Goal: Transaction & Acquisition: Purchase product/service

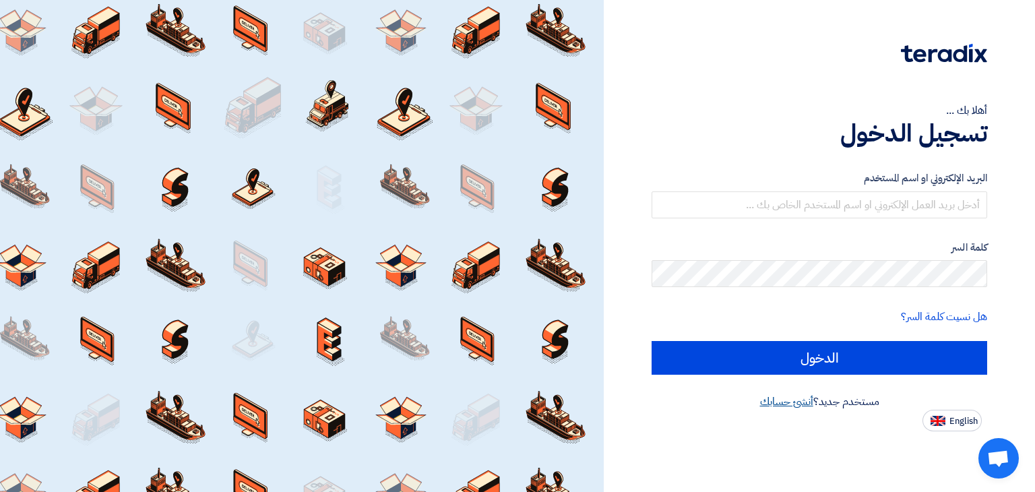
click at [784, 405] on link "أنشئ حسابك" at bounding box center [786, 402] width 53 height 16
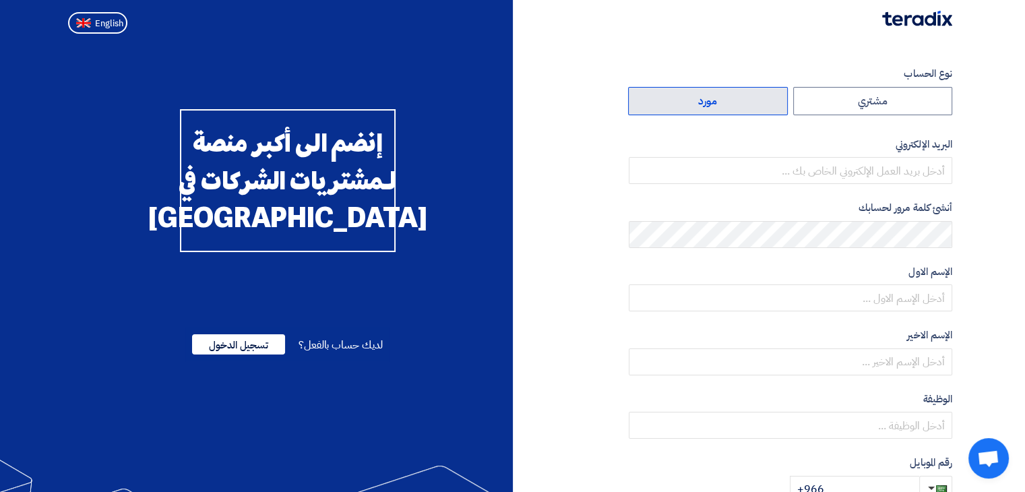
click at [749, 93] on label "مورد" at bounding box center [708, 101] width 160 height 28
click at [749, 93] on input "مورد" at bounding box center [708, 101] width 158 height 27
radio input "true"
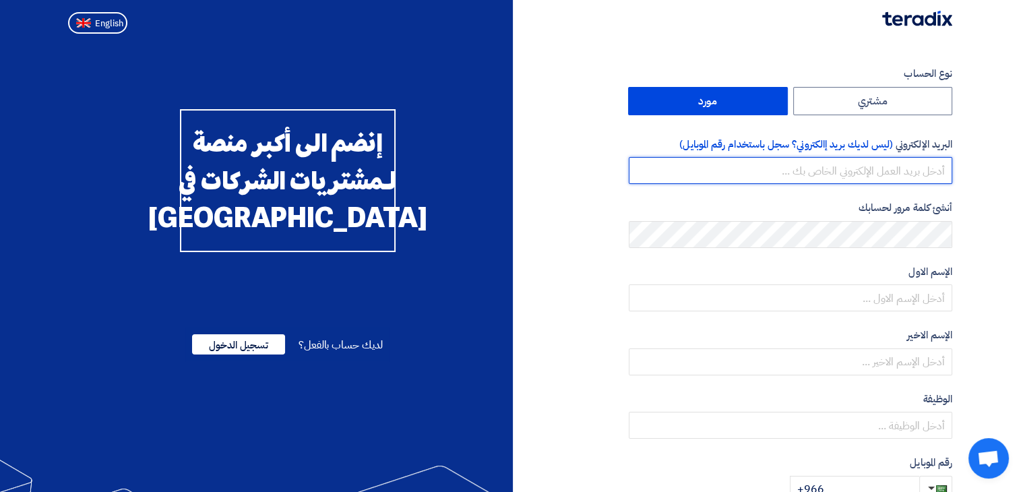
click at [817, 170] on input "email" at bounding box center [790, 170] width 323 height 27
type input "[PERSON_NAME][EMAIL_ADDRESS][DOMAIN_NAME]"
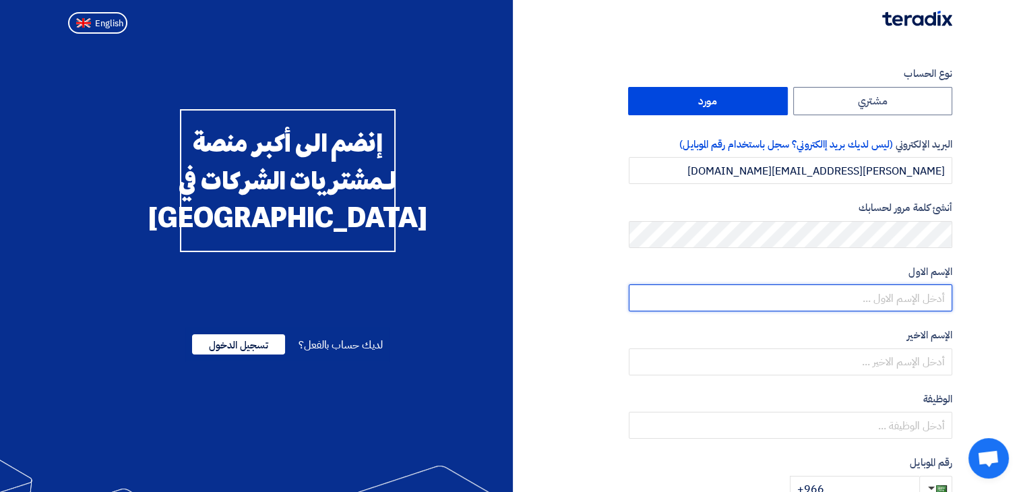
click at [878, 303] on input "text" at bounding box center [790, 297] width 323 height 27
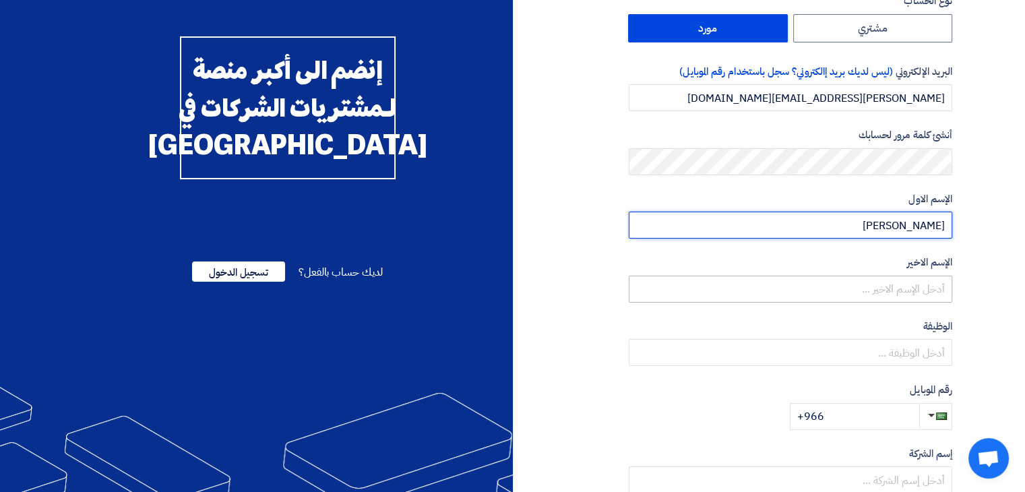
type input "[PERSON_NAME]"
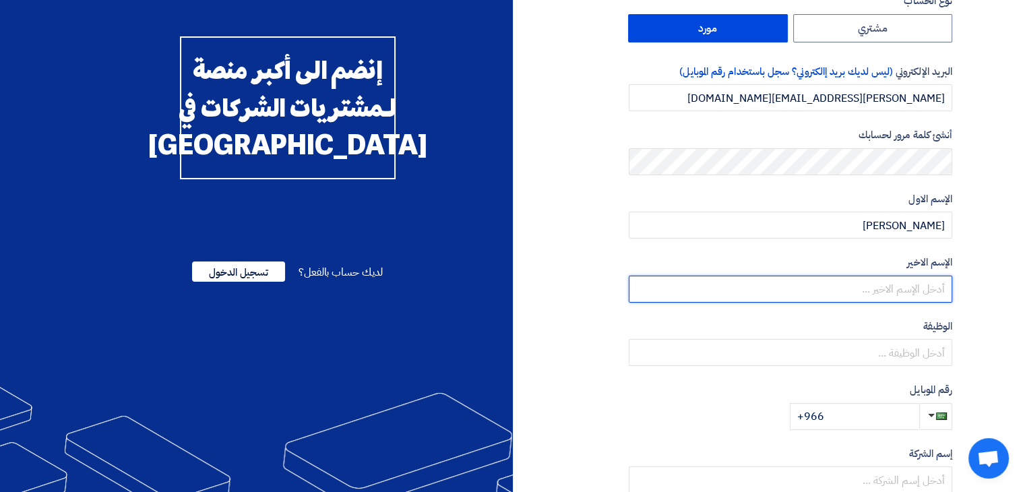
click at [892, 294] on input "text" at bounding box center [790, 289] width 323 height 27
type input "Morshidy"
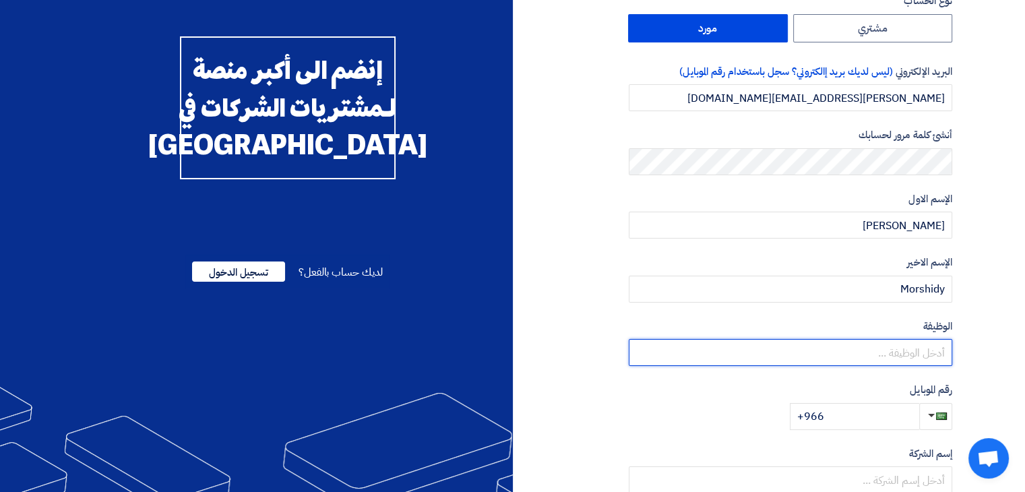
click at [900, 351] on input "text" at bounding box center [790, 352] width 323 height 27
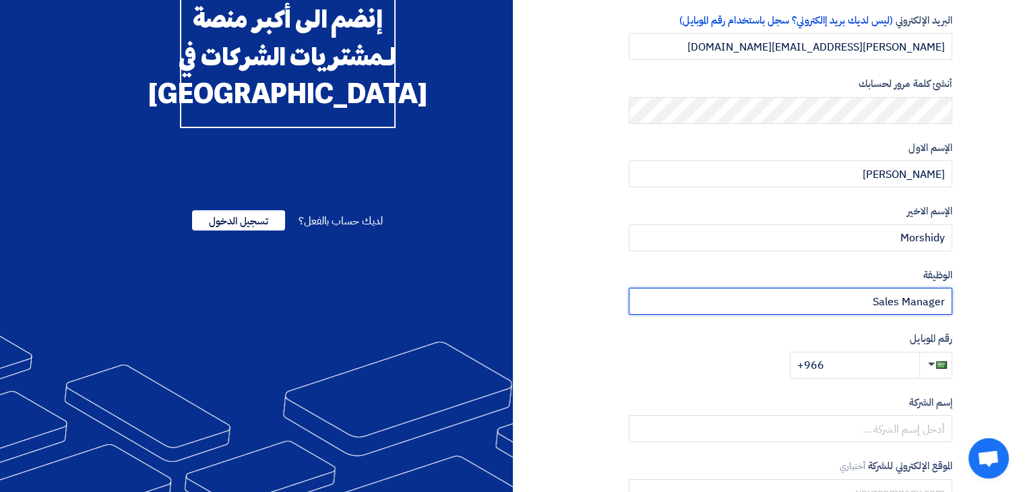
scroll to position [140, 0]
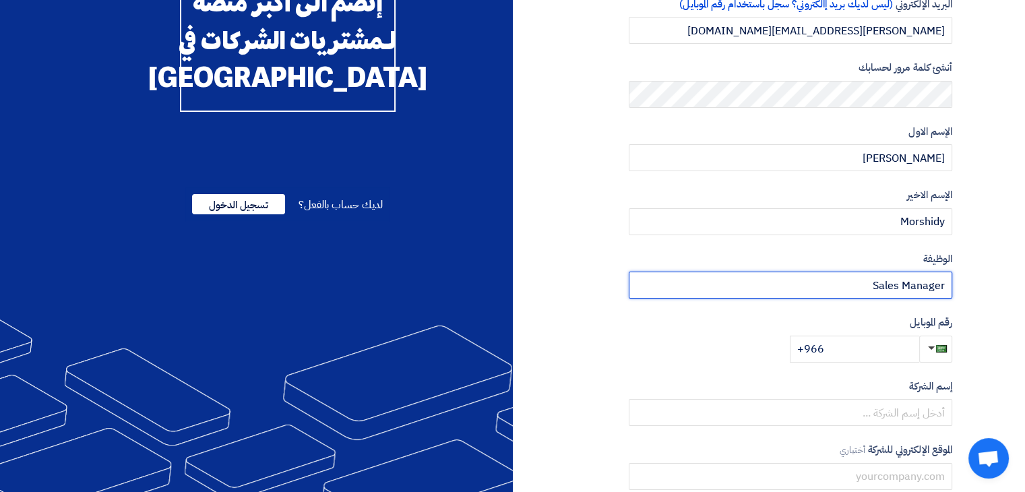
type input "Sales Manager"
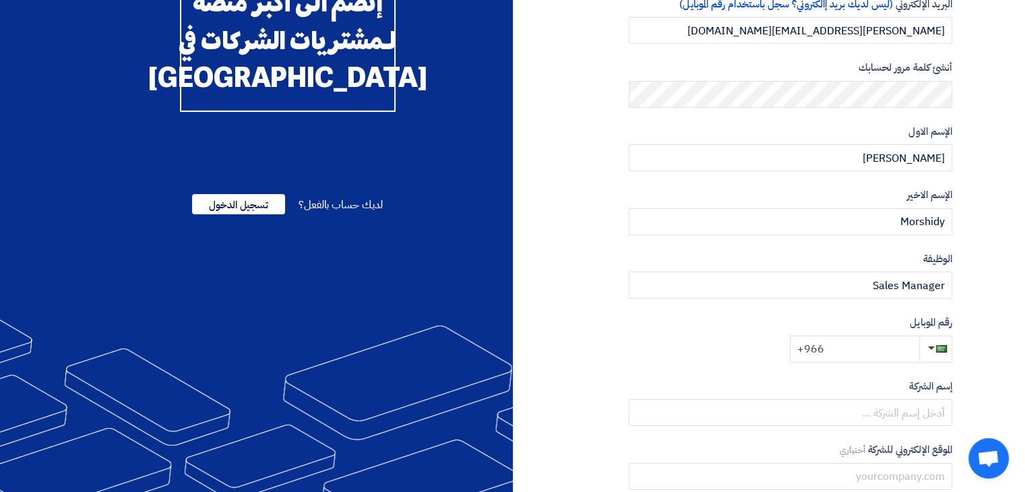
click at [868, 350] on input "+966" at bounding box center [854, 349] width 129 height 27
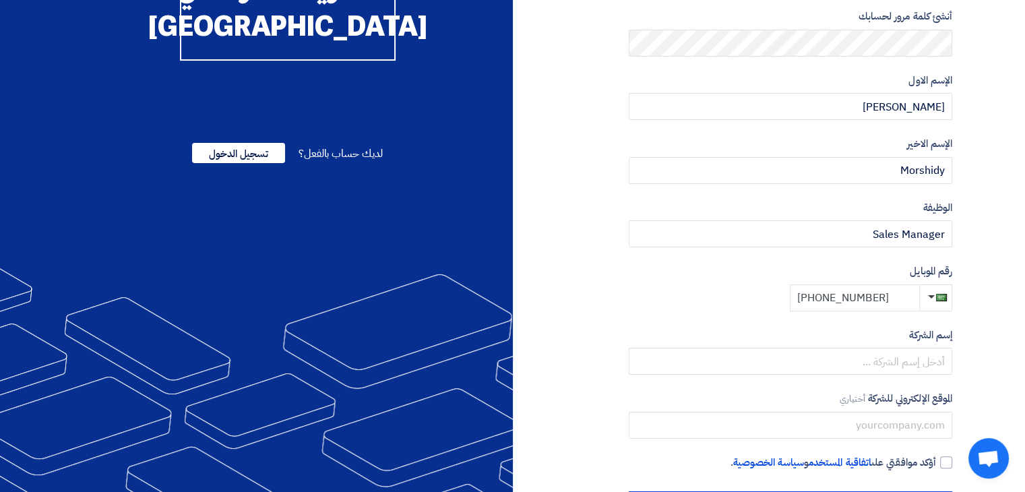
scroll to position [201, 0]
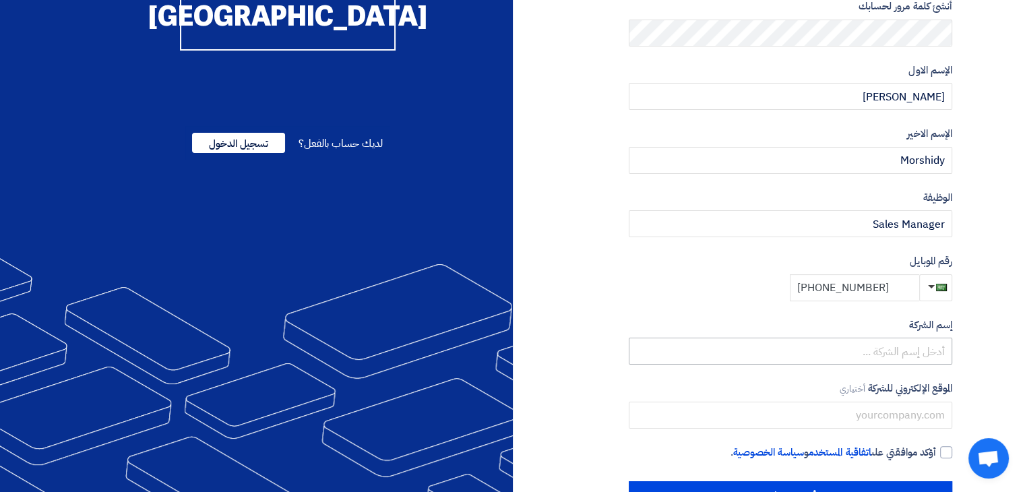
type input "+966 537997294"
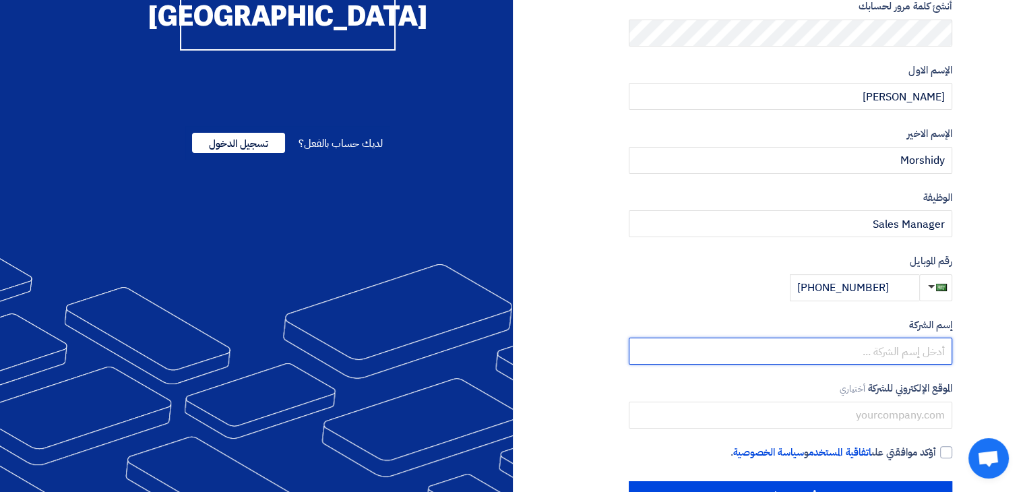
click at [864, 350] on input "text" at bounding box center [790, 351] width 323 height 27
type input "S"
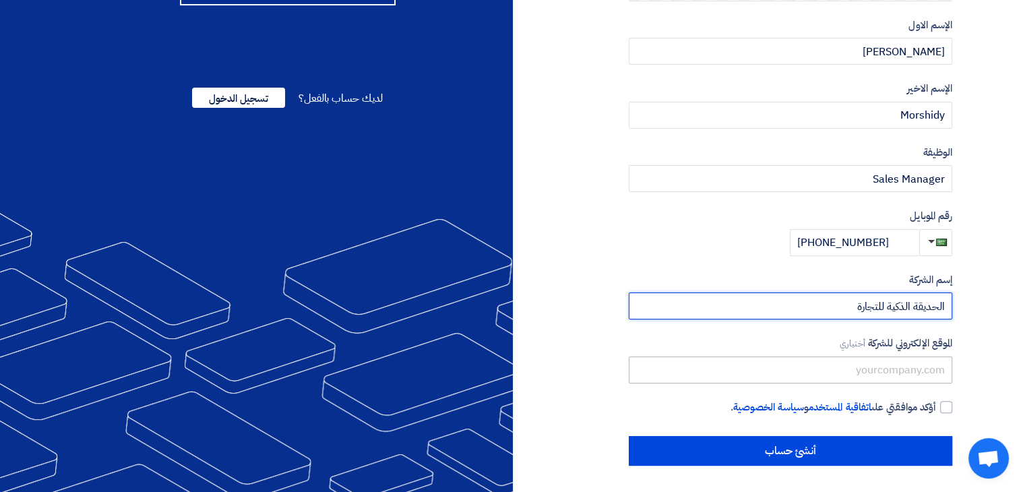
type input "الحديقة الذكية للتجارة"
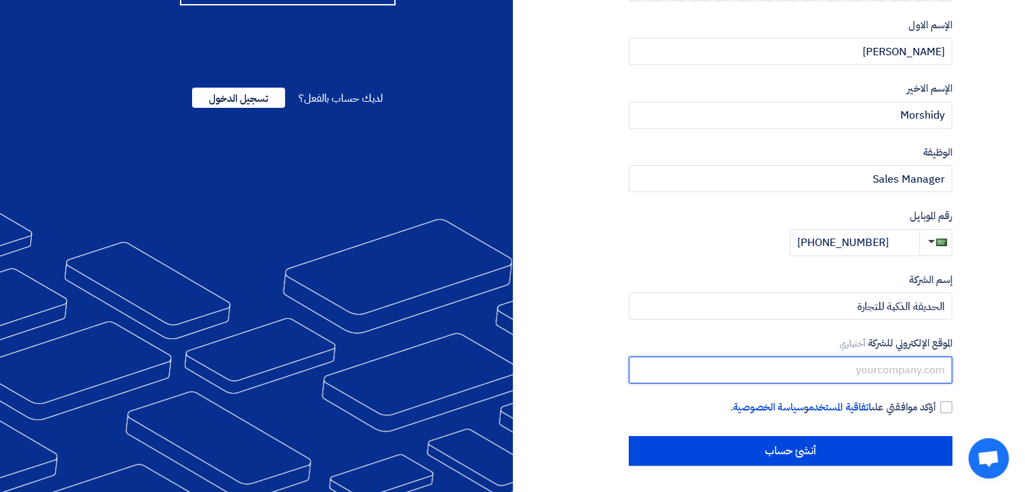
click at [863, 364] on input "text" at bounding box center [790, 369] width 323 height 27
type input "ه"
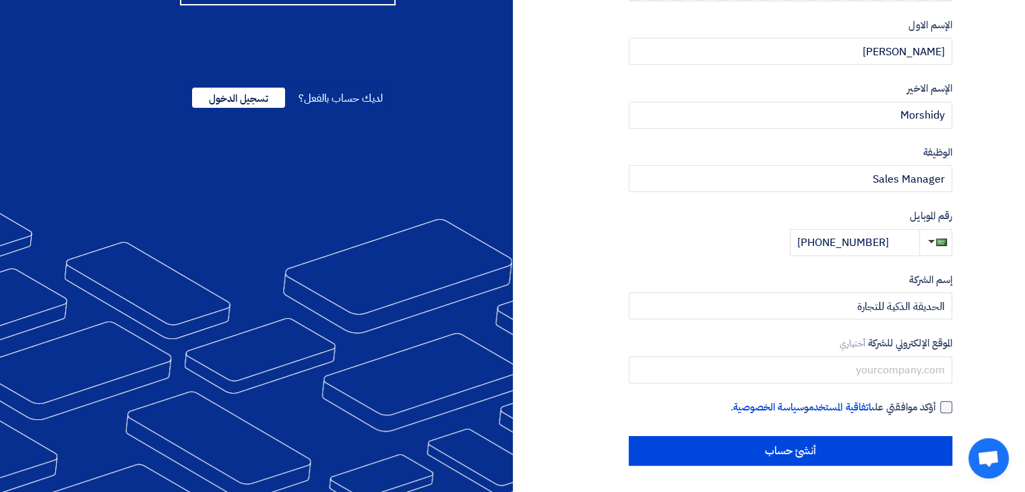
click at [941, 406] on div at bounding box center [946, 407] width 12 height 12
click at [936, 406] on input "أؤكد موافقتي على اتفاقية المستخدم و سياسة الخصوصية ." at bounding box center [774, 413] width 323 height 27
checkbox input "true"
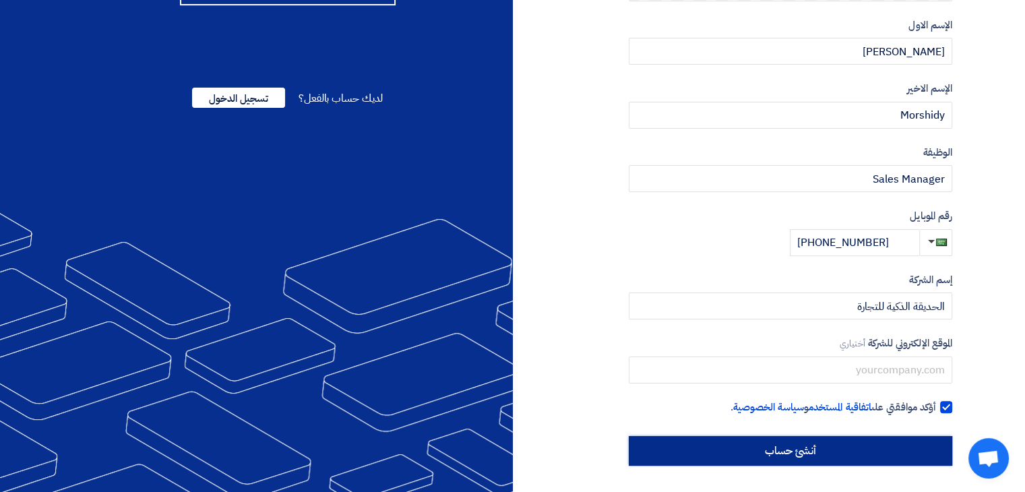
click at [848, 452] on input "أنشئ حساب" at bounding box center [790, 451] width 323 height 30
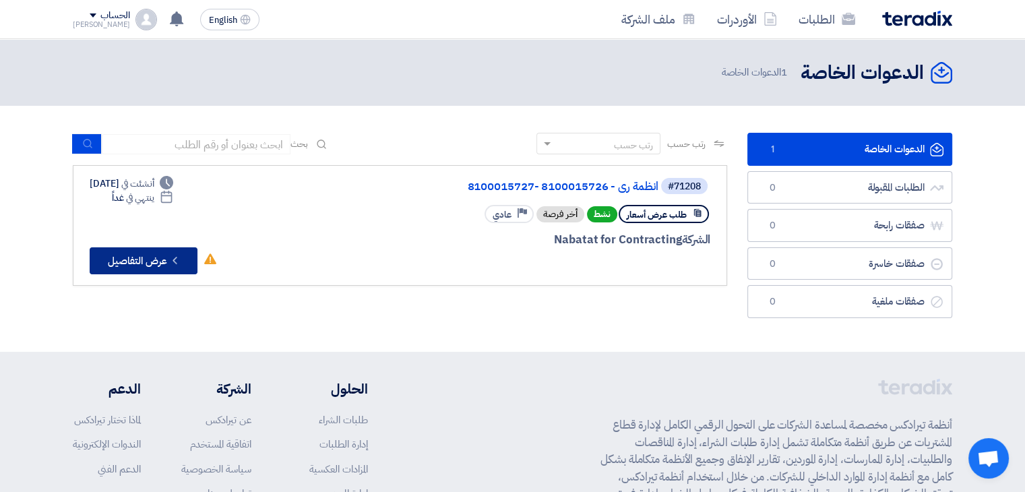
click at [129, 267] on button "Check details عرض التفاصيل" at bounding box center [144, 260] width 108 height 27
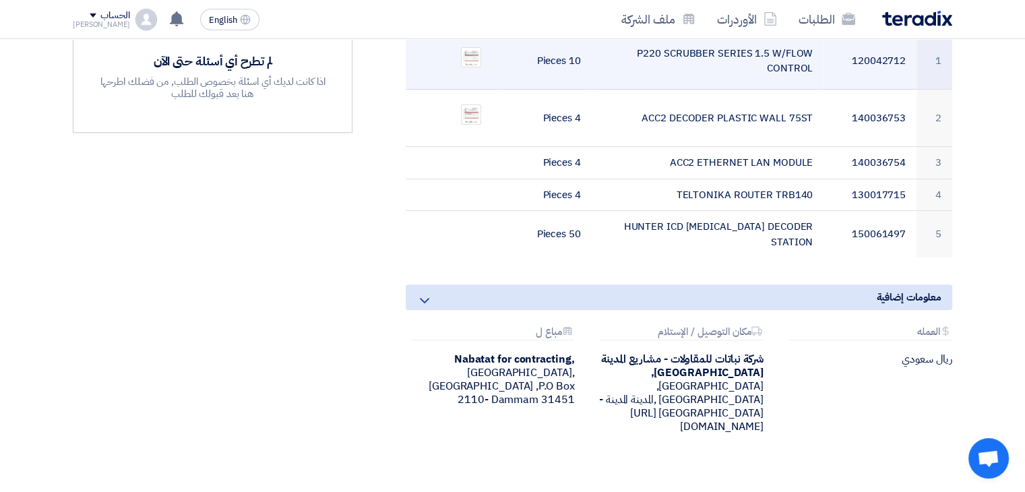
scroll to position [437, 0]
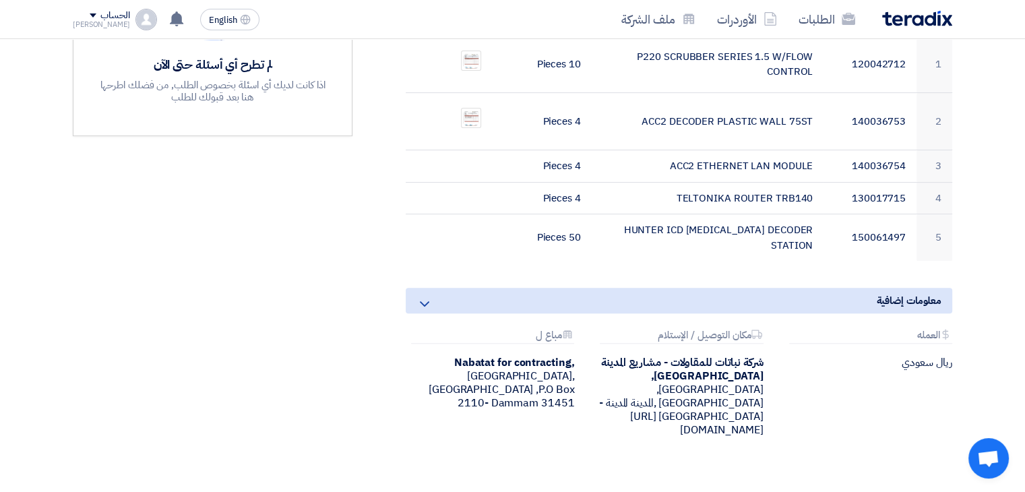
click at [926, 330] on div "Attachments العمله" at bounding box center [870, 337] width 163 height 14
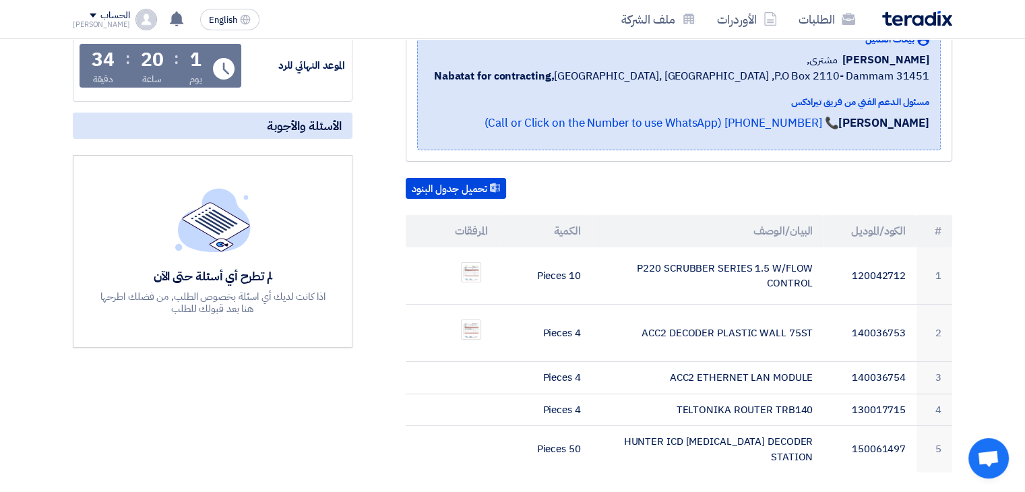
scroll to position [222, 0]
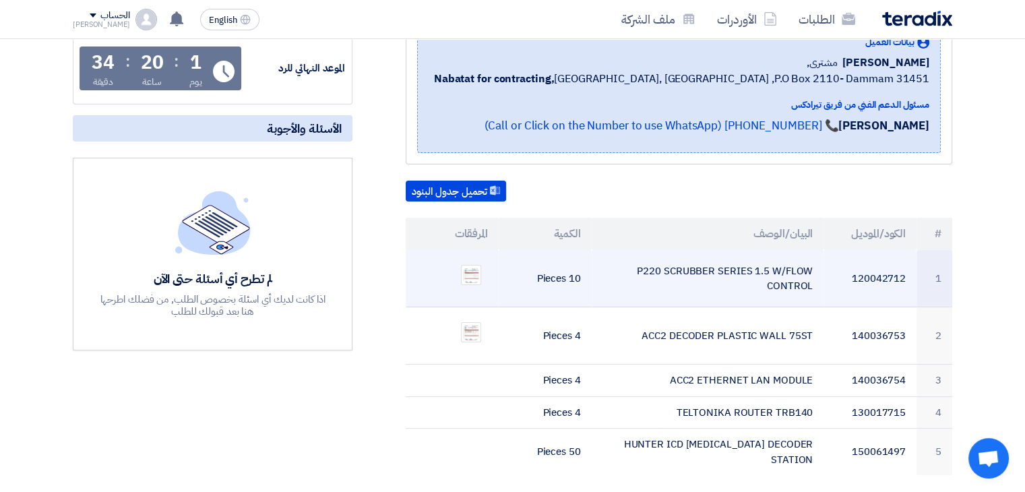
click at [827, 281] on td "120042712" at bounding box center [869, 278] width 93 height 57
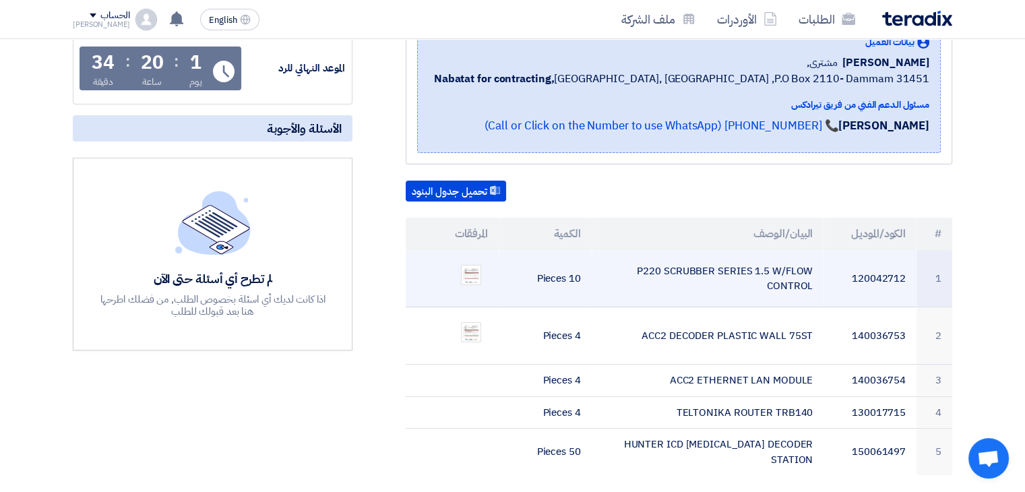
drag, startPoint x: 956, startPoint y: 266, endPoint x: 935, endPoint y: 272, distance: 21.6
click at [935, 272] on div "انظمة رى - 8100015726 -8100015727 بيانات العميل [PERSON_NAME] مشترى, Nabatat fo…" at bounding box center [663, 334] width 600 height 698
click at [935, 272] on td "1" at bounding box center [934, 278] width 36 height 57
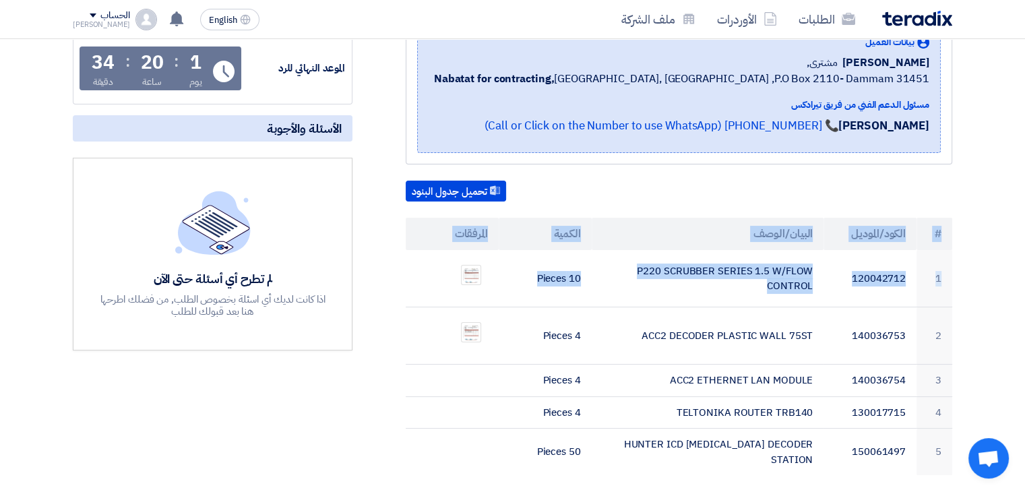
drag, startPoint x: 480, startPoint y: 261, endPoint x: 404, endPoint y: 251, distance: 76.1
click at [404, 251] on div "انظمة رى - 8100015726 -8100015727 بيانات العميل [PERSON_NAME] مشترى, Nabatat fo…" at bounding box center [663, 334] width 600 height 698
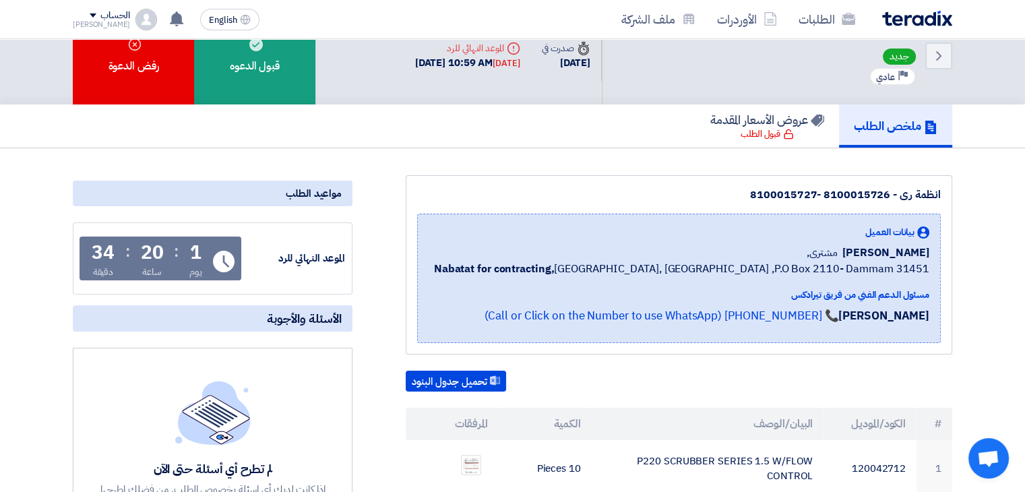
scroll to position [0, 0]
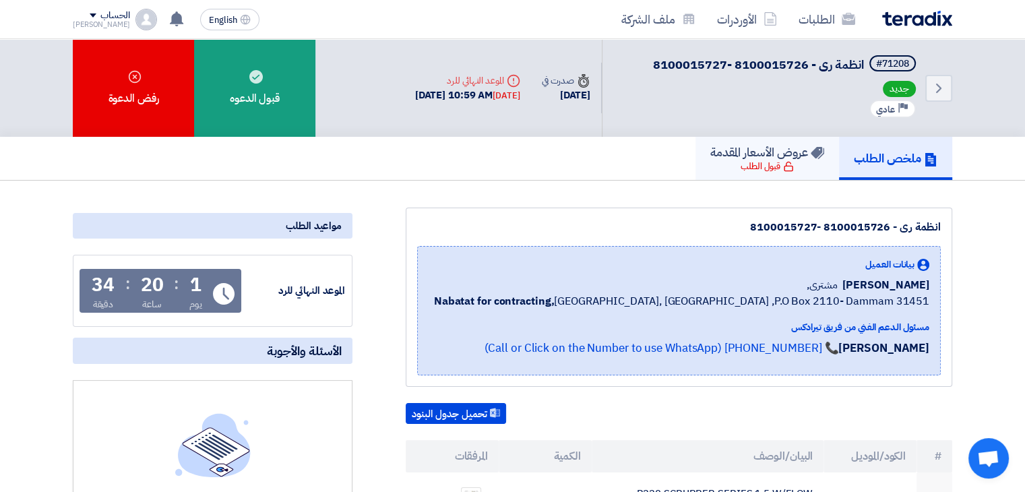
click at [760, 162] on div "قبول الطلب" at bounding box center [767, 166] width 53 height 13
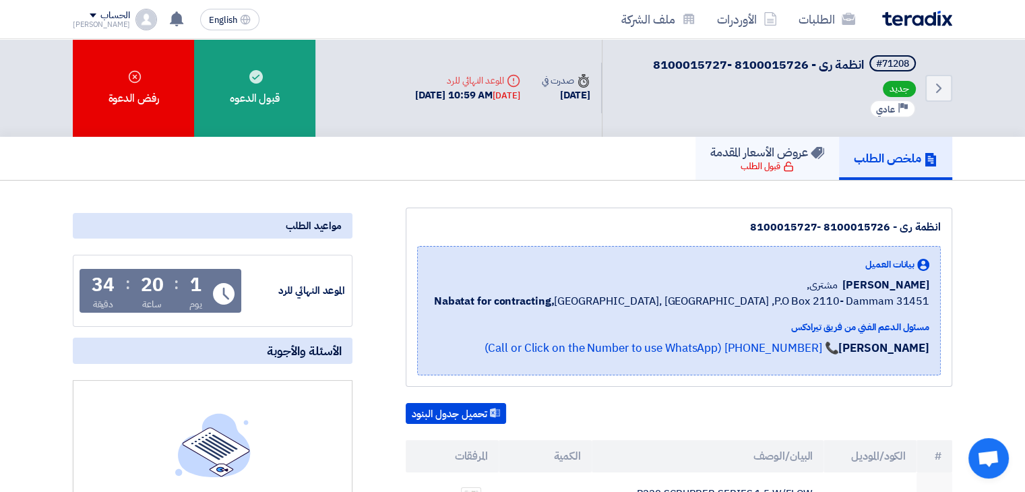
click at [760, 162] on div "قبول الطلب" at bounding box center [767, 166] width 53 height 13
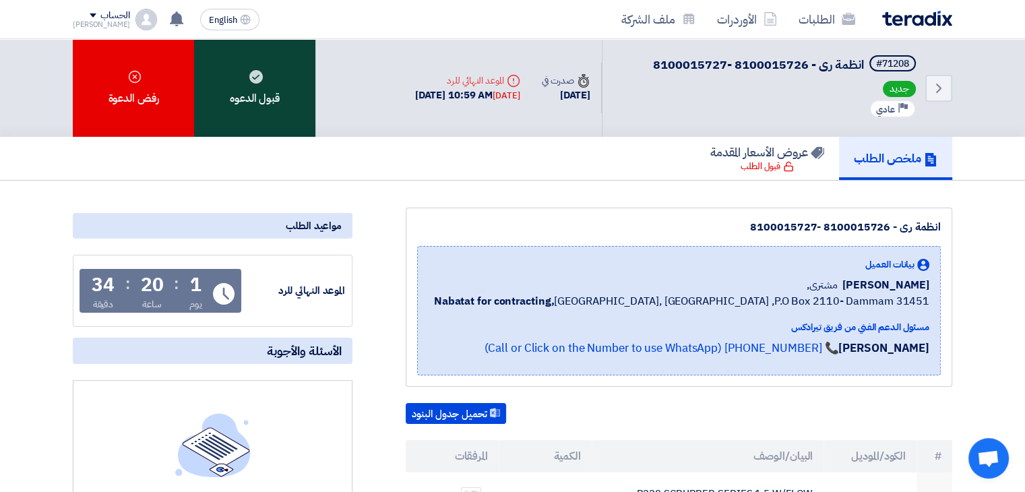
click at [252, 95] on div "قبول الدعوه" at bounding box center [254, 88] width 121 height 98
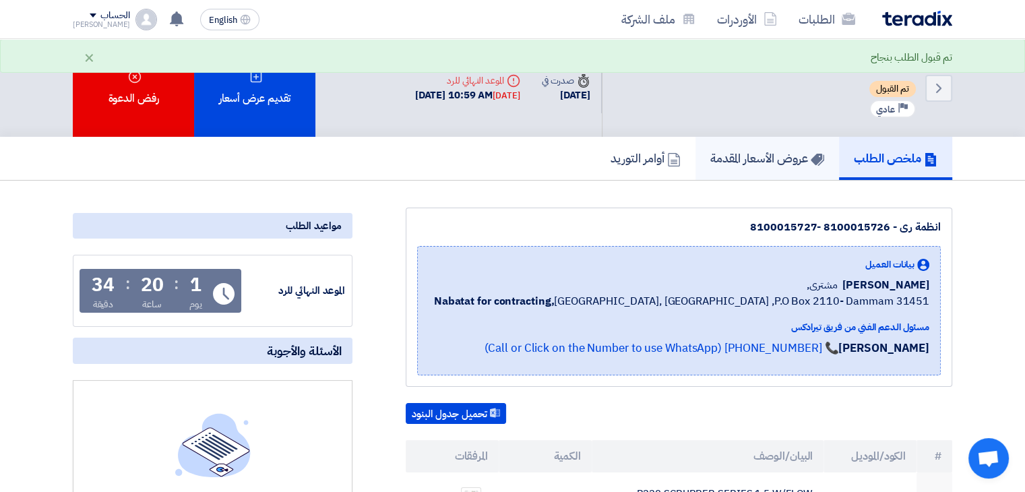
click at [712, 158] on h5 "عروض الأسعار المقدمة" at bounding box center [767, 157] width 114 height 15
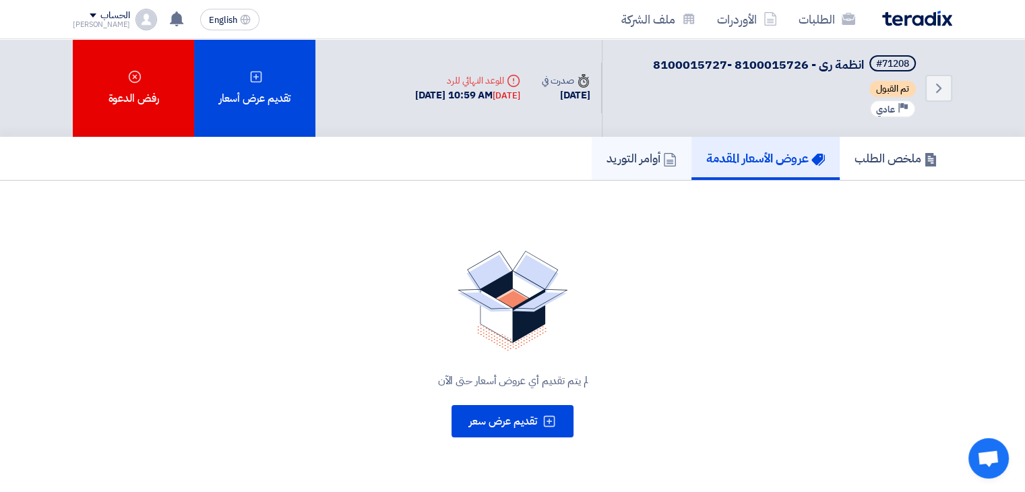
click at [626, 154] on h5 "أوامر التوريد" at bounding box center [641, 157] width 70 height 15
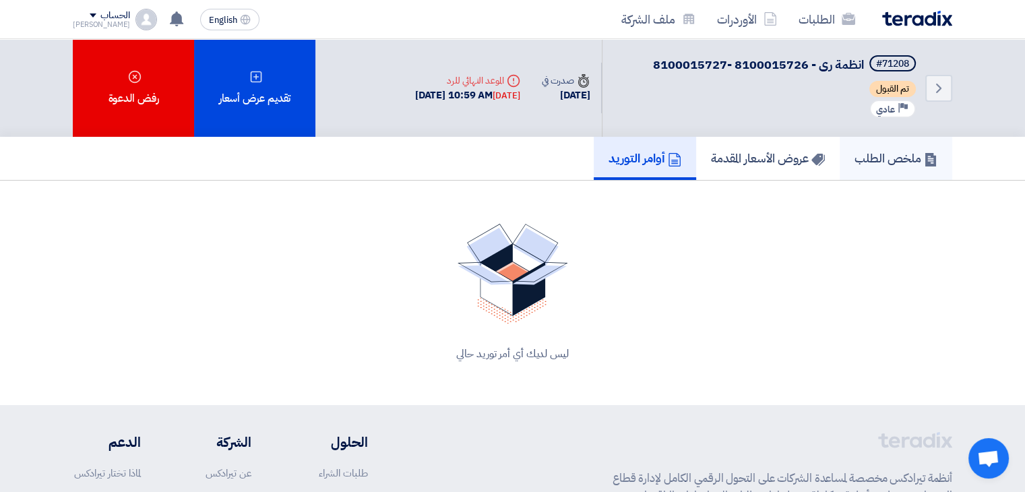
click at [860, 157] on h5 "ملخص الطلب" at bounding box center [895, 157] width 83 height 15
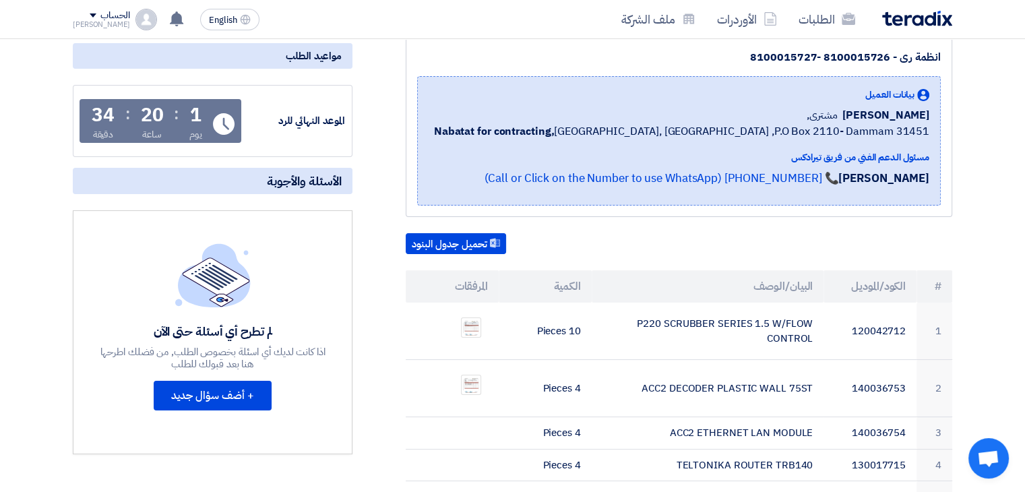
scroll to position [171, 0]
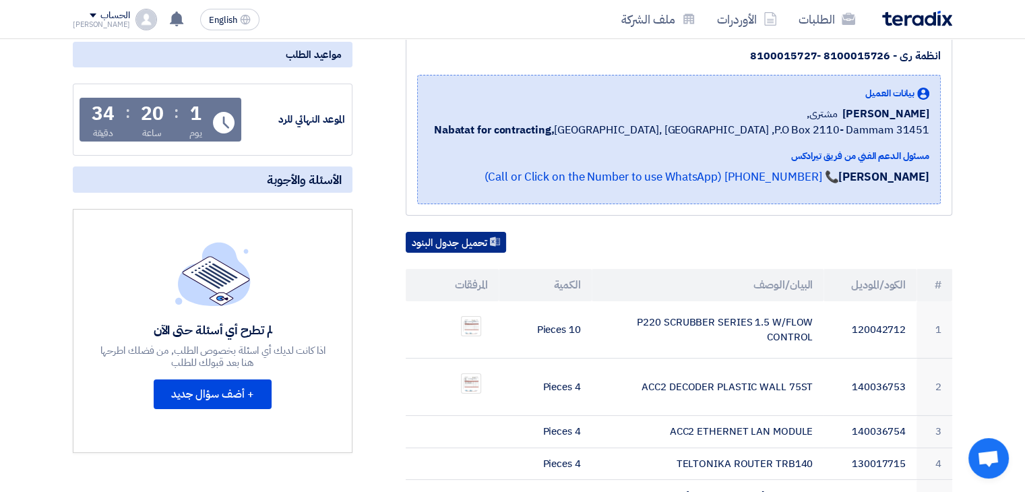
click at [466, 234] on button "تحميل جدول البنود" at bounding box center [456, 243] width 100 height 22
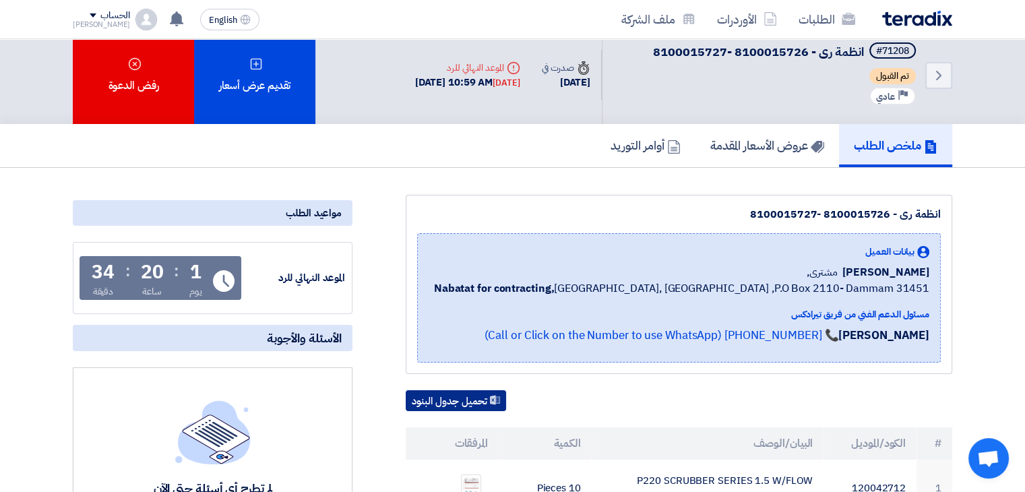
scroll to position [0, 0]
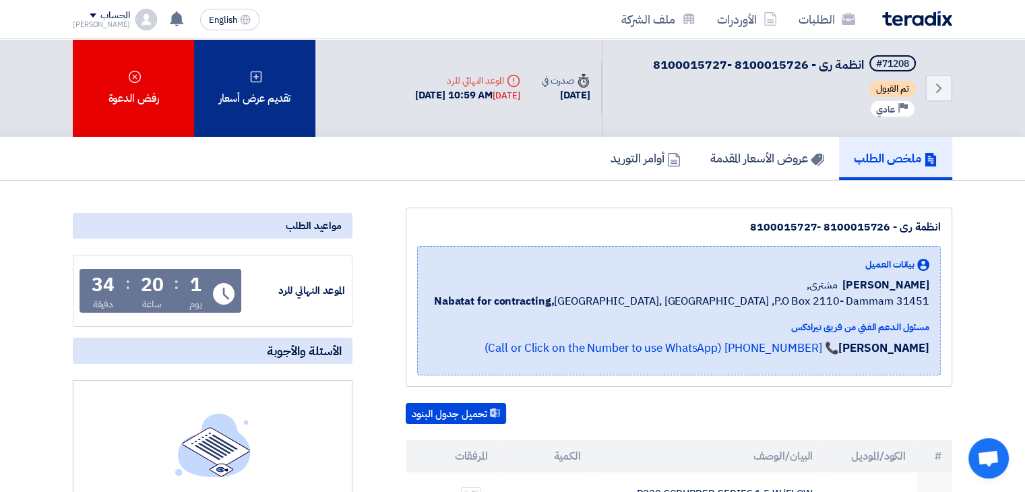
click at [253, 86] on div "تقديم عرض أسعار" at bounding box center [254, 88] width 121 height 98
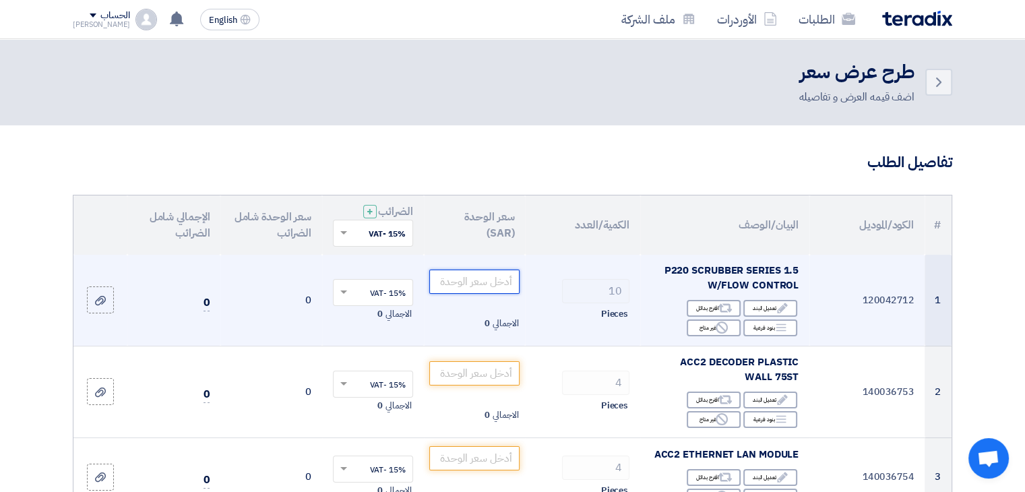
click at [480, 284] on input "number" at bounding box center [474, 282] width 91 height 24
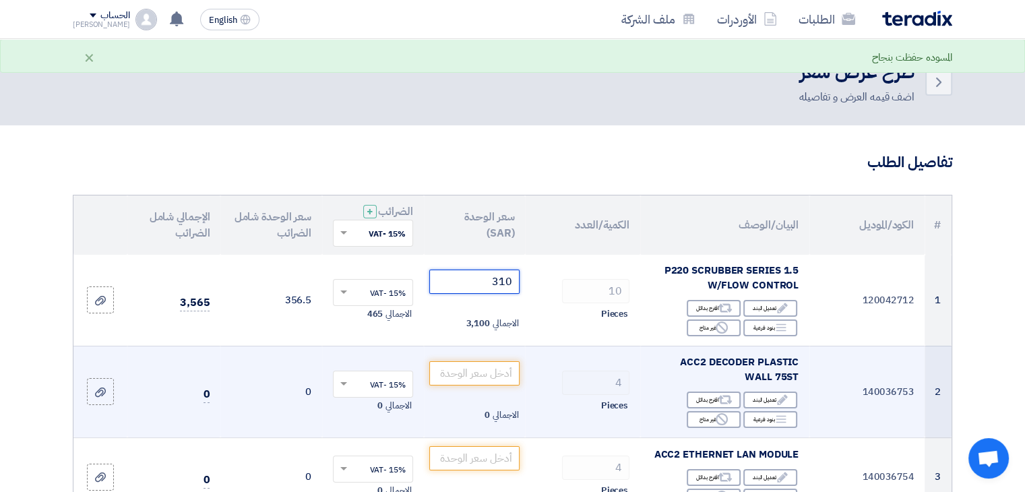
scroll to position [53, 0]
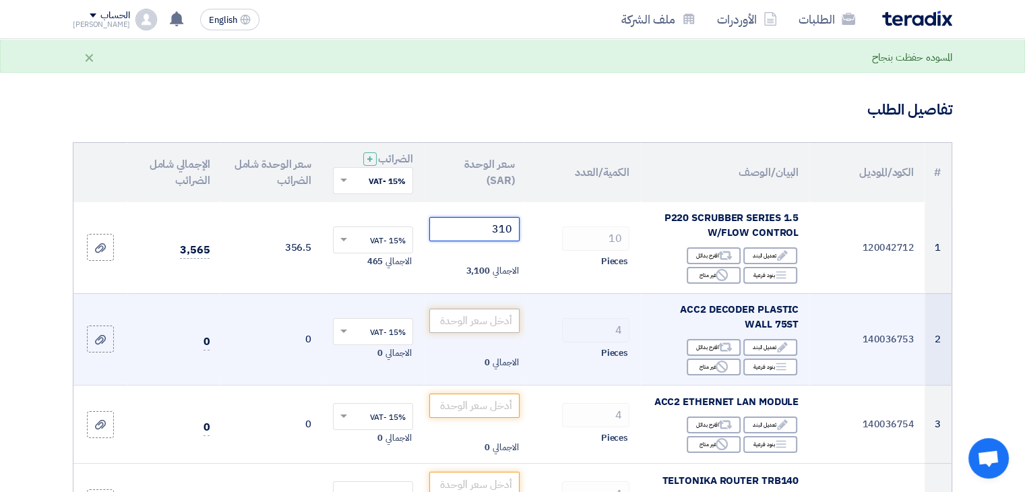
type input "310"
click at [487, 321] on input "number" at bounding box center [474, 321] width 91 height 24
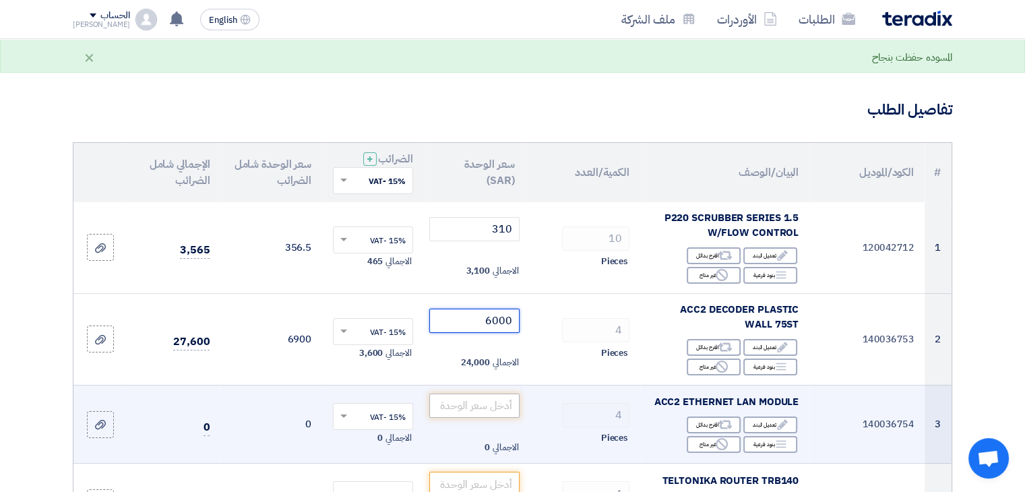
type input "6000"
click at [496, 406] on input "number" at bounding box center [474, 406] width 91 height 24
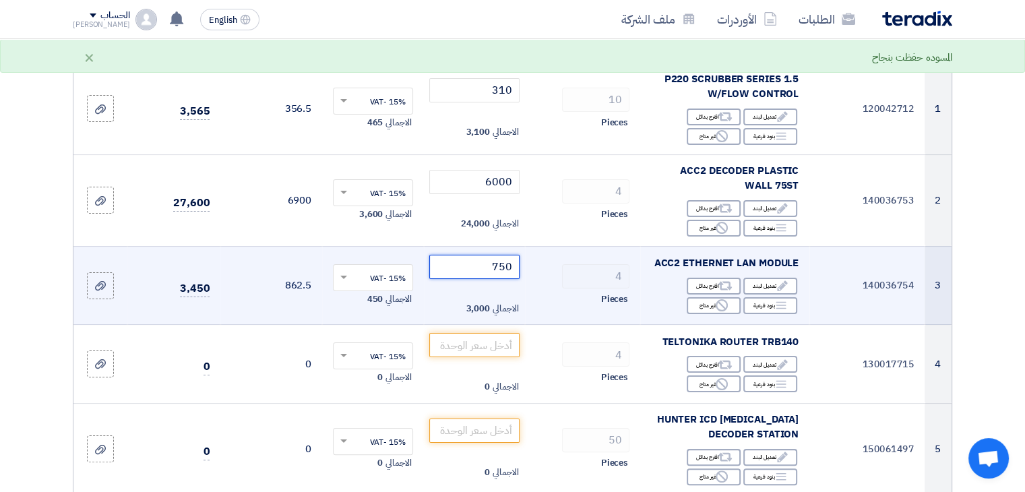
scroll to position [191, 0]
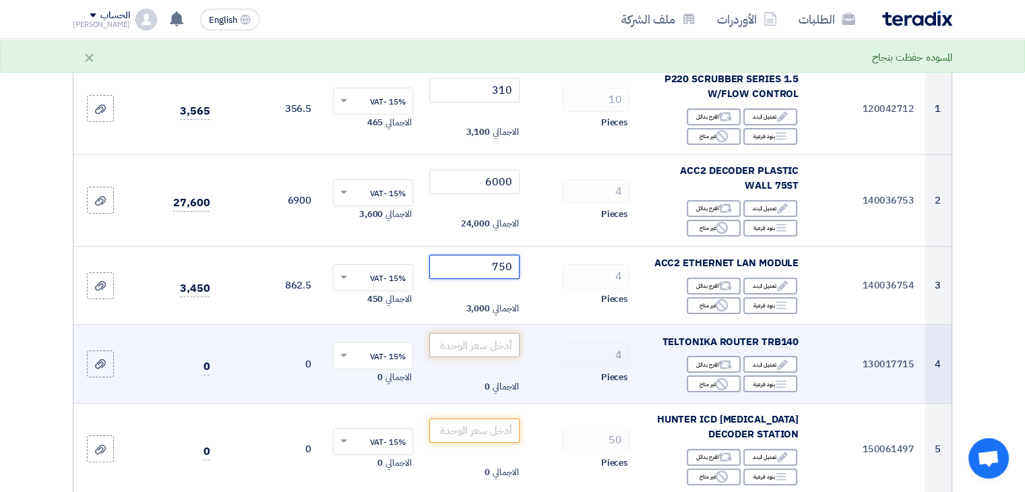
type input "750"
click at [493, 338] on input "number" at bounding box center [474, 345] width 91 height 24
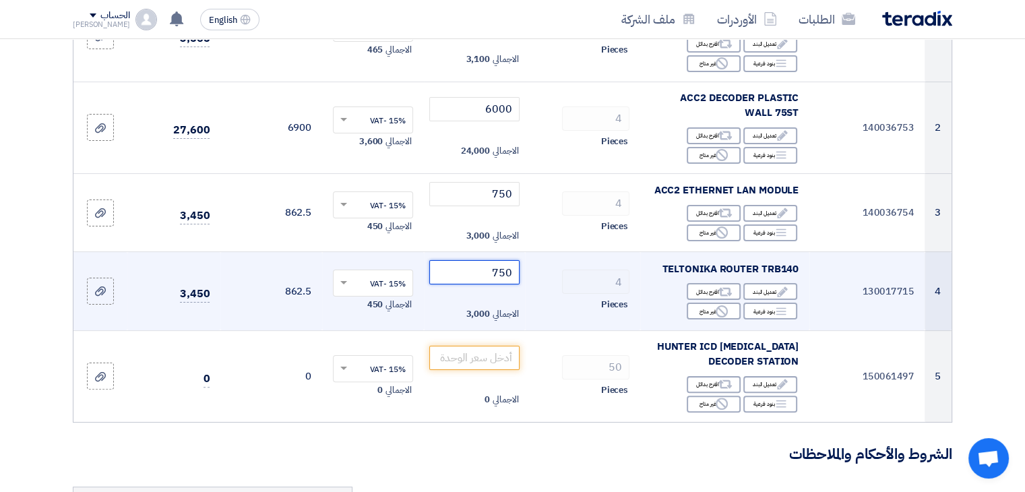
scroll to position [265, 0]
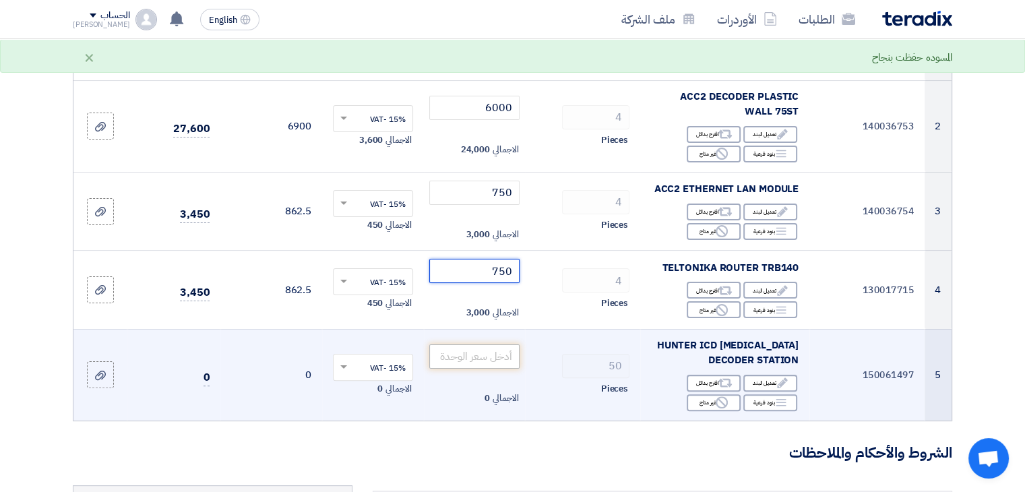
type input "750"
click at [480, 356] on input "number" at bounding box center [474, 356] width 91 height 24
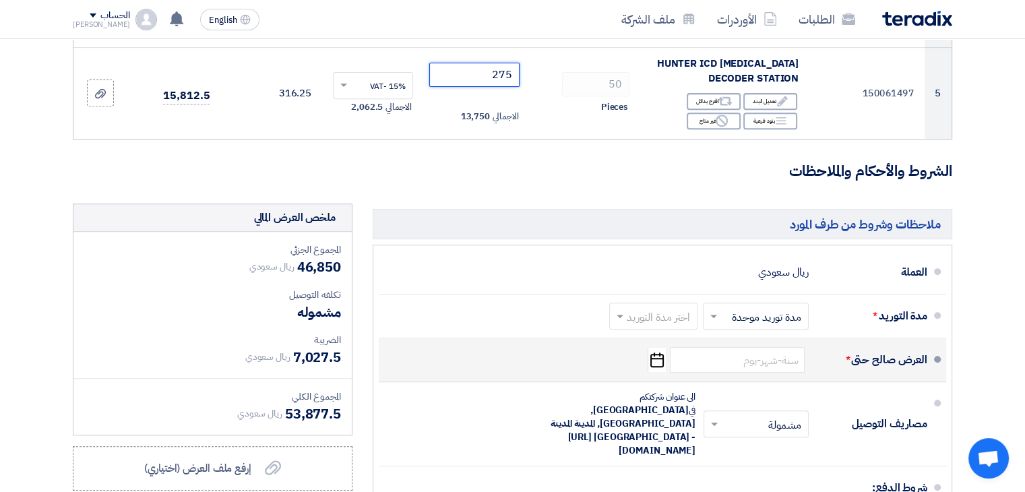
scroll to position [549, 0]
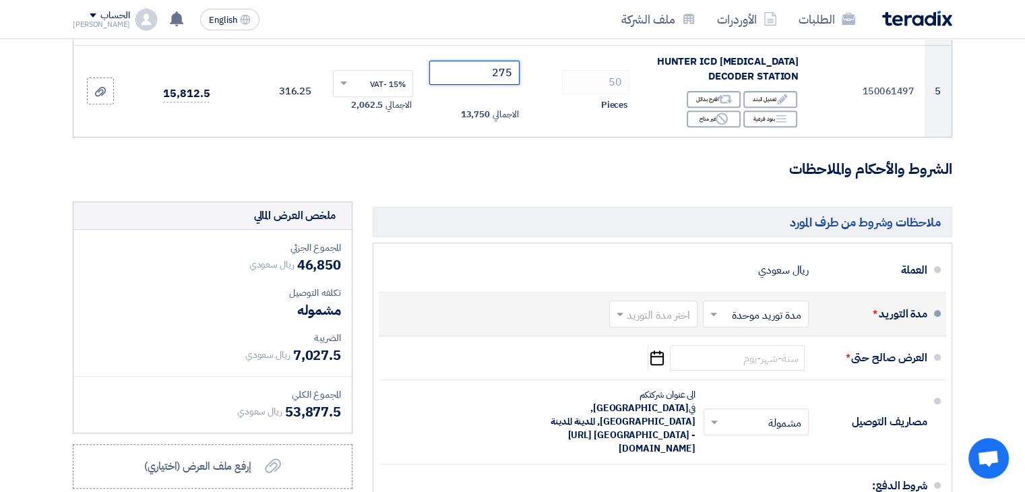
type input "275"
click at [745, 313] on input "text" at bounding box center [752, 316] width 99 height 20
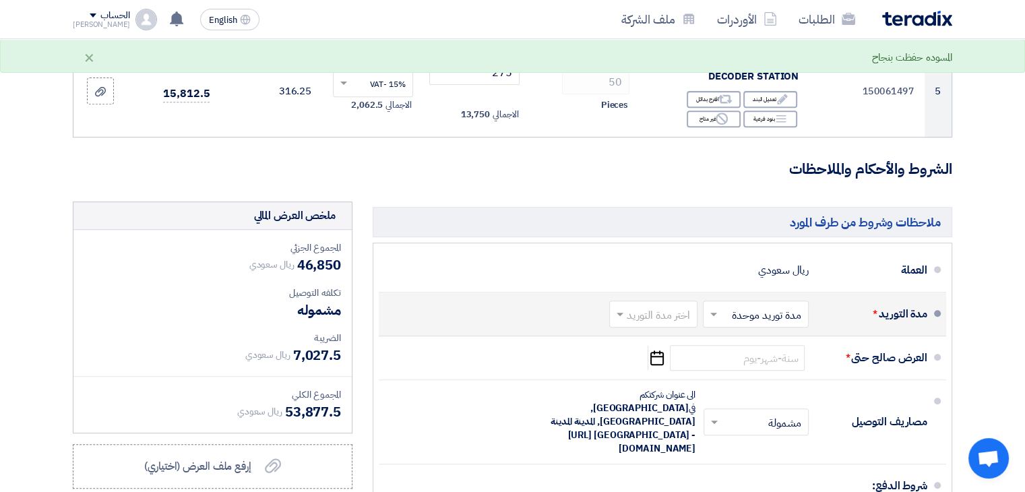
click at [590, 315] on div "مدة التوريد * اختر مدة التوريد × مدة توريد موحدة × اختر مدة التوريد" at bounding box center [658, 314] width 538 height 32
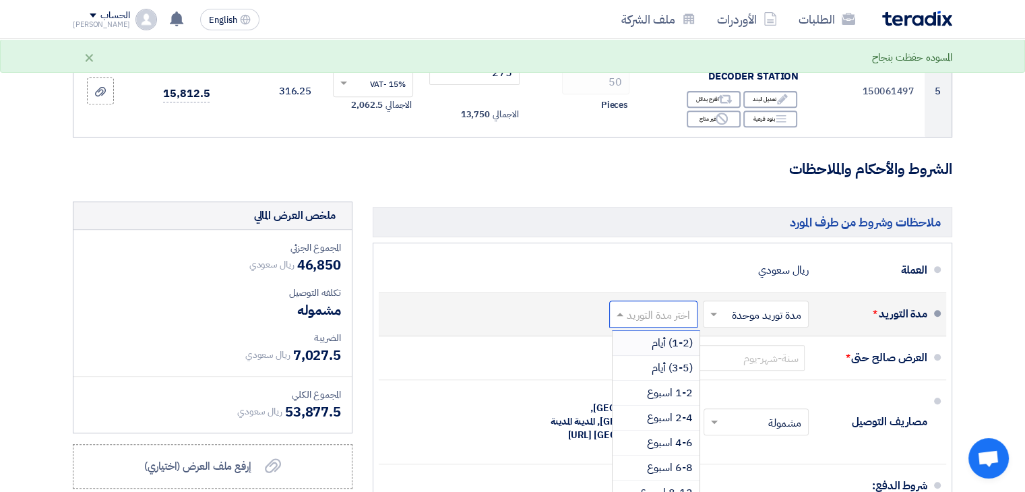
click at [639, 312] on input "text" at bounding box center [651, 316] width 82 height 20
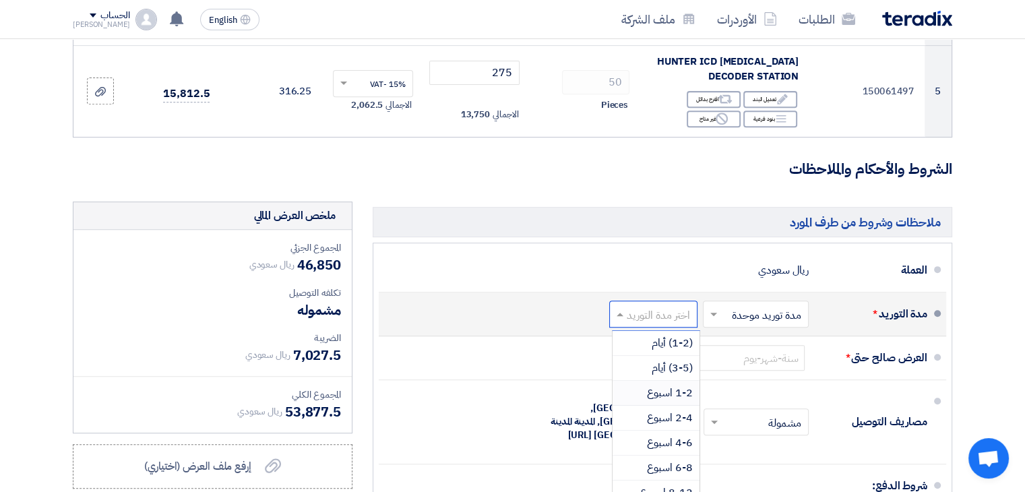
click at [671, 389] on span "1-2 اسبوع" at bounding box center [670, 393] width 46 height 16
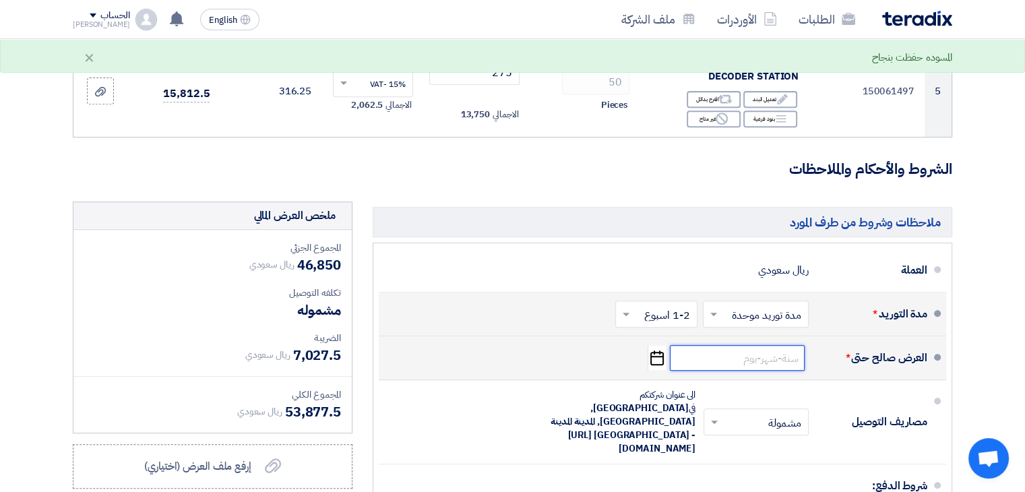
click at [758, 361] on input at bounding box center [737, 358] width 135 height 26
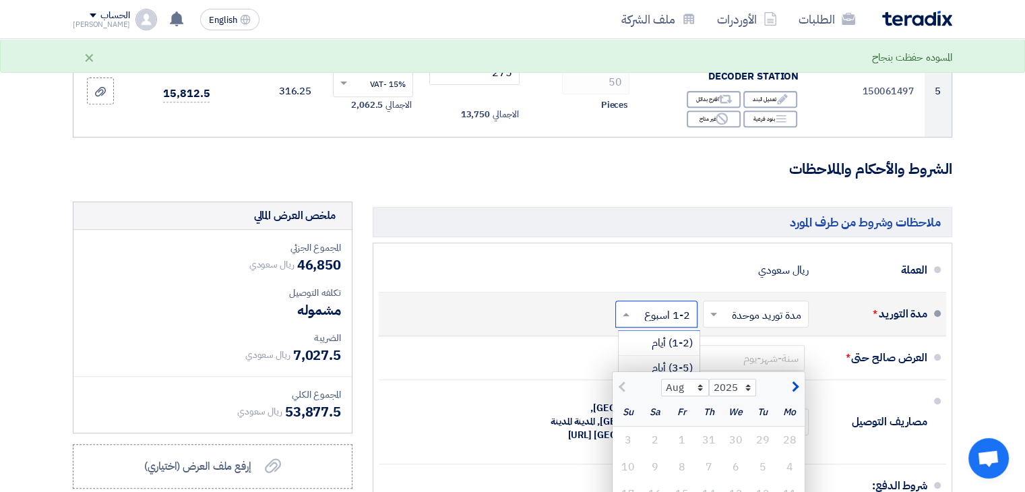
click at [677, 307] on input "text" at bounding box center [653, 316] width 75 height 20
click at [569, 332] on li "مدة التوريد * اختر مدة التوريد × مدة توريد موحدة × اختر مدة التوريد × 1-2 اسبوع…" at bounding box center [662, 314] width 567 height 44
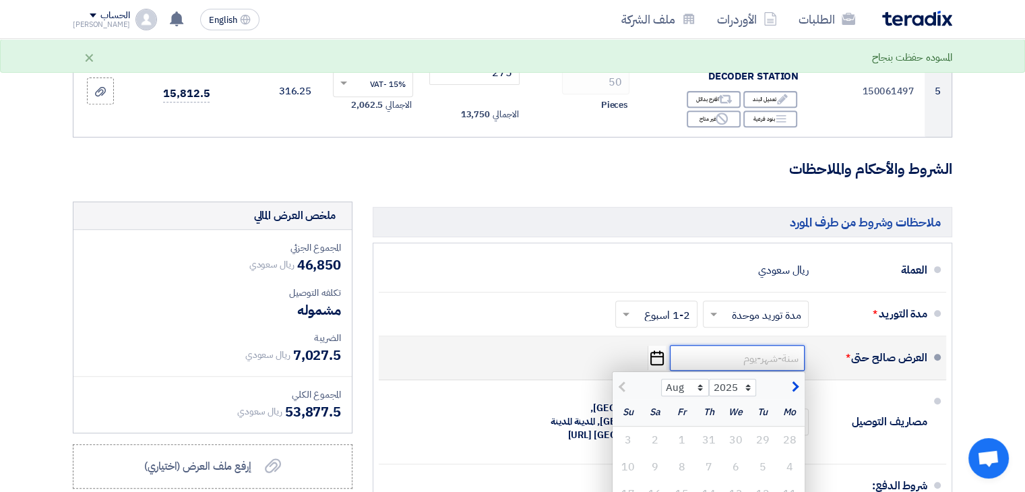
click at [780, 354] on input at bounding box center [737, 358] width 135 height 26
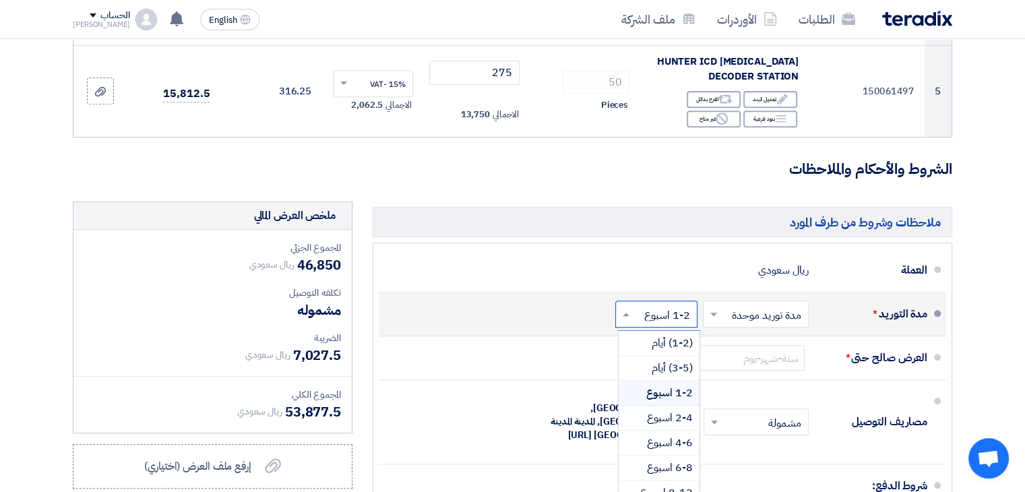
click at [675, 318] on input "text" at bounding box center [653, 316] width 75 height 20
click at [763, 321] on input "text" at bounding box center [752, 316] width 99 height 20
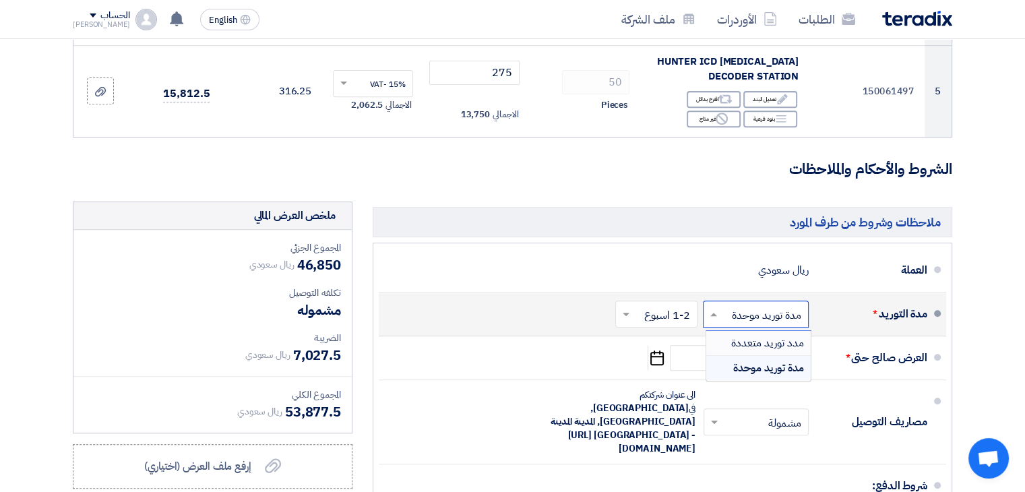
click at [768, 335] on span "مدد توريد متعددة" at bounding box center [767, 343] width 73 height 16
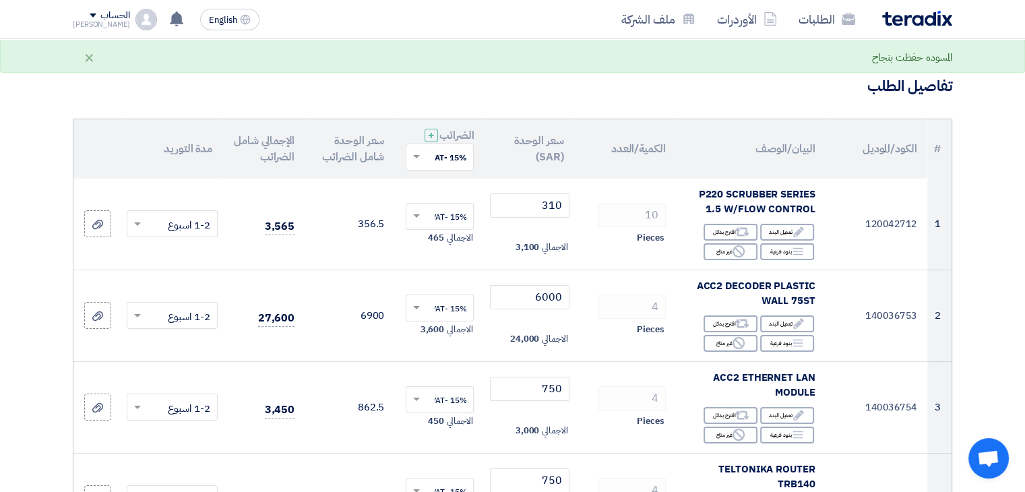
scroll to position [75, 0]
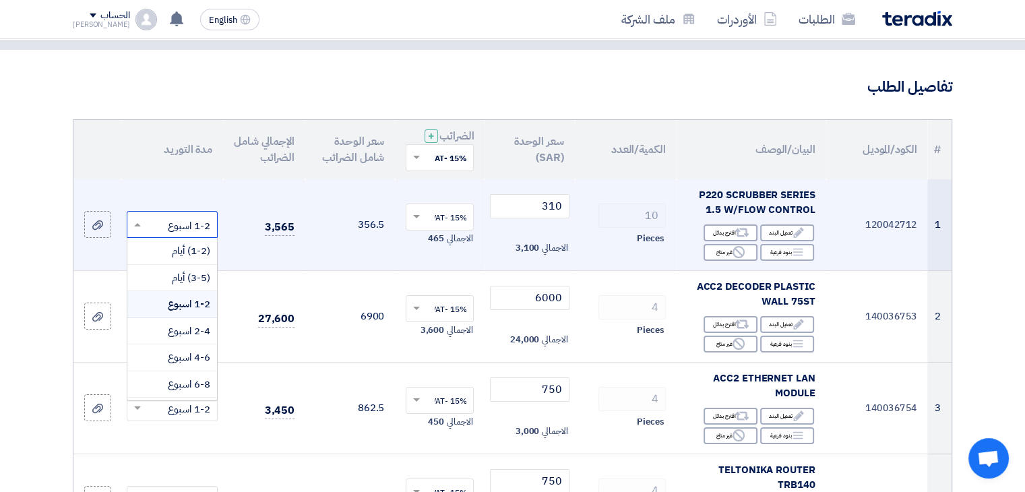
click at [179, 227] on input "text" at bounding box center [180, 226] width 64 height 22
click at [189, 250] on span "(1-2) أيام" at bounding box center [191, 250] width 38 height 15
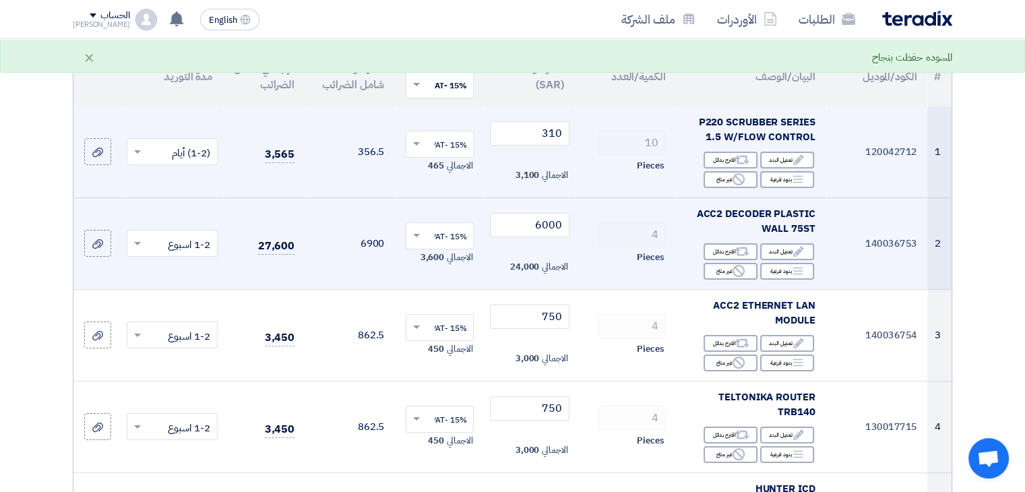
scroll to position [148, 0]
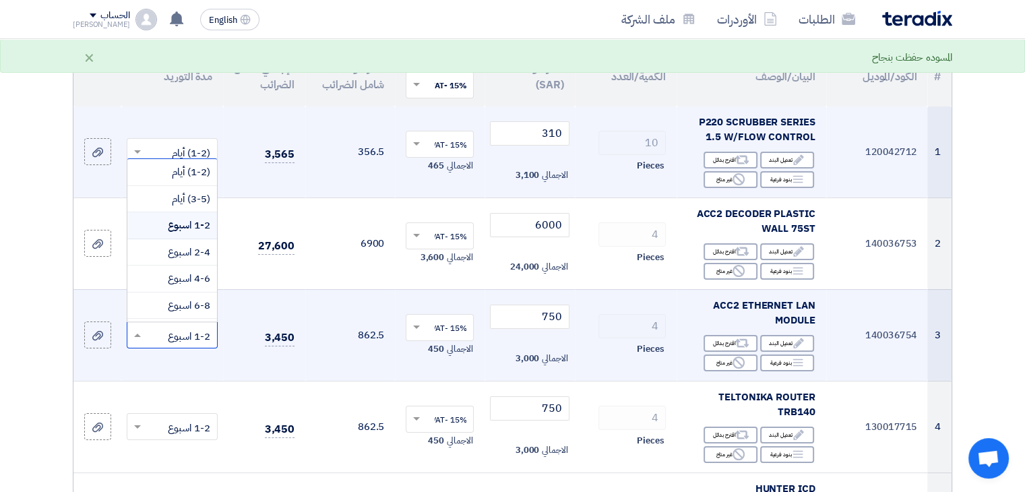
click at [193, 335] on input "text" at bounding box center [180, 336] width 64 height 22
click at [187, 170] on span "(1-2) أيام" at bounding box center [191, 171] width 38 height 15
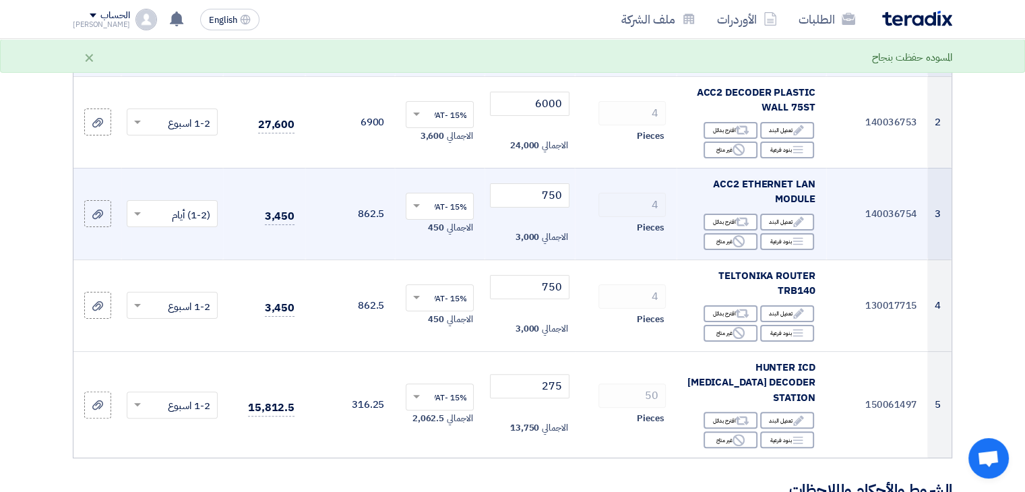
scroll to position [270, 0]
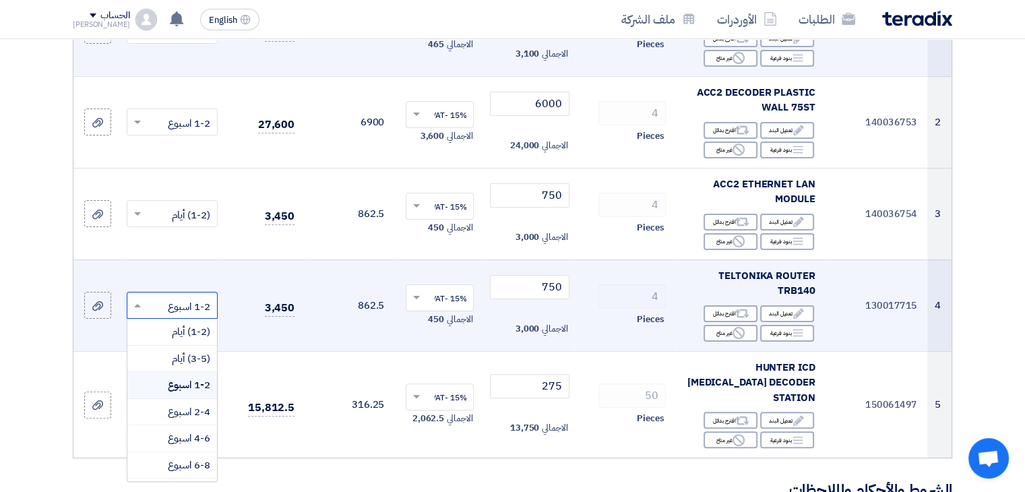
click at [189, 303] on input "text" at bounding box center [180, 307] width 64 height 22
click at [199, 385] on span "1-2 اسبوع" at bounding box center [189, 384] width 42 height 15
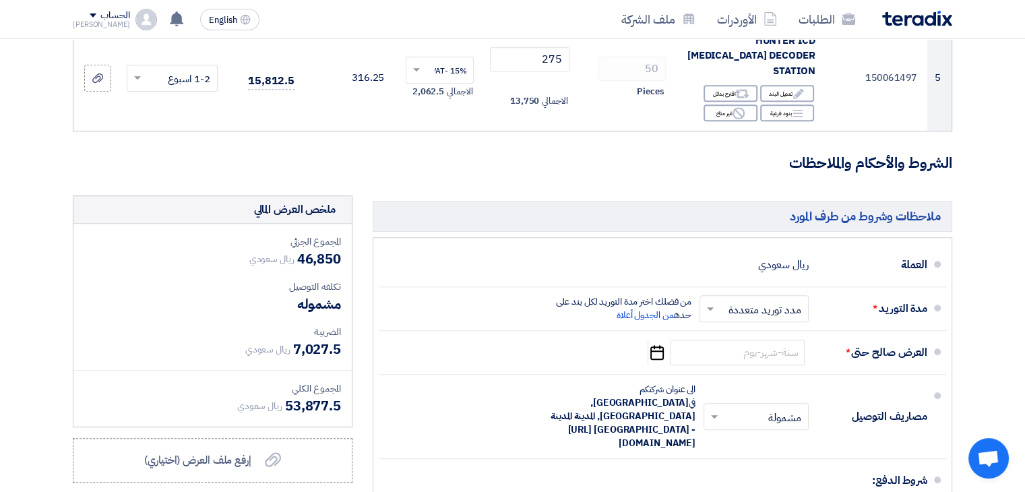
scroll to position [598, 0]
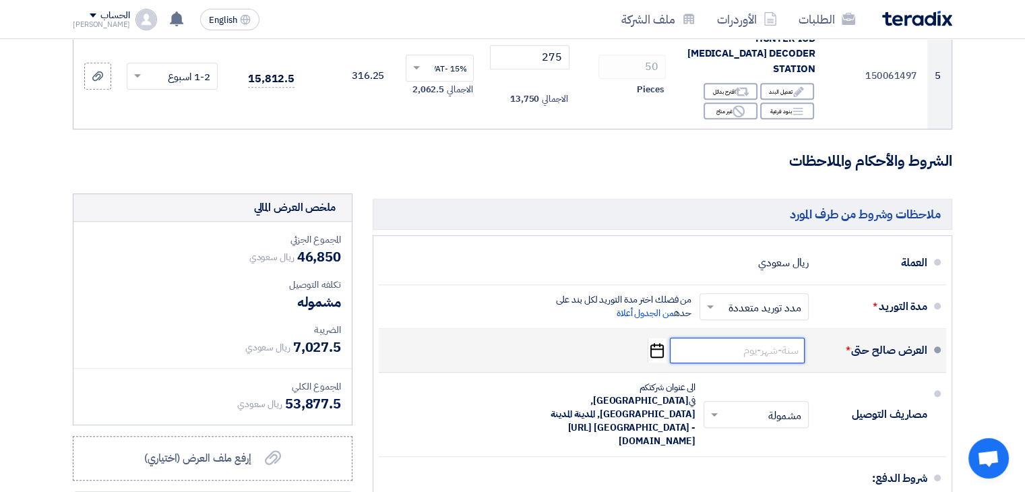
click at [728, 338] on input at bounding box center [737, 351] width 135 height 26
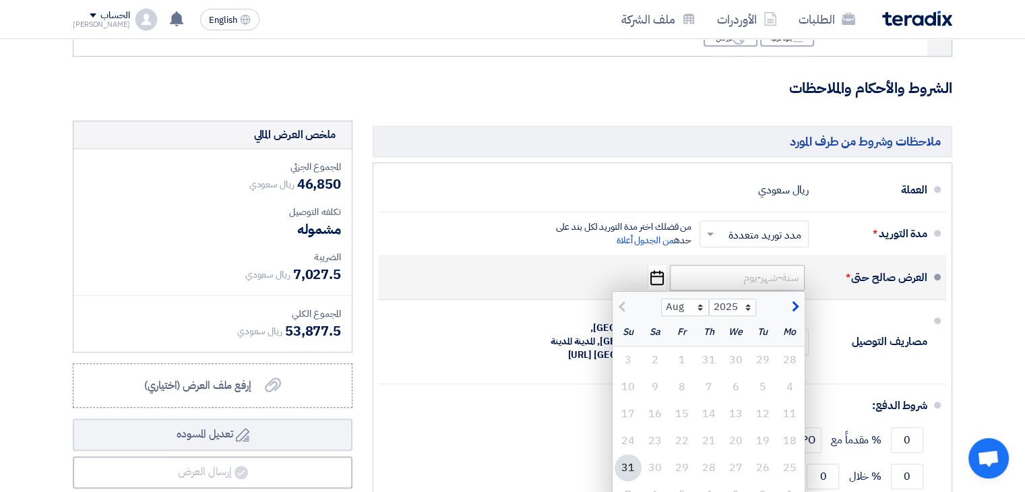
scroll to position [670, 0]
click at [696, 300] on select "Aug Sep Oct Nov Dec" at bounding box center [685, 309] width 48 height 18
select select "9"
click at [661, 300] on select "Aug Sep Oct Nov Dec" at bounding box center [685, 309] width 48 height 18
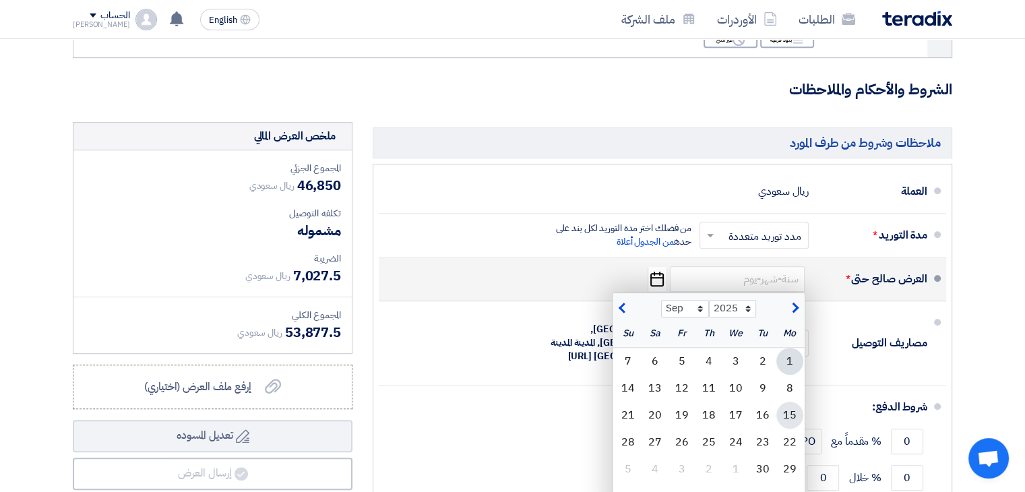
click at [792, 402] on div "15" at bounding box center [789, 415] width 27 height 27
type input "[DATE]"
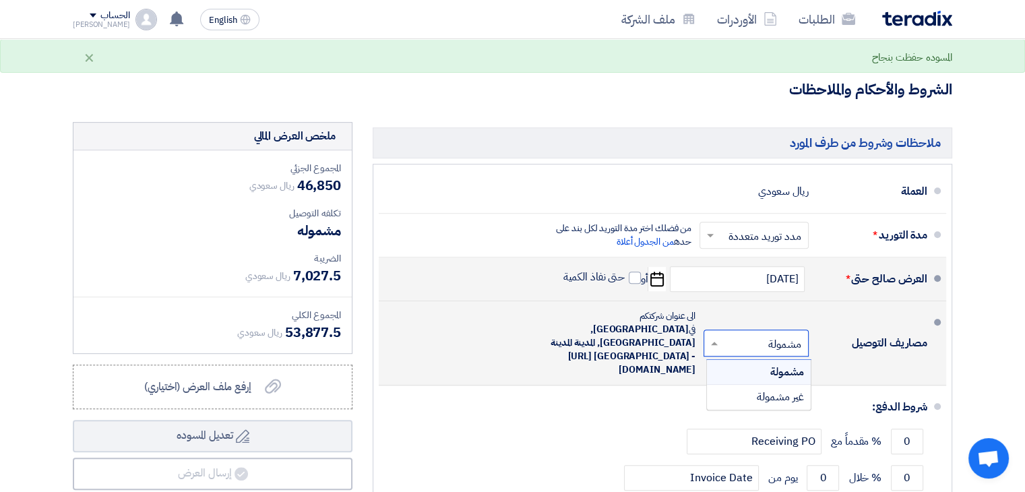
click at [776, 334] on input "text" at bounding box center [753, 344] width 98 height 20
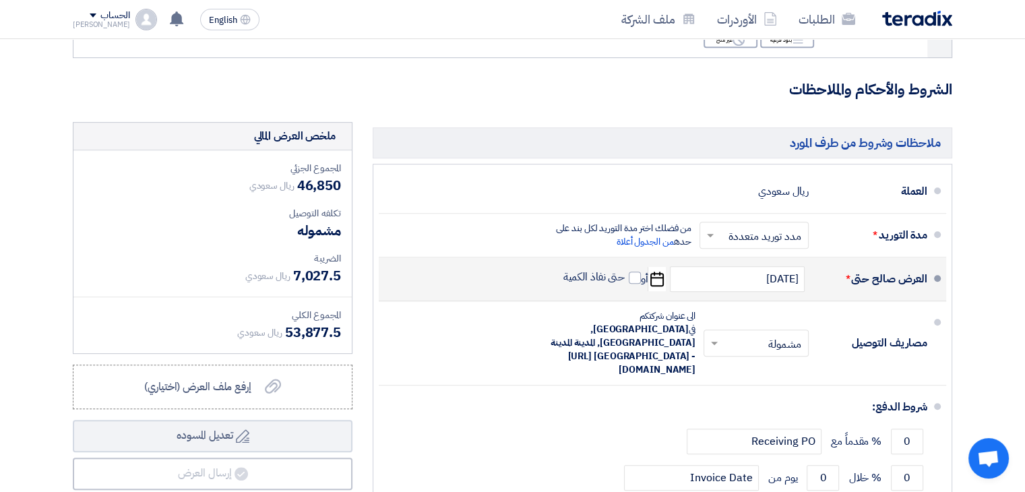
click at [976, 303] on section "تفاصيل الطلب # الكود/الموديل البيان/الوصف الكمية/العدد سعر الوحدة (SAR) الضرائب…" at bounding box center [512, 50] width 1025 height 1189
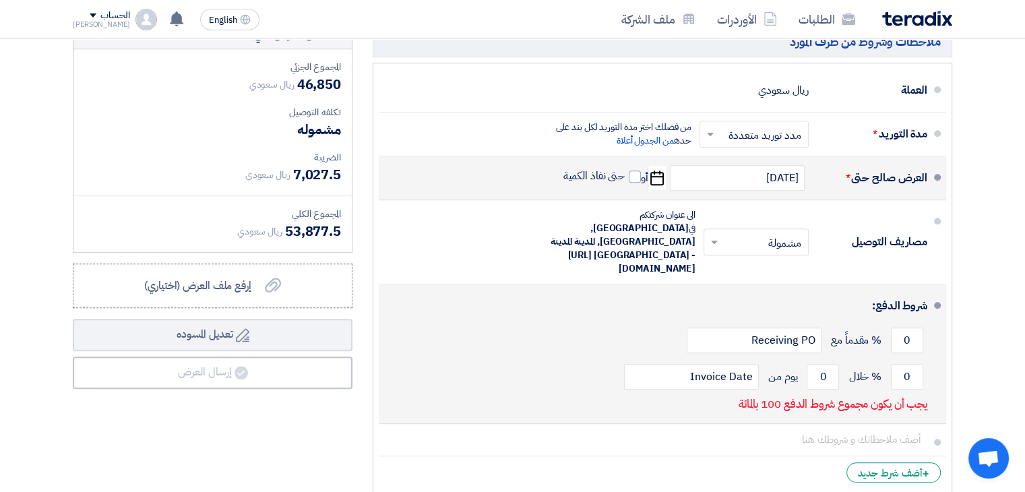
scroll to position [772, 0]
click at [908, 327] on input "0" at bounding box center [907, 340] width 32 height 26
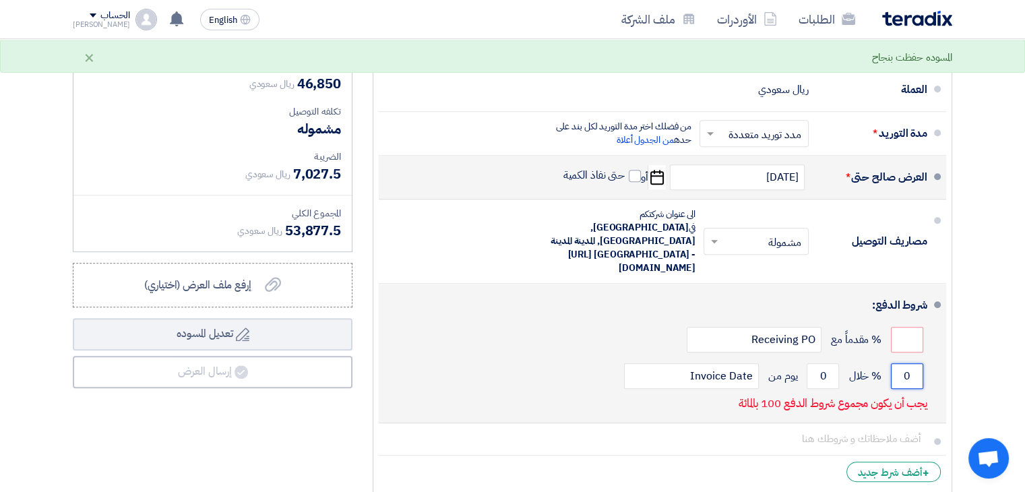
click at [902, 363] on input "0" at bounding box center [907, 376] width 32 height 26
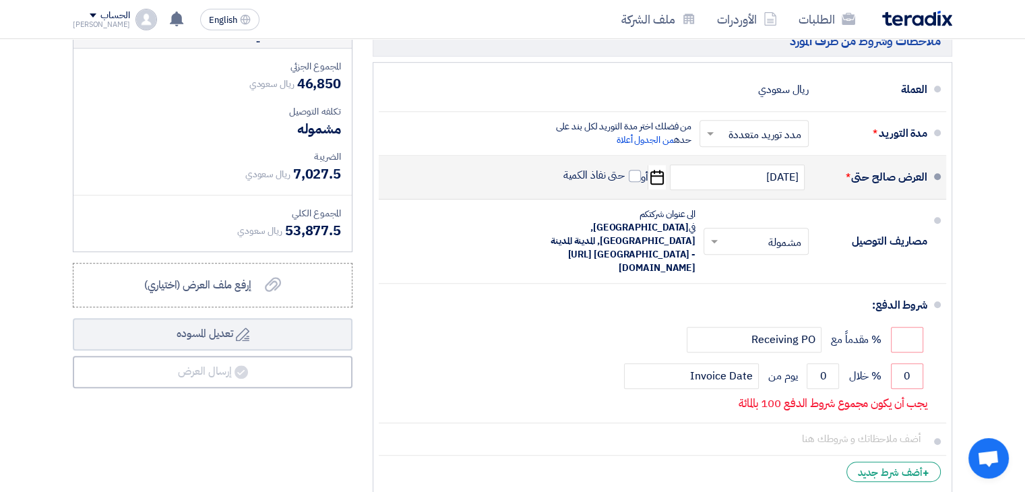
click at [957, 324] on div "ملاحظات وشروط من طرف المورد العملة ريال سعودي مدة التوريد * اختر مدة التوريد ×" at bounding box center [663, 260] width 600 height 480
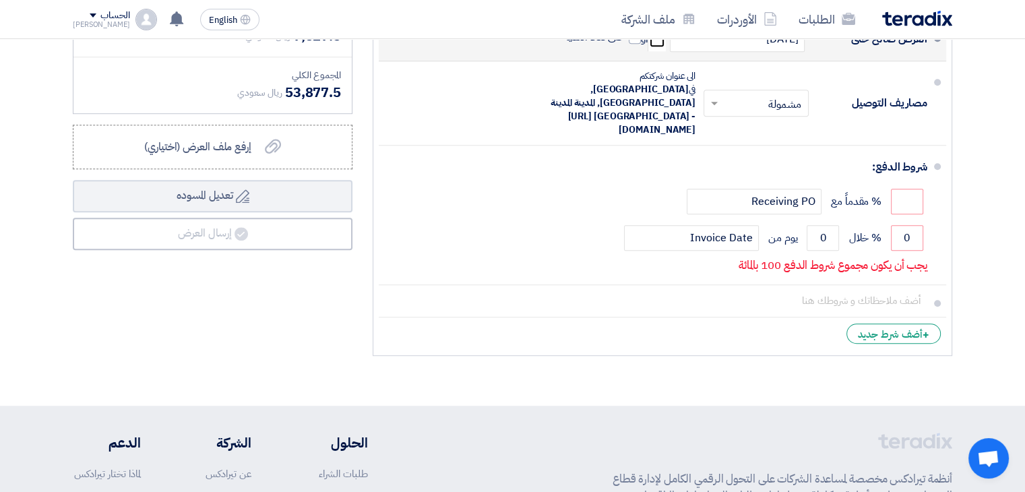
scroll to position [913, 0]
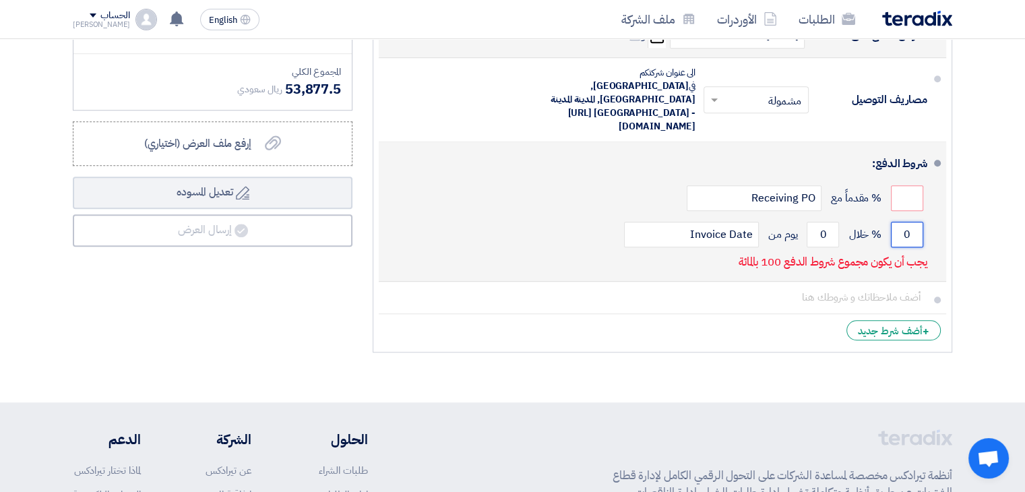
click at [912, 222] on input "0" at bounding box center [907, 235] width 32 height 26
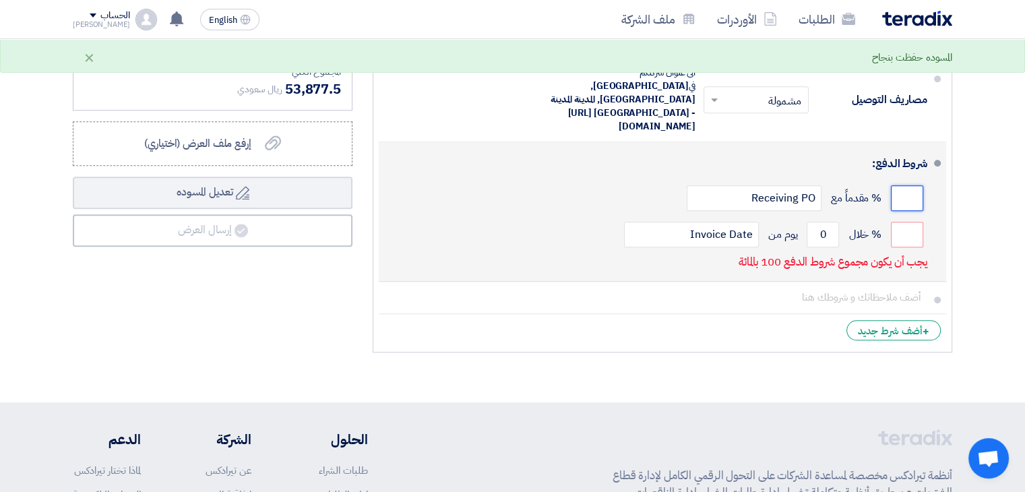
scroll to position [0, -1]
drag, startPoint x: 919, startPoint y: 152, endPoint x: 891, endPoint y: 152, distance: 28.3
click at [891, 185] on input "number" at bounding box center [907, 198] width 32 height 26
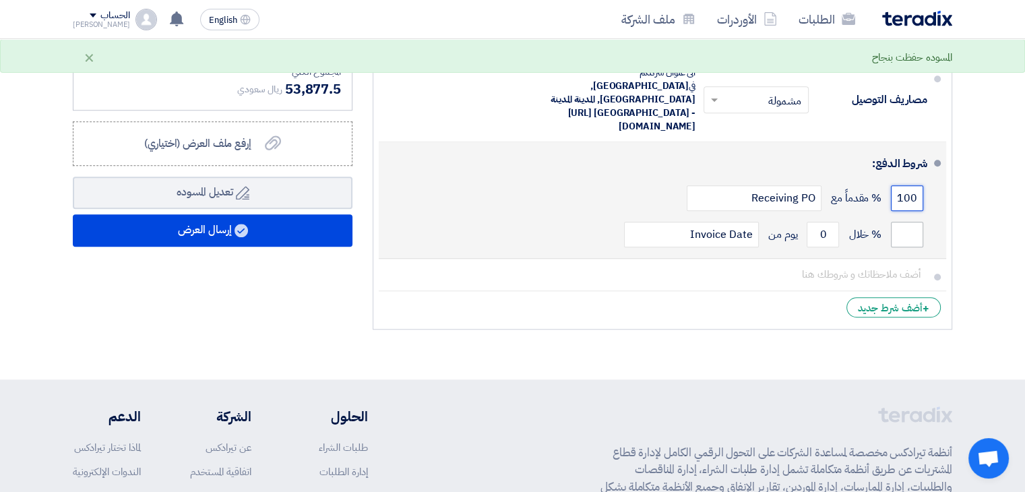
type input "100"
drag, startPoint x: 914, startPoint y: 195, endPoint x: 883, endPoint y: 192, distance: 31.1
click at [883, 216] on div "% خلال 0 يوم من Invoice Date" at bounding box center [658, 234] width 538 height 36
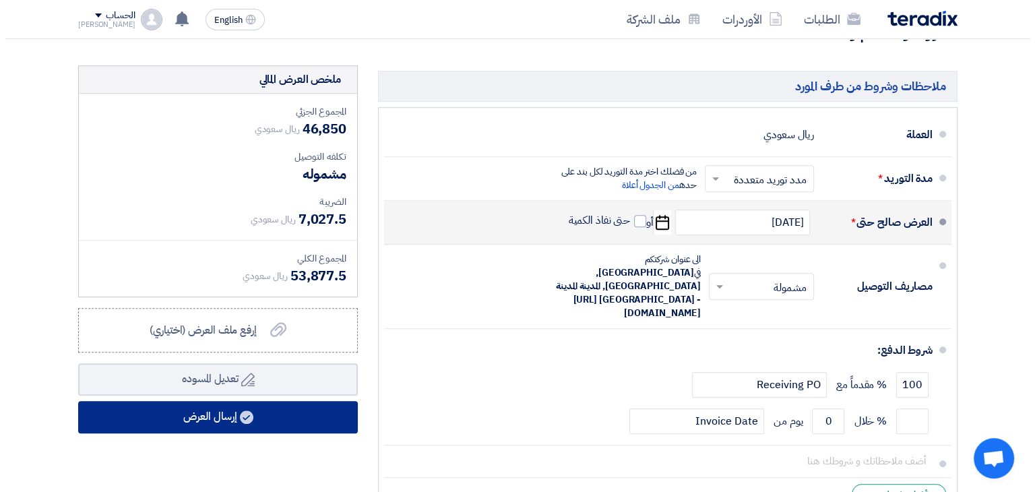
scroll to position [725, 0]
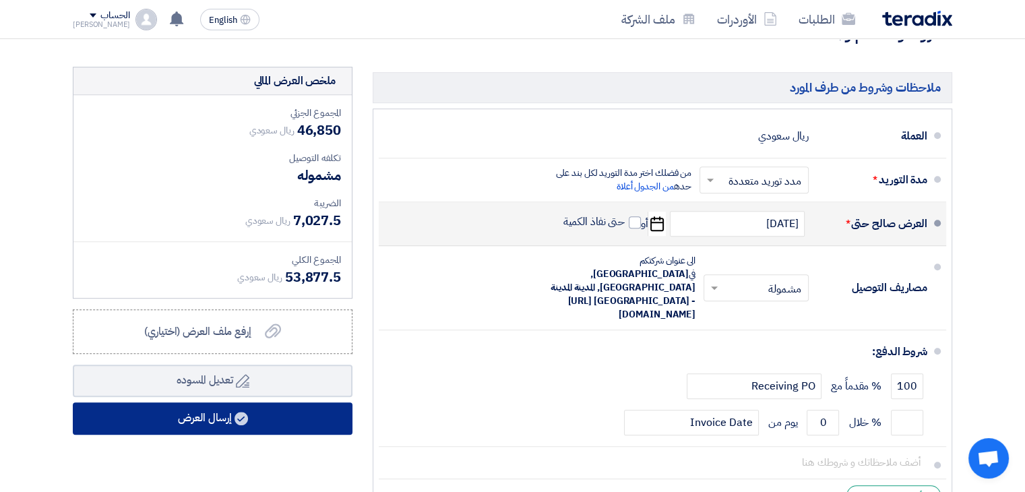
click at [227, 402] on button "إرسال العرض" at bounding box center [213, 418] width 280 height 32
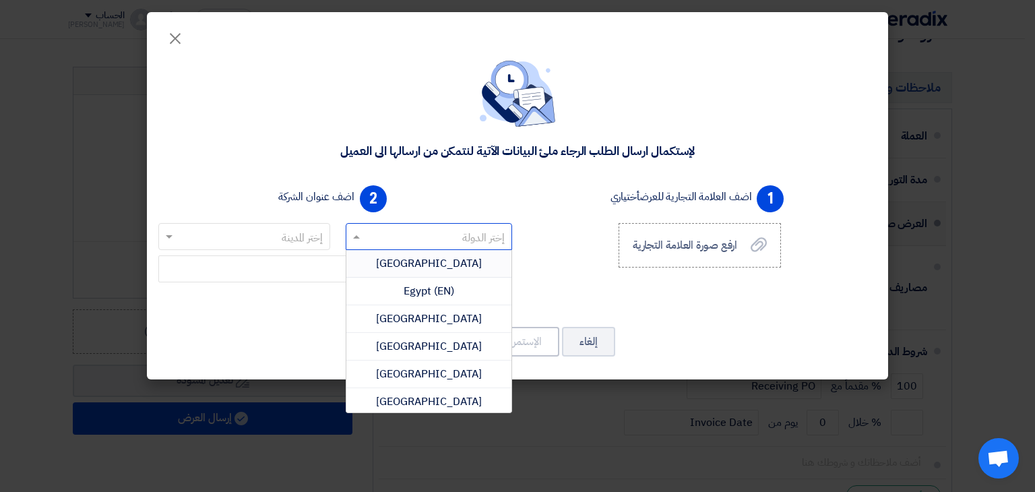
click at [414, 232] on input "text" at bounding box center [437, 237] width 140 height 22
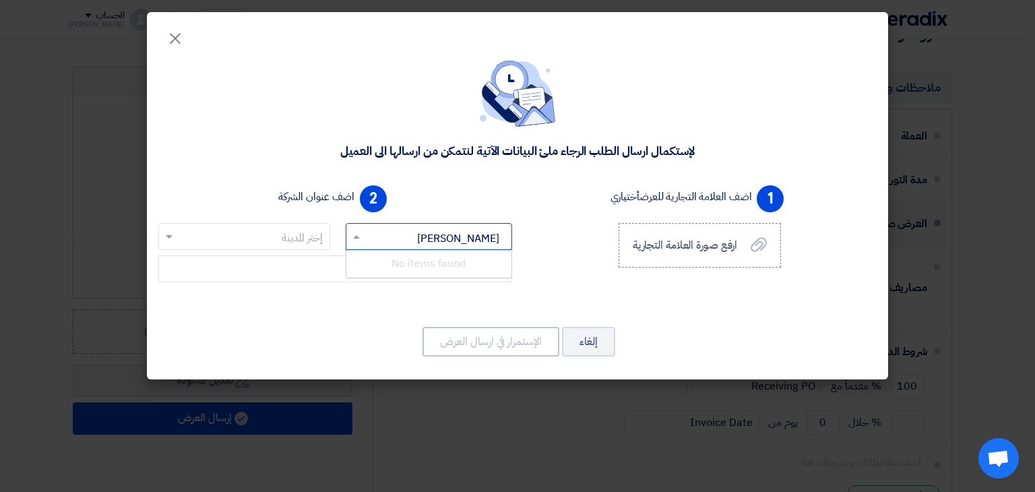
type input "س"
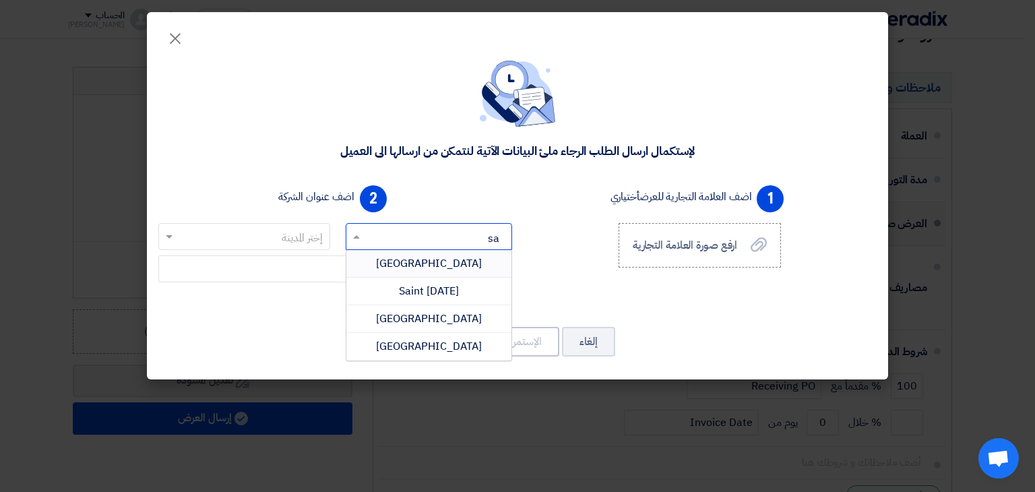
type input "sau"
click at [427, 259] on span "[GEOGRAPHIC_DATA]" at bounding box center [429, 263] width 106 height 16
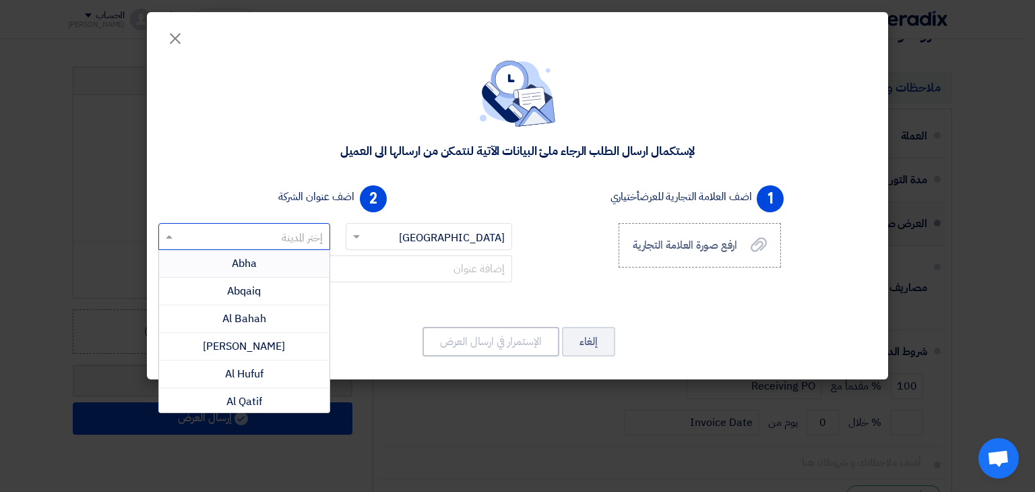
click at [284, 229] on input "text" at bounding box center [251, 237] width 145 height 22
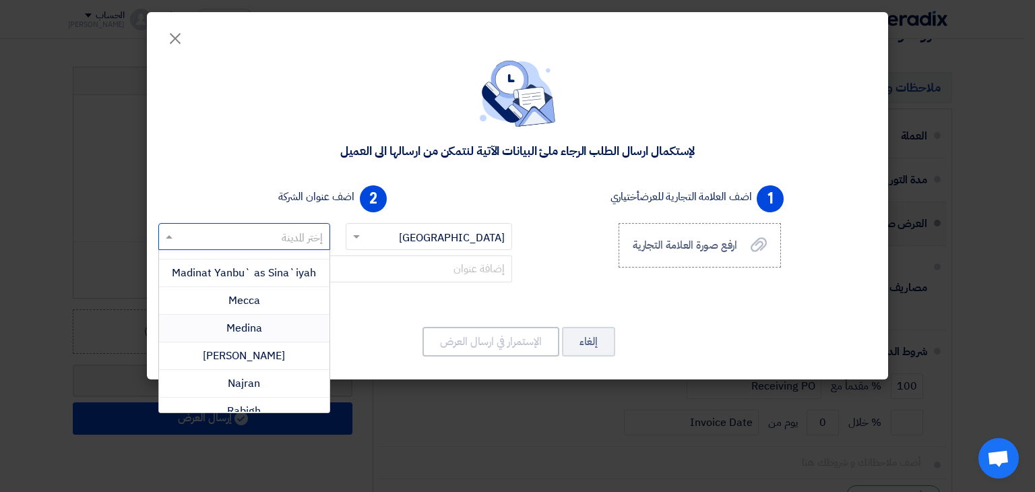
scroll to position [571, 0]
click at [259, 323] on span "Medina" at bounding box center [244, 327] width 36 height 16
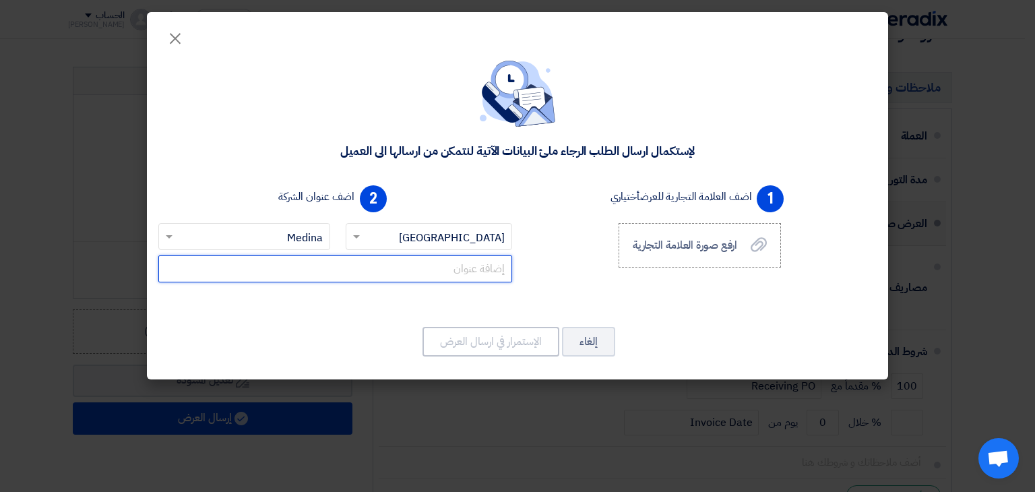
click at [406, 265] on input "text" at bounding box center [335, 268] width 354 height 27
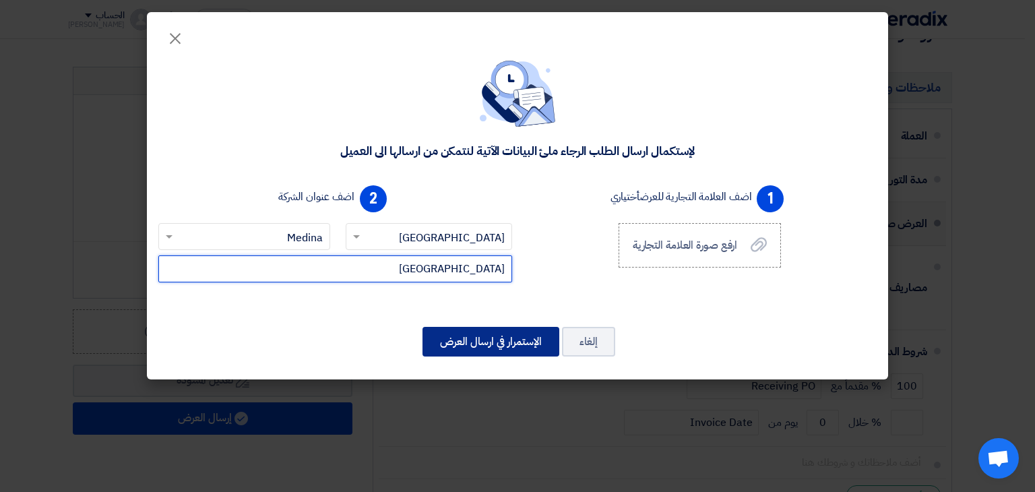
type input "[GEOGRAPHIC_DATA]"
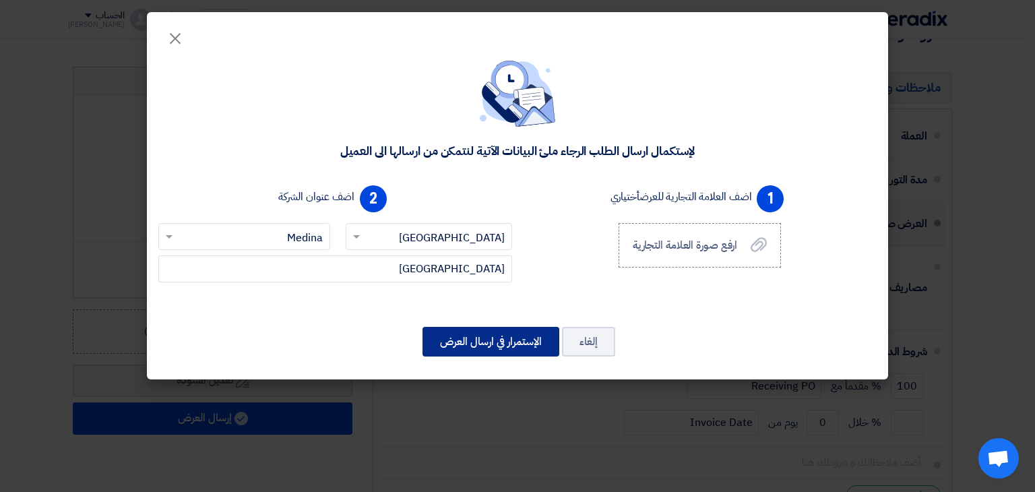
click at [493, 338] on button "الإستمرار في ارسال العرض" at bounding box center [491, 342] width 137 height 30
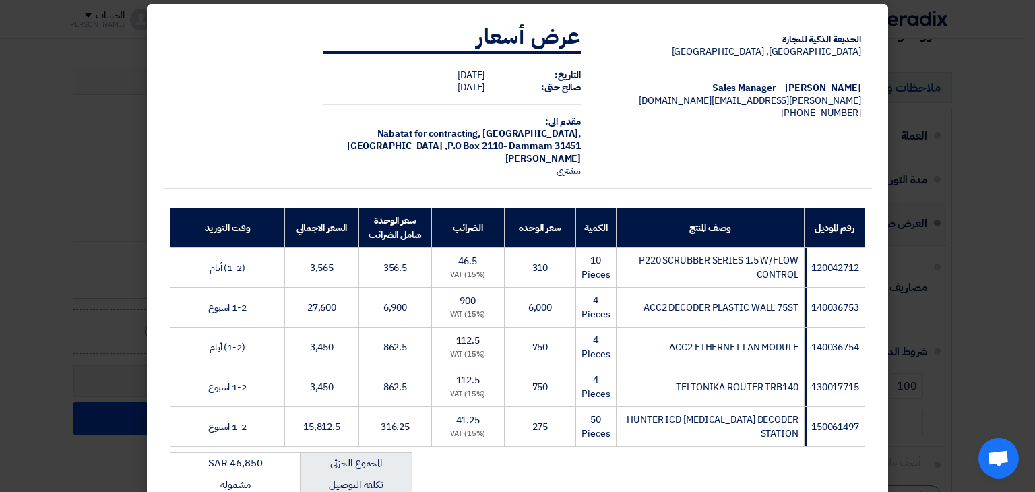
scroll to position [260, 0]
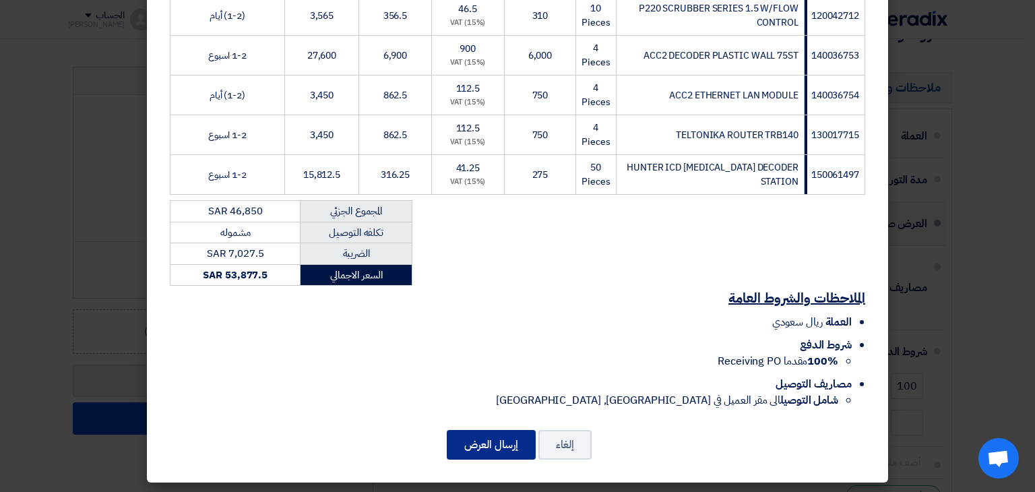
click at [501, 437] on button "إرسال العرض" at bounding box center [491, 445] width 89 height 30
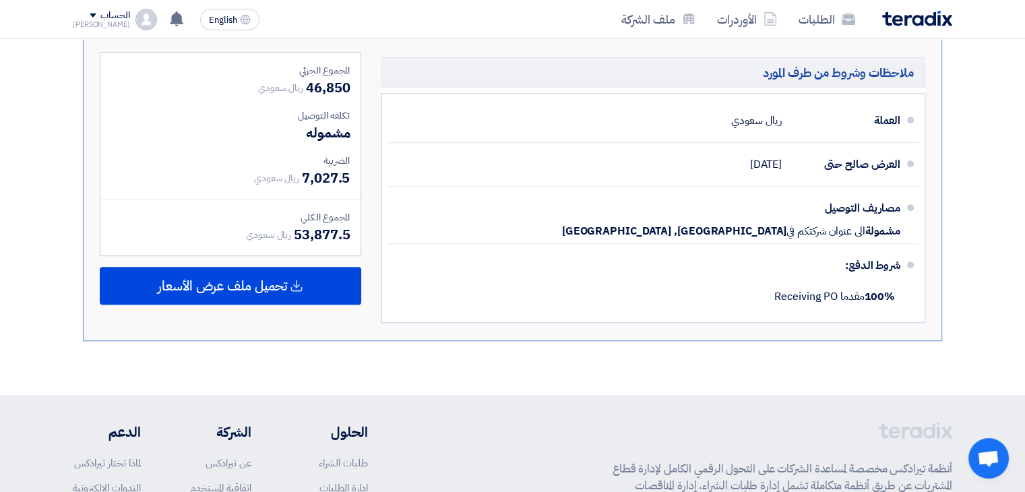
scroll to position [712, 0]
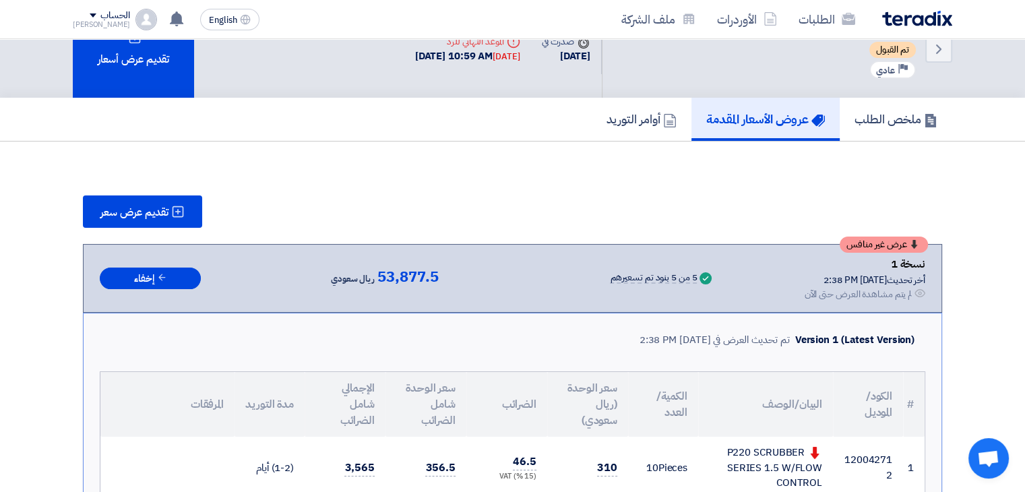
scroll to position [0, 0]
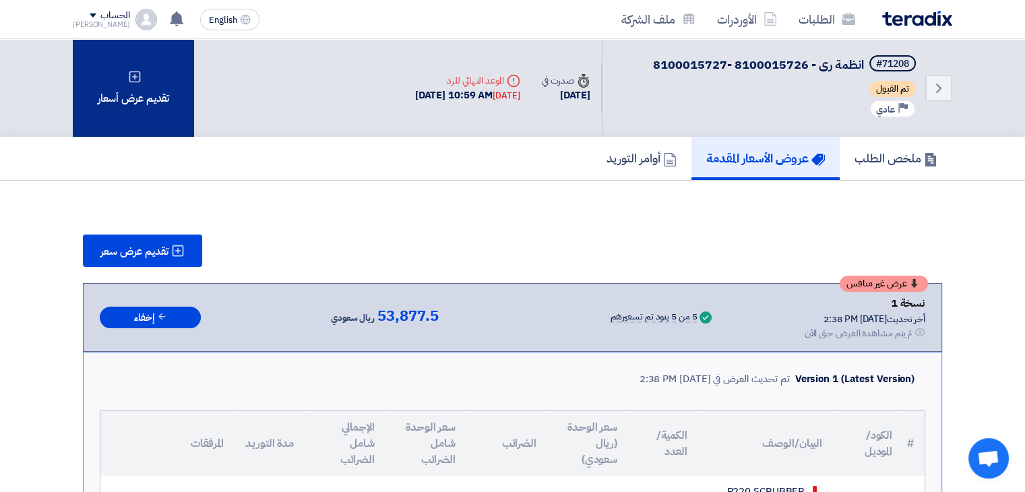
click at [117, 105] on div "تقديم عرض أسعار" at bounding box center [133, 88] width 121 height 98
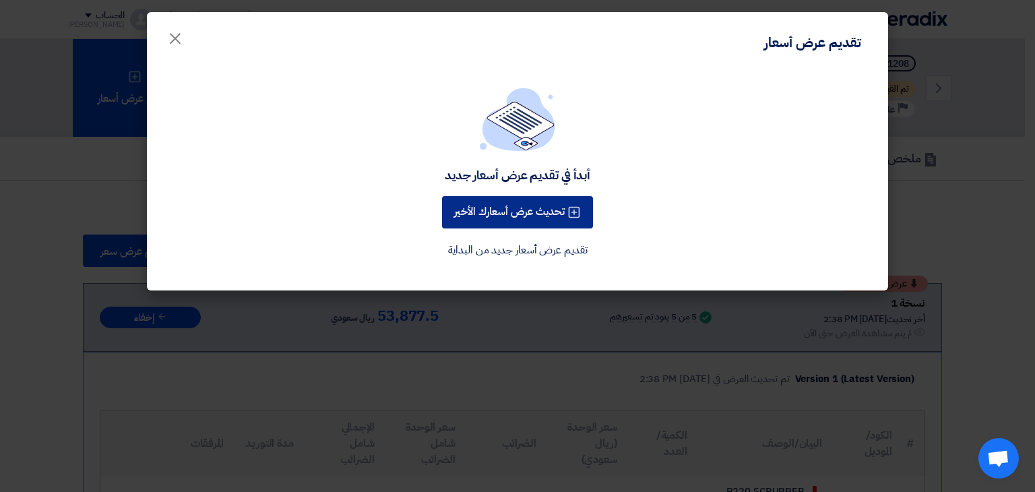
click at [481, 203] on button "تحديث عرض أسعارك الأخير" at bounding box center [517, 212] width 151 height 32
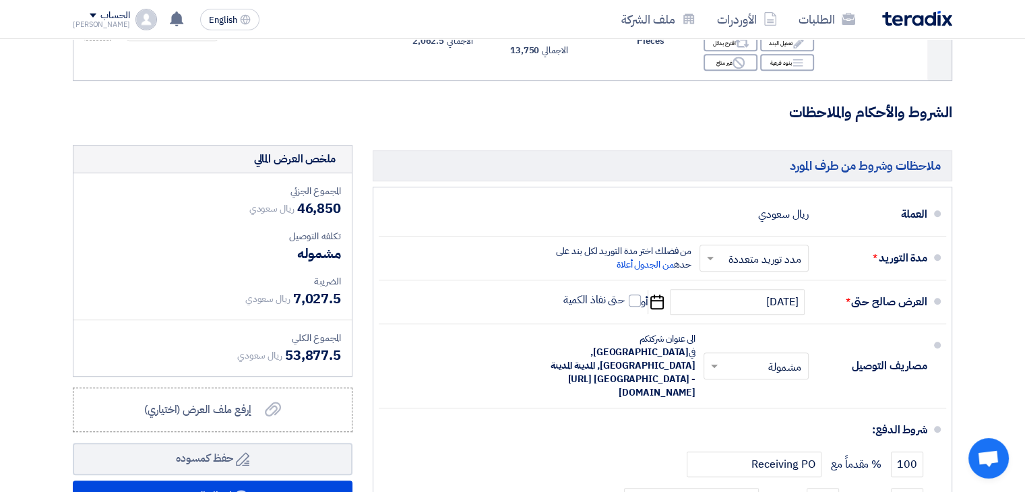
scroll to position [636, 0]
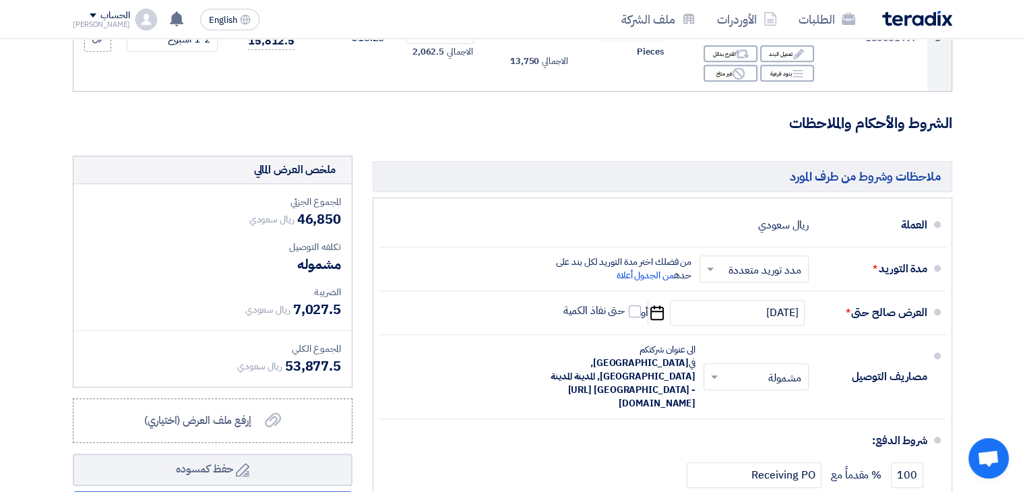
click at [310, 254] on span "مشموله" at bounding box center [319, 264] width 44 height 20
click at [315, 299] on span "7,027.5" at bounding box center [317, 309] width 48 height 20
click at [315, 356] on span "53,877.5" at bounding box center [313, 366] width 56 height 20
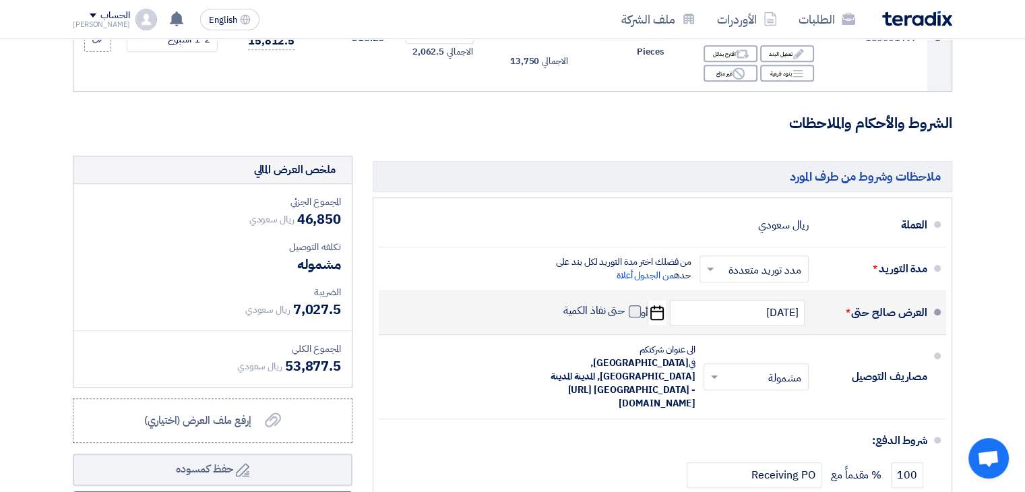
click at [633, 305] on span at bounding box center [635, 311] width 12 height 12
click at [625, 304] on input "حتى نفاذ الكمية" at bounding box center [593, 317] width 65 height 26
checkbox input "true"
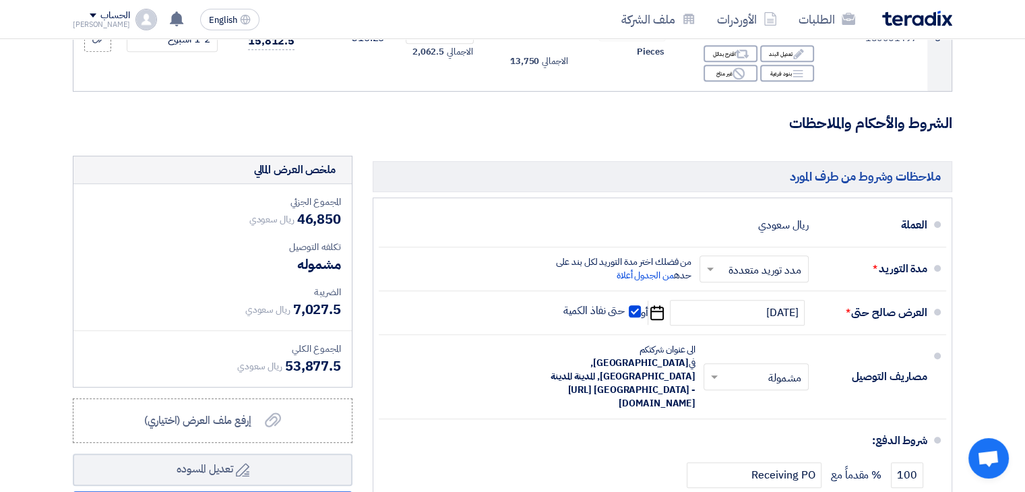
click at [301, 342] on div "المجموع الكلي" at bounding box center [212, 349] width 257 height 14
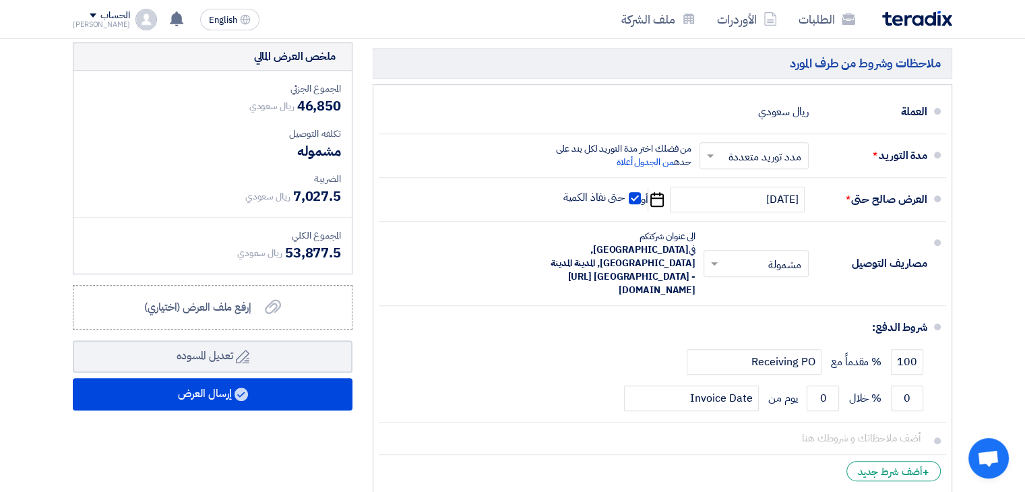
scroll to position [751, 0]
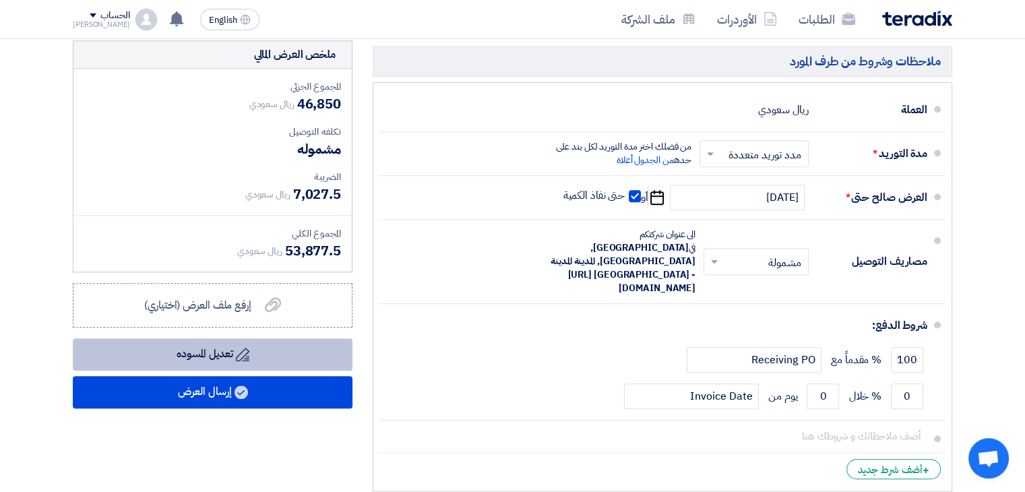
click at [257, 340] on button "Draft تعديل المسوده" at bounding box center [213, 354] width 280 height 32
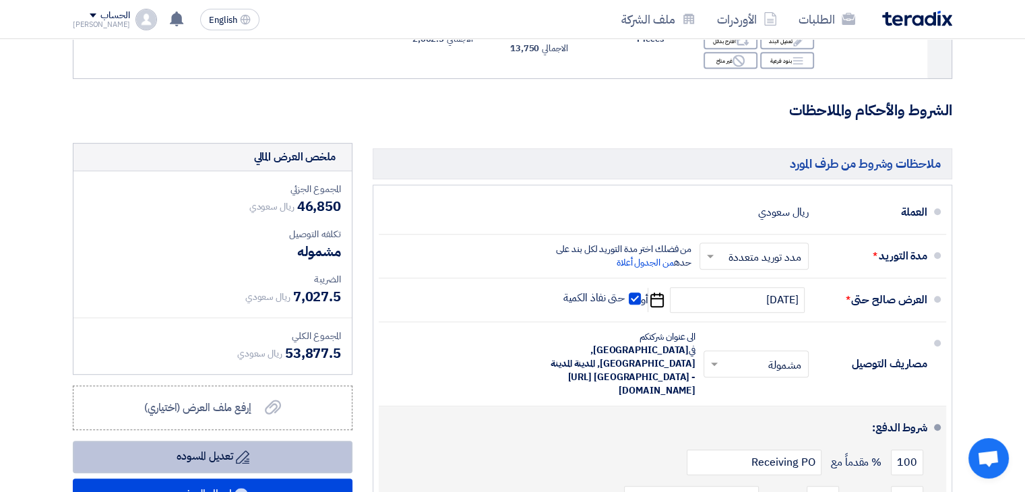
scroll to position [650, 0]
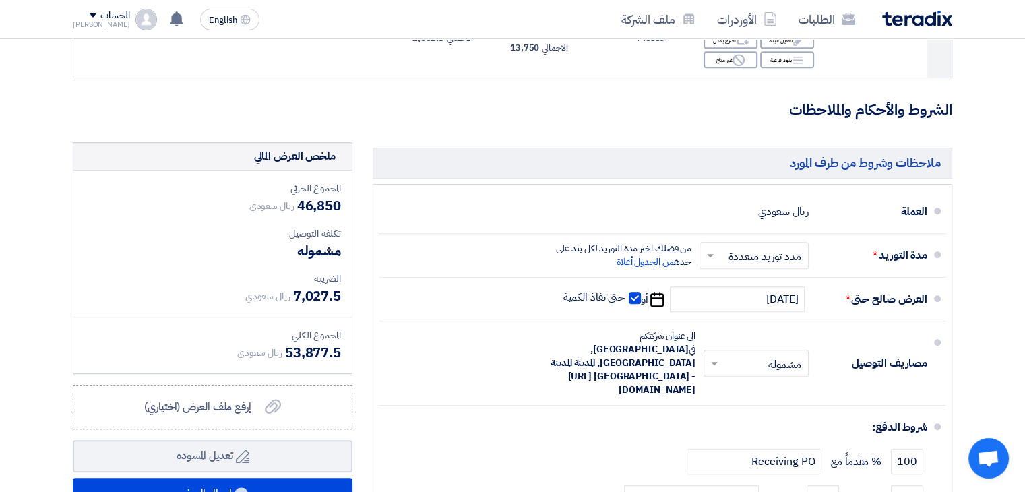
click at [197, 272] on div "الضريبة" at bounding box center [212, 279] width 257 height 14
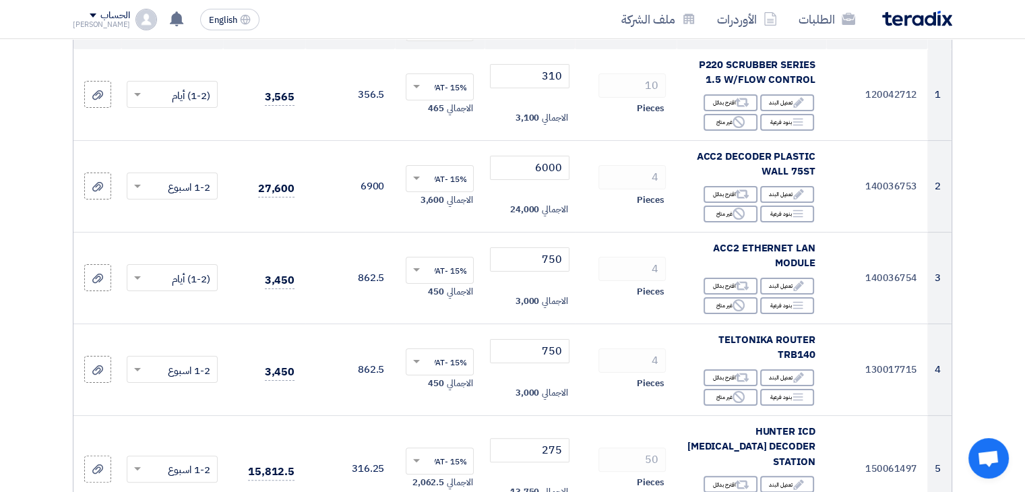
scroll to position [208, 0]
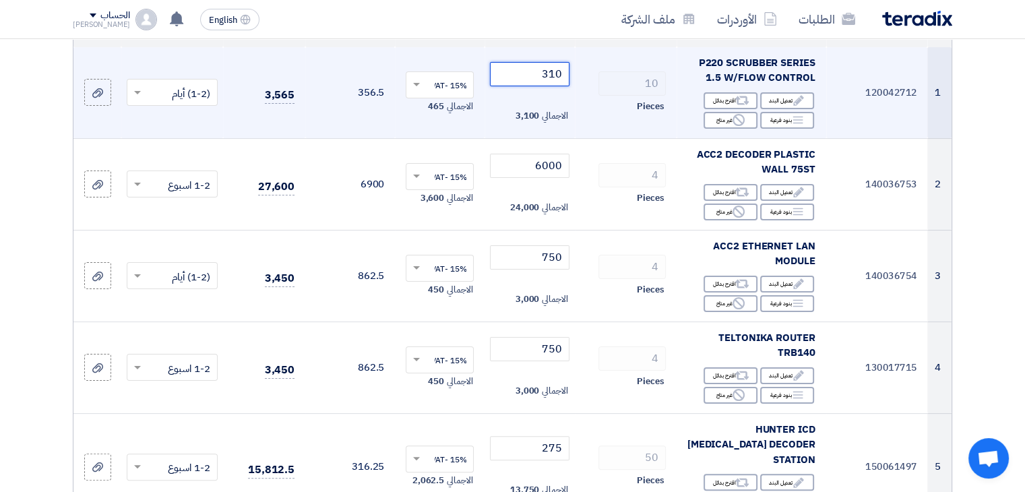
drag, startPoint x: 542, startPoint y: 77, endPoint x: 573, endPoint y: 74, distance: 30.5
click at [573, 74] on td "310 الاجمالي 3,100" at bounding box center [529, 93] width 90 height 92
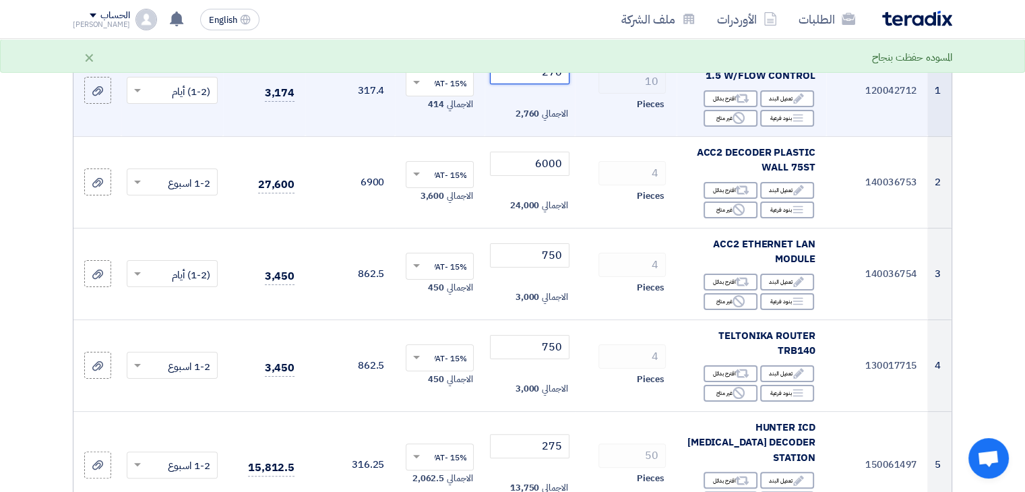
scroll to position [0, 0]
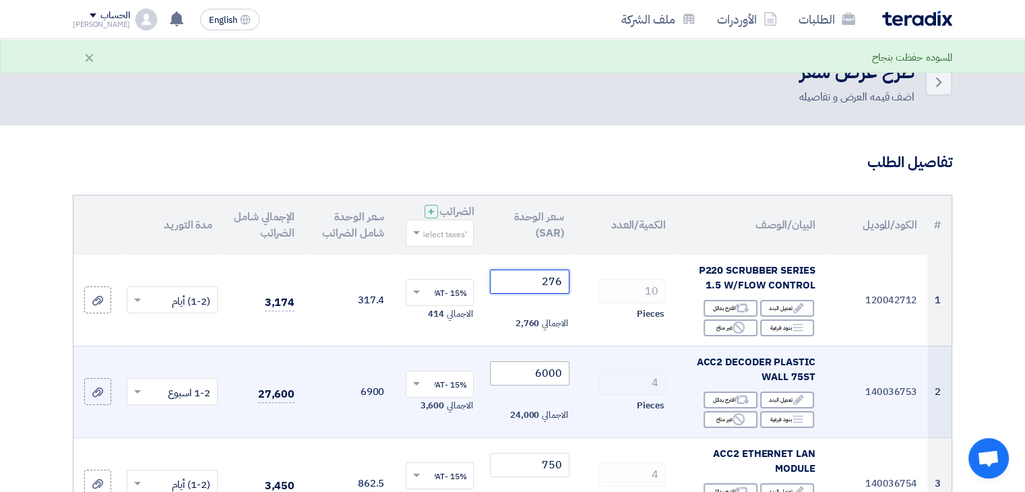
type input "276"
drag, startPoint x: 533, startPoint y: 375, endPoint x: 598, endPoint y: 356, distance: 67.8
click at [598, 356] on tr "2 140036753 ACC2 DECODER PLASTIC WALL 75ST Edit تعديل البند Alternative اقترح ب…" at bounding box center [512, 392] width 878 height 92
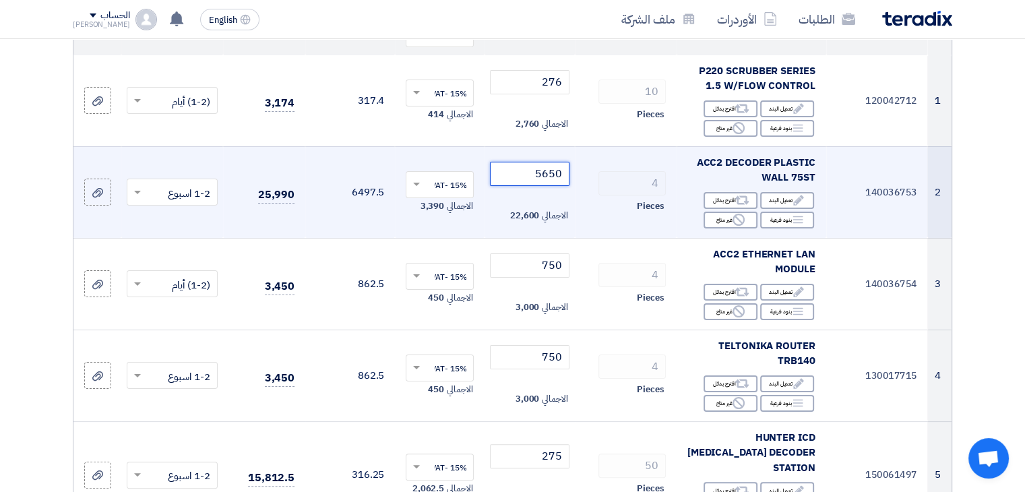
scroll to position [201, 0]
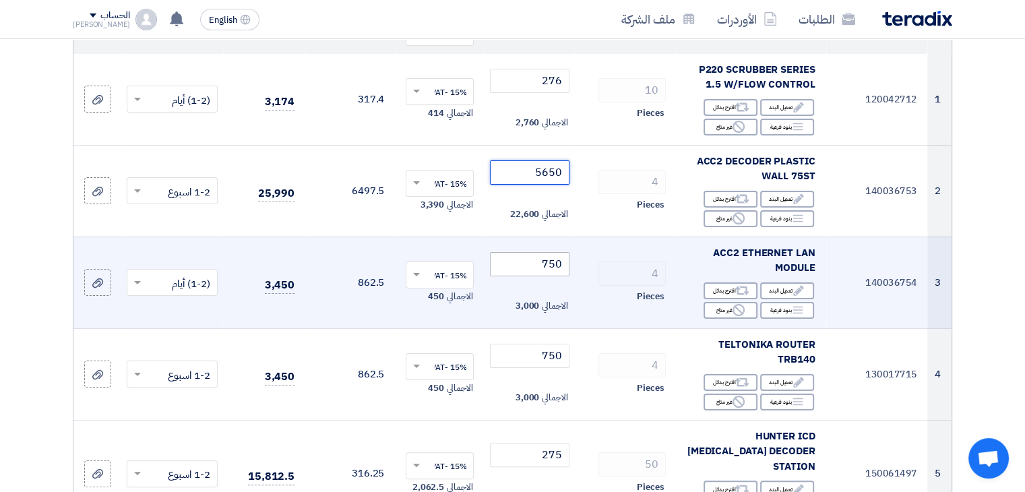
type input "5650"
drag, startPoint x: 540, startPoint y: 259, endPoint x: 580, endPoint y: 262, distance: 39.2
click at [580, 262] on tr "3 140036754 ACC2 ETHERNET LAN MODULE Edit تعديل البند Alternative اقترح بدائل B…" at bounding box center [512, 283] width 878 height 92
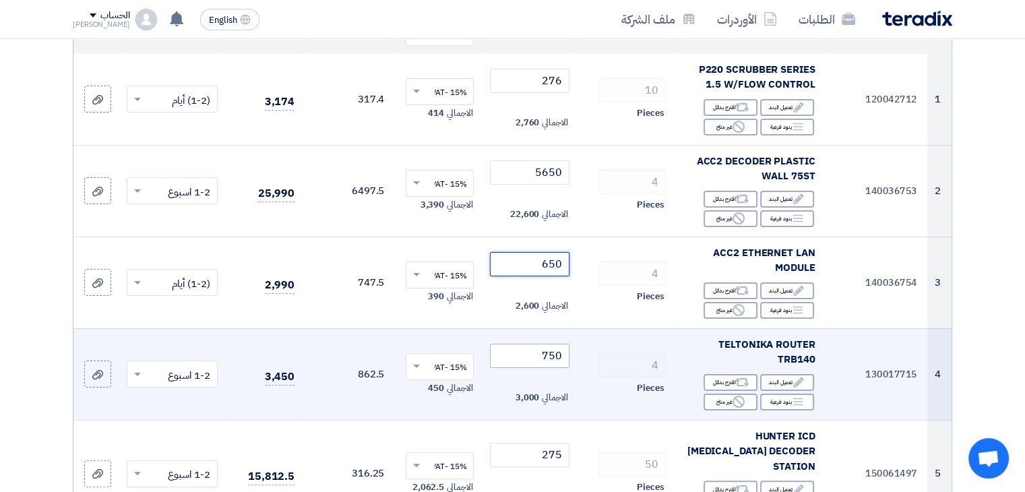
type input "650"
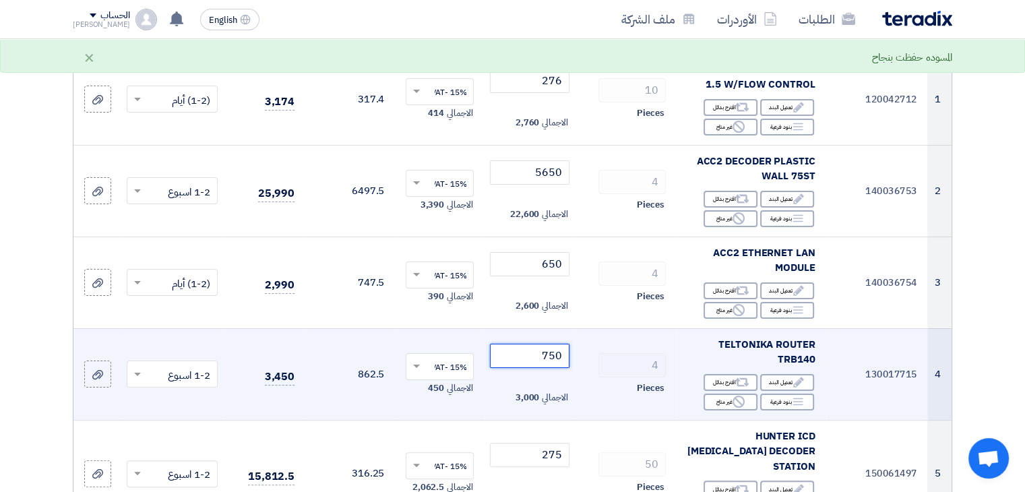
click at [605, 356] on tr "4 130017715 TELTONIKA ROUTER TRB140 Edit تعديل البند Alternative اقترح بدائل Br…" at bounding box center [512, 374] width 878 height 92
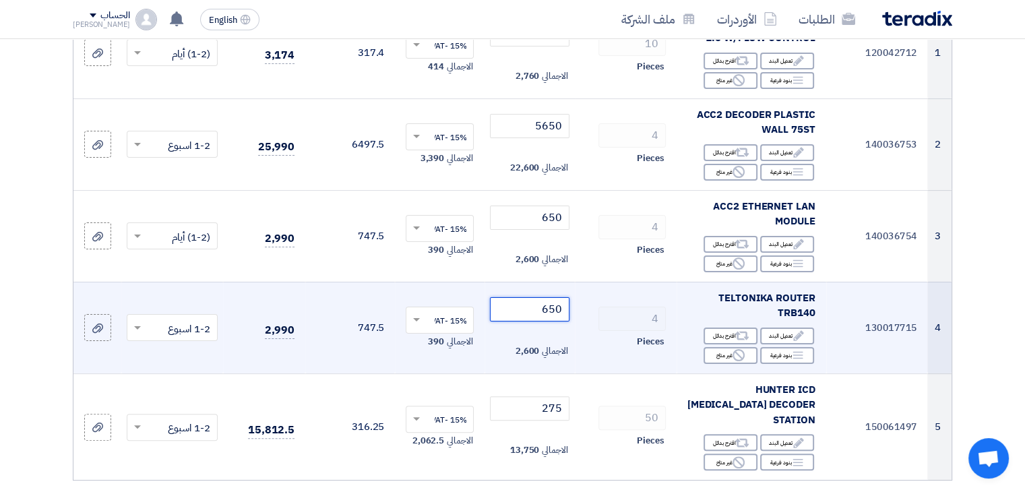
scroll to position [245, 0]
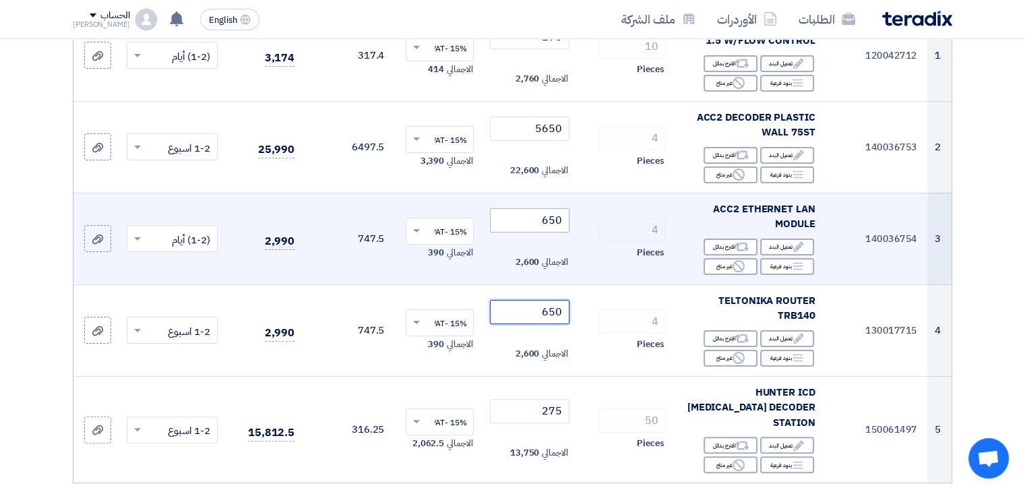
type input "650"
drag, startPoint x: 534, startPoint y: 214, endPoint x: 585, endPoint y: 219, distance: 51.5
click at [585, 219] on tr "3 140036754 ACC2 ETHERNET LAN MODULE Edit تعديل البند Alternative اقترح بدائل B…" at bounding box center [512, 239] width 878 height 92
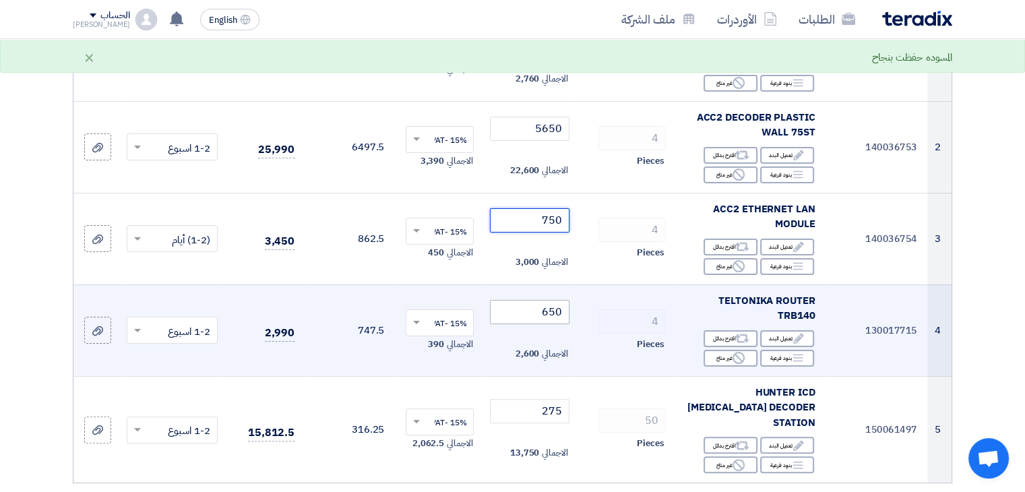
type input "750"
drag, startPoint x: 537, startPoint y: 308, endPoint x: 606, endPoint y: 300, distance: 69.2
click at [606, 300] on tr "4 130017715 TELTONIKA ROUTER TRB140 Edit تعديل البند Alternative اقترح بدائل Br…" at bounding box center [512, 330] width 878 height 92
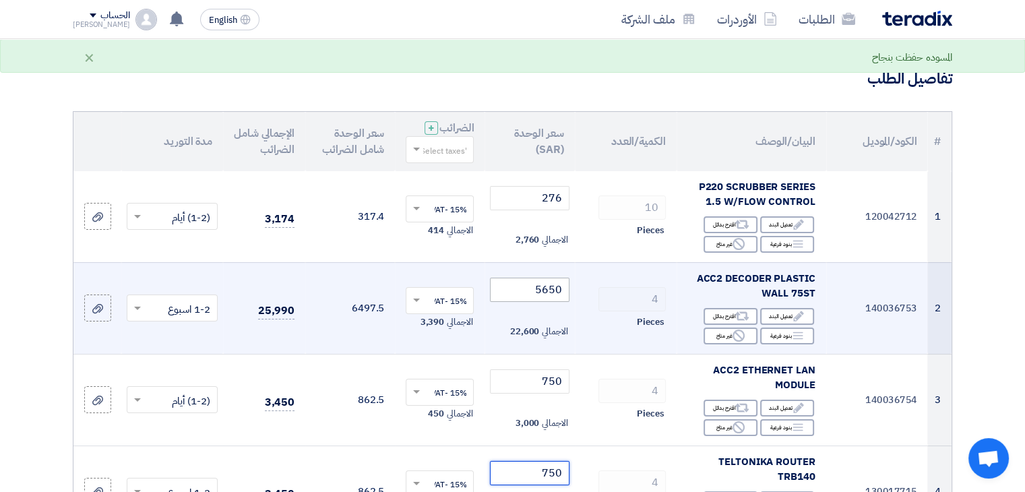
scroll to position [83, 0]
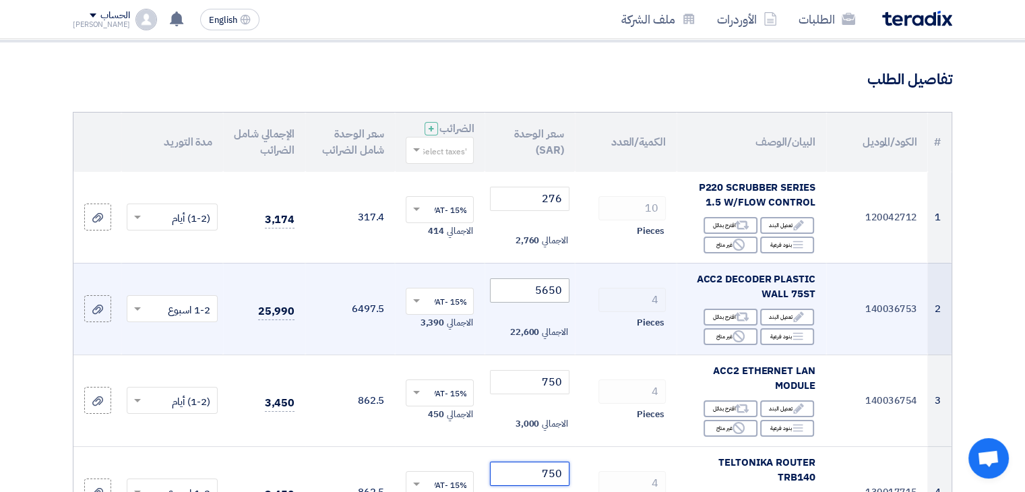
type input "750"
click at [611, 296] on tr "2 140036753 ACC2 DECODER PLASTIC WALL 75ST Edit تعديل البند Alternative اقترح ب…" at bounding box center [512, 309] width 878 height 92
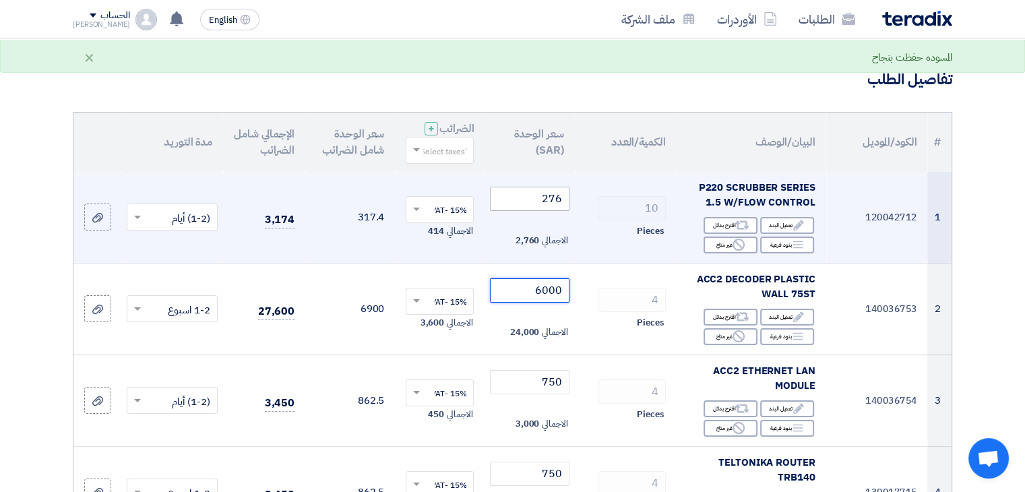
type input "6000"
click at [609, 195] on tr "1 120042712 P220 SCRUBBER SERIES 1.5 W/FLOW CONTROL Edit تعديل البند Alternativ…" at bounding box center [512, 218] width 878 height 92
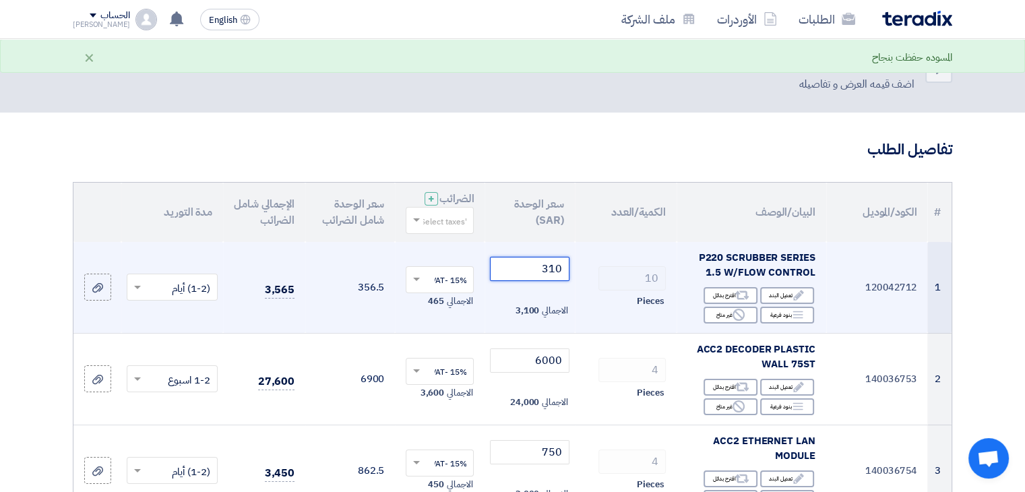
scroll to position [12, 0]
drag, startPoint x: 541, startPoint y: 270, endPoint x: 680, endPoint y: 276, distance: 139.0
click at [680, 276] on tr "1 120042712 P220 SCRUBBER SERIES 1.5 W/FLOW CONTROL Edit تعديل البند Alternativ…" at bounding box center [512, 289] width 878 height 92
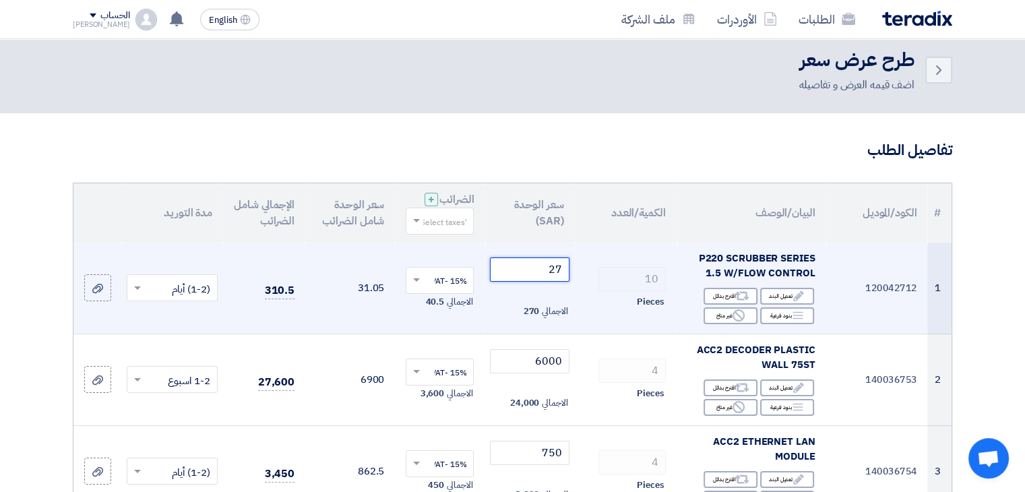
type input "276"
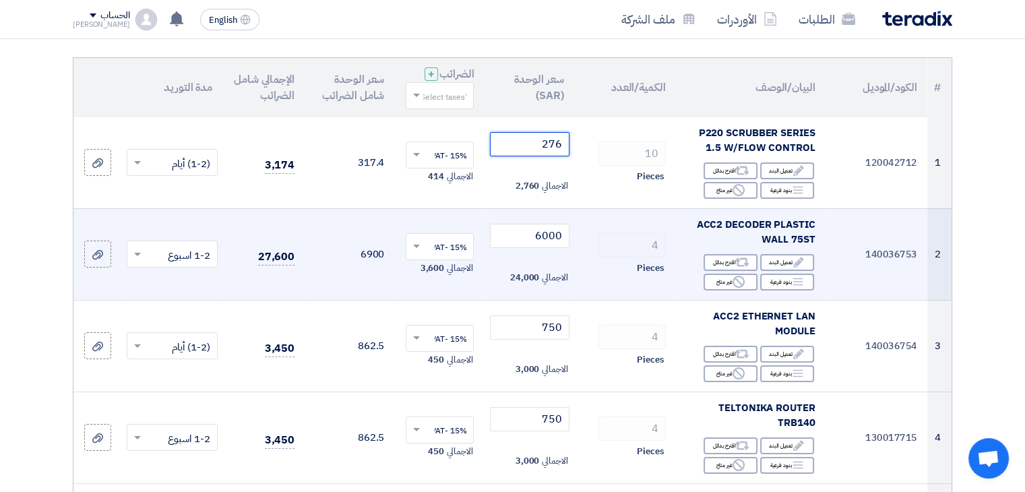
scroll to position [145, 0]
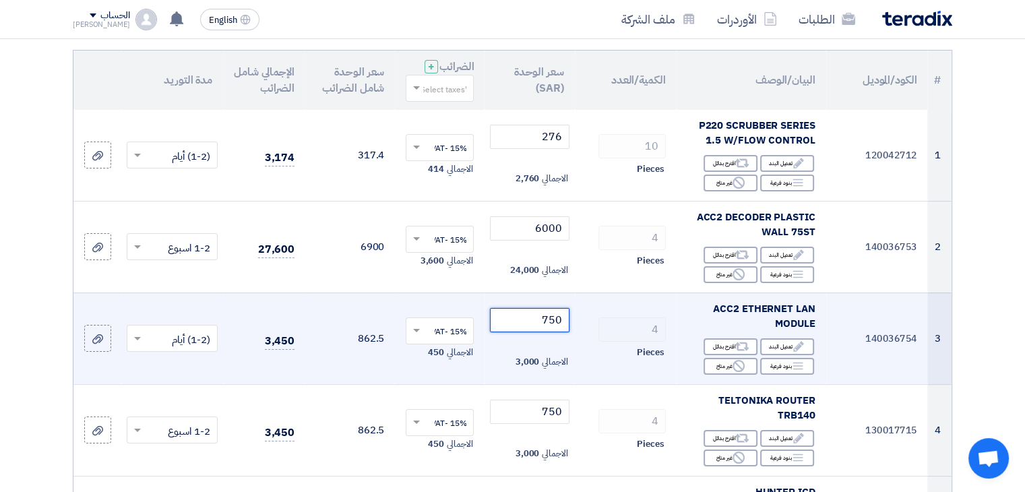
drag, startPoint x: 539, startPoint y: 318, endPoint x: 577, endPoint y: 321, distance: 37.8
click at [577, 321] on tr "3 140036754 ACC2 ETHERNET LAN MODULE Edit تعديل البند Alternative اقترح بدائل B…" at bounding box center [512, 338] width 878 height 92
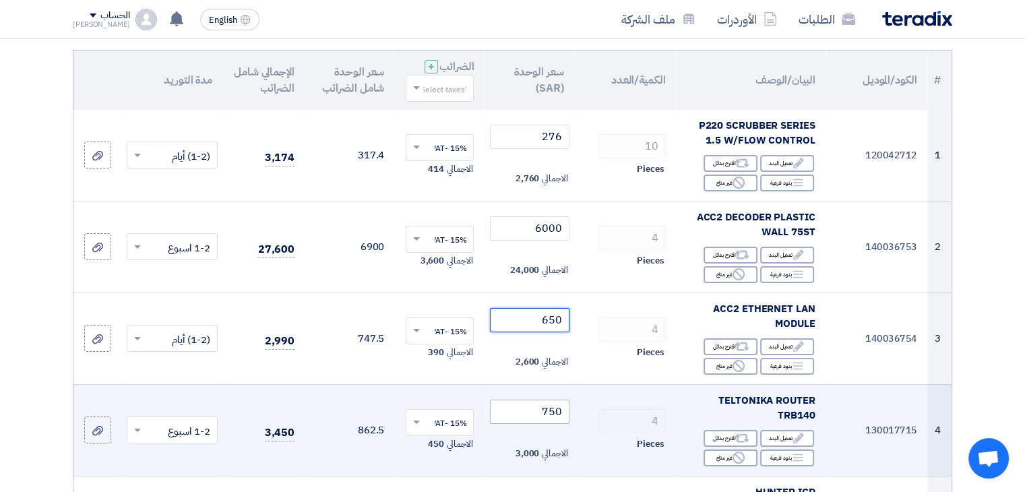
type input "650"
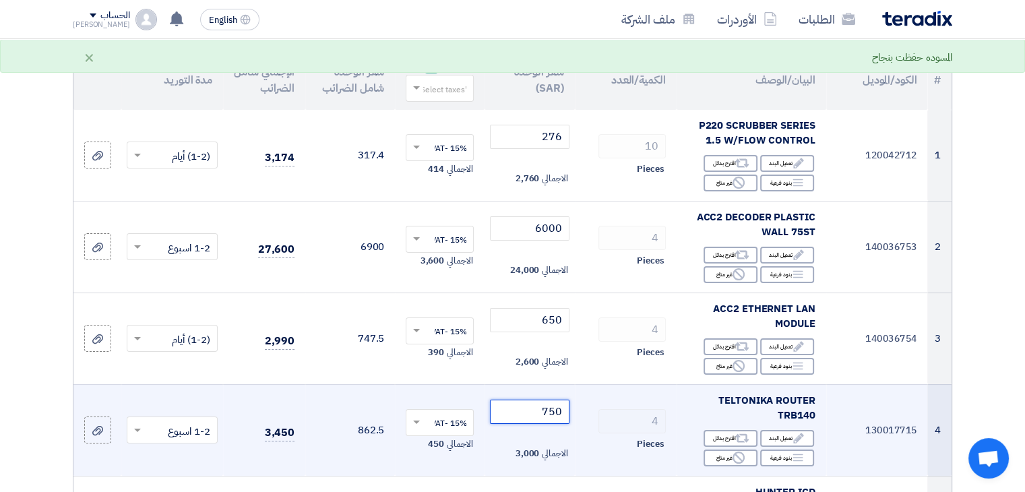
drag, startPoint x: 538, startPoint y: 406, endPoint x: 597, endPoint y: 412, distance: 58.9
click at [597, 412] on tr "4 130017715 TELTONIKA ROUTER TRB140 Edit تعديل البند Alternative اقترح بدائل Br…" at bounding box center [512, 430] width 878 height 92
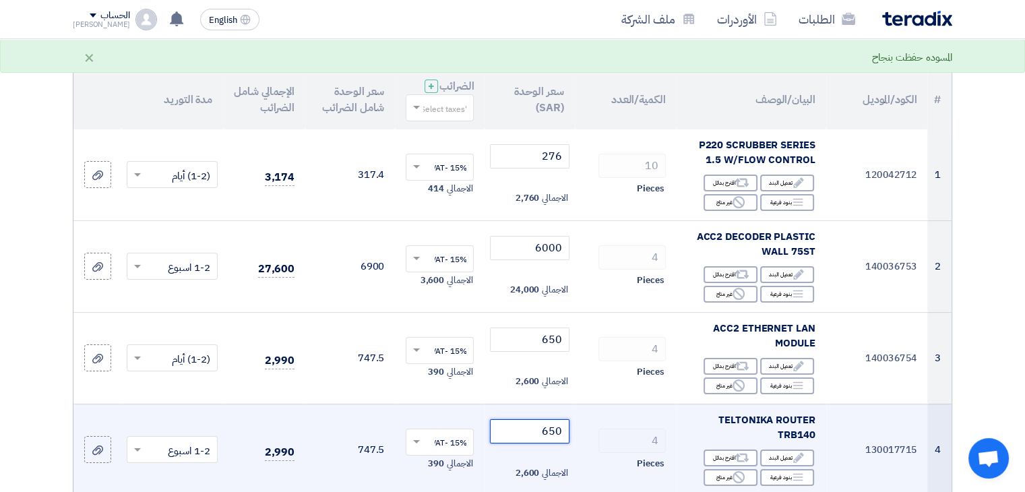
scroll to position [78, 0]
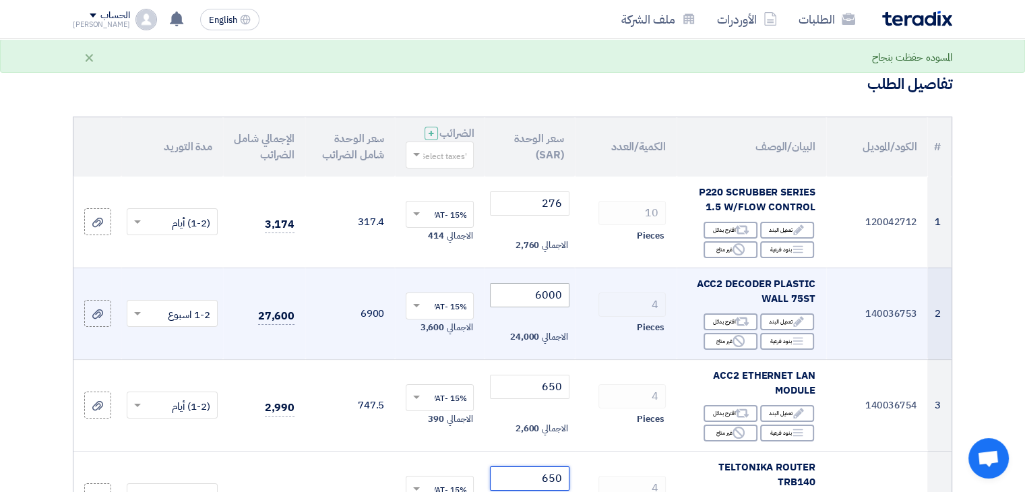
type input "650"
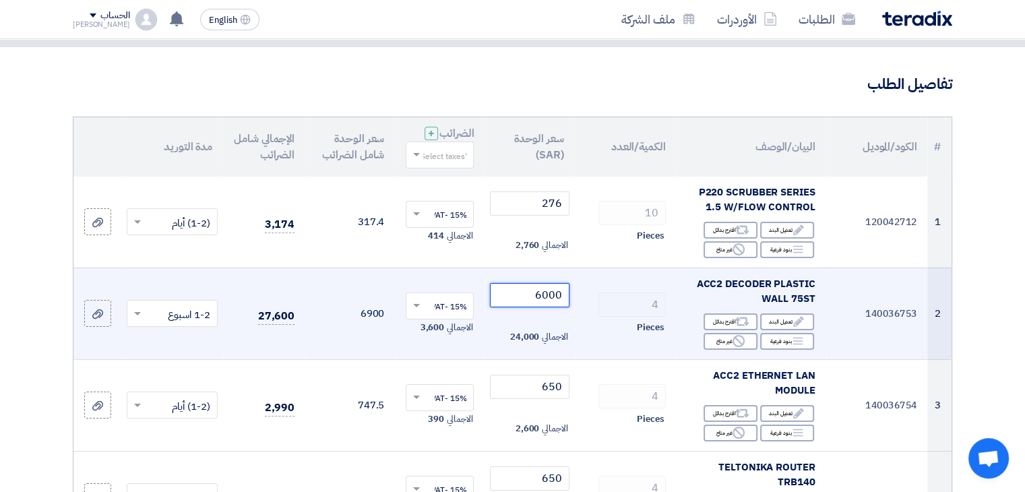
click at [620, 299] on tr "2 140036753 ACC2 DECODER PLASTIC WALL 75ST Edit تعديل البند Alternative اقترح ب…" at bounding box center [512, 314] width 878 height 92
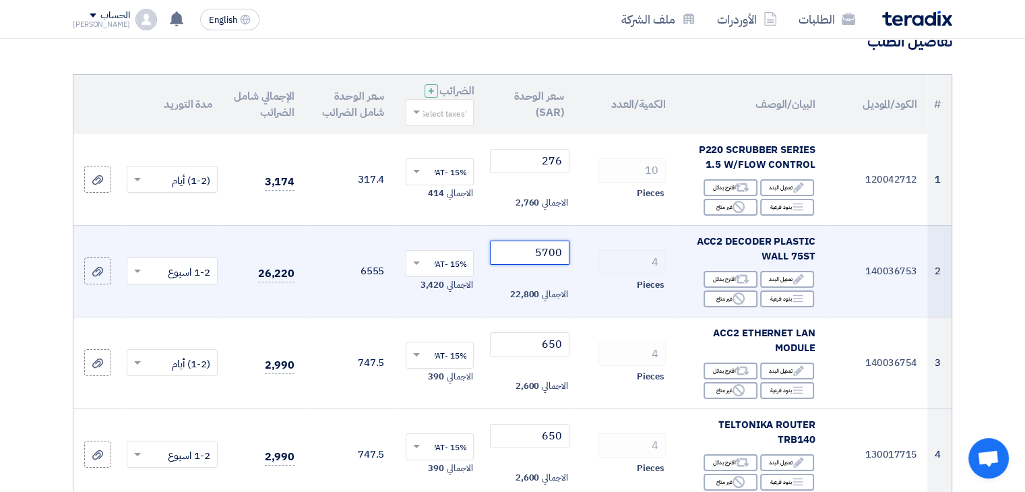
scroll to position [105, 0]
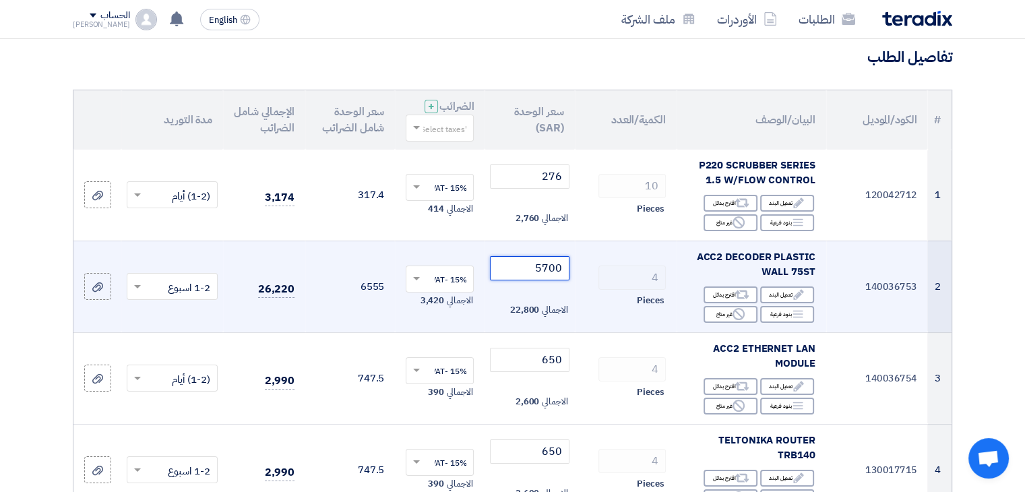
drag, startPoint x: 530, startPoint y: 270, endPoint x: 577, endPoint y: 272, distance: 47.2
click at [577, 272] on tr "2 140036753 ACC2 DECODER PLASTIC WALL 75ST Edit تعديل البند Alternative اقترح ب…" at bounding box center [512, 287] width 878 height 92
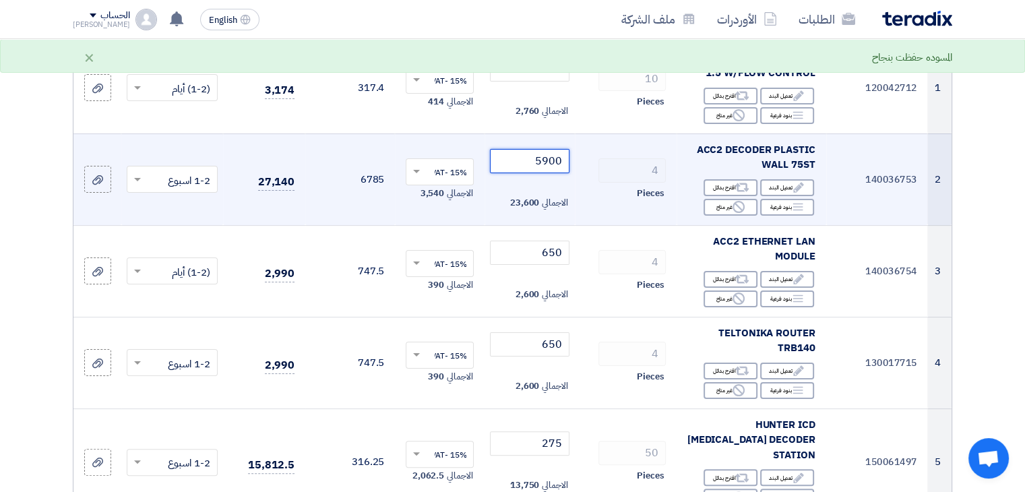
scroll to position [210, 0]
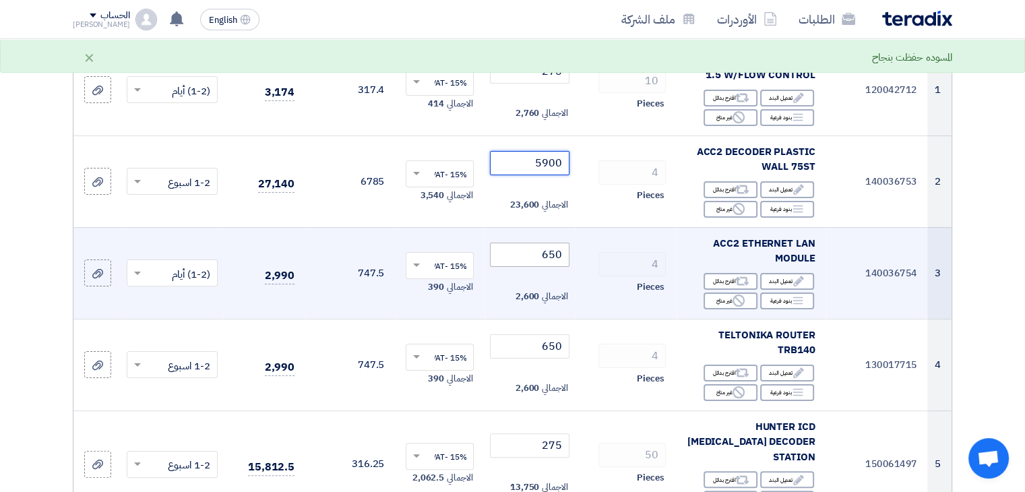
type input "5900"
drag, startPoint x: 534, startPoint y: 257, endPoint x: 585, endPoint y: 257, distance: 50.5
click at [585, 257] on tr "3 140036754 ACC2 ETHERNET LAN MODULE Edit تعديل البند Alternative اقترح بدائل B…" at bounding box center [512, 273] width 878 height 92
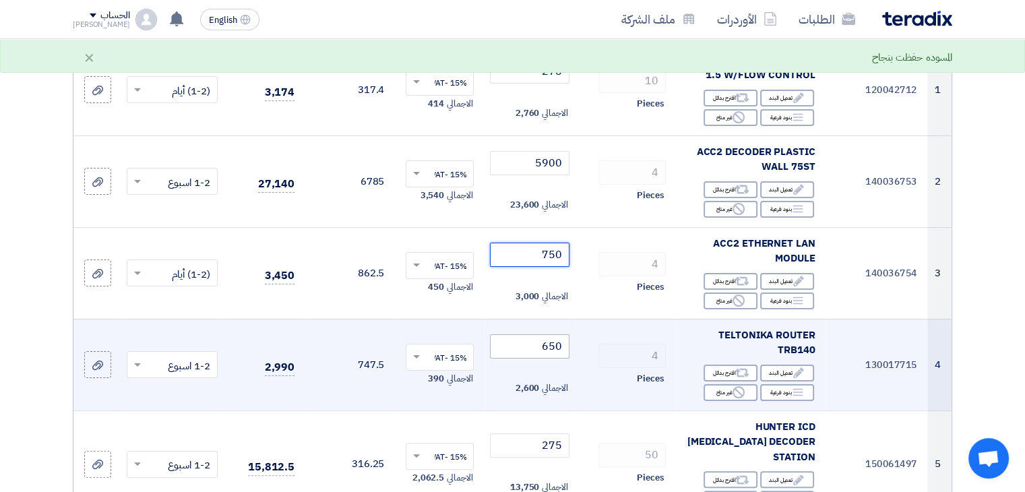
type input "750"
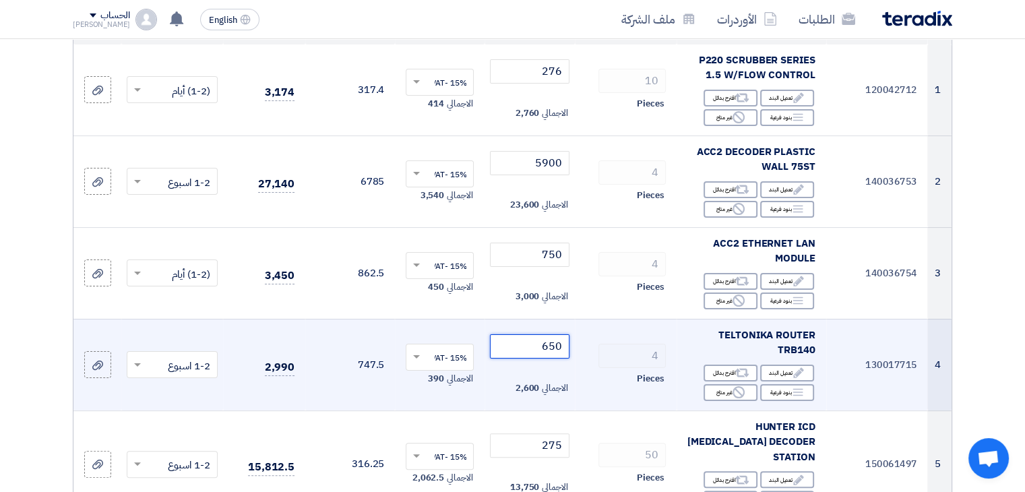
click at [603, 343] on tr "4 130017715 TELTONIKA ROUTER TRB140 Edit تعديل البند Alternative اقترح بدائل Br…" at bounding box center [512, 365] width 878 height 92
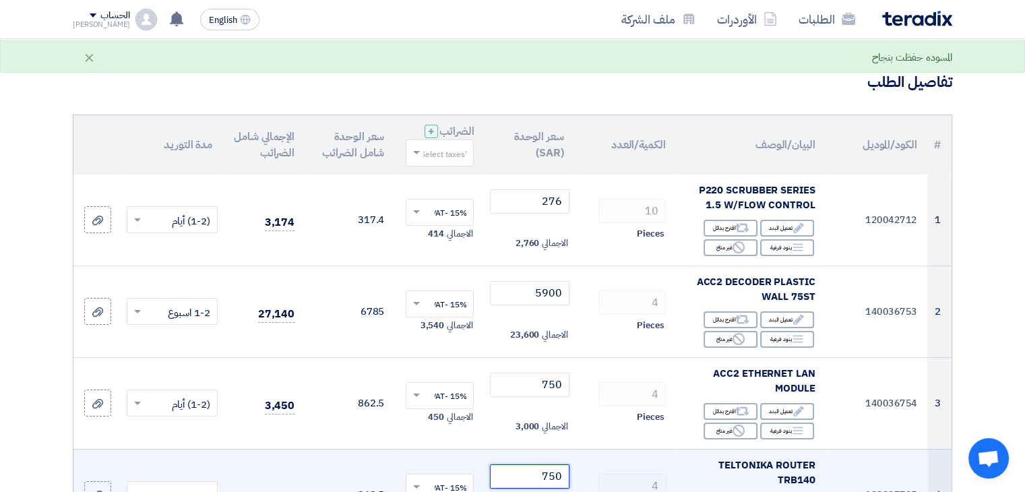
scroll to position [69, 0]
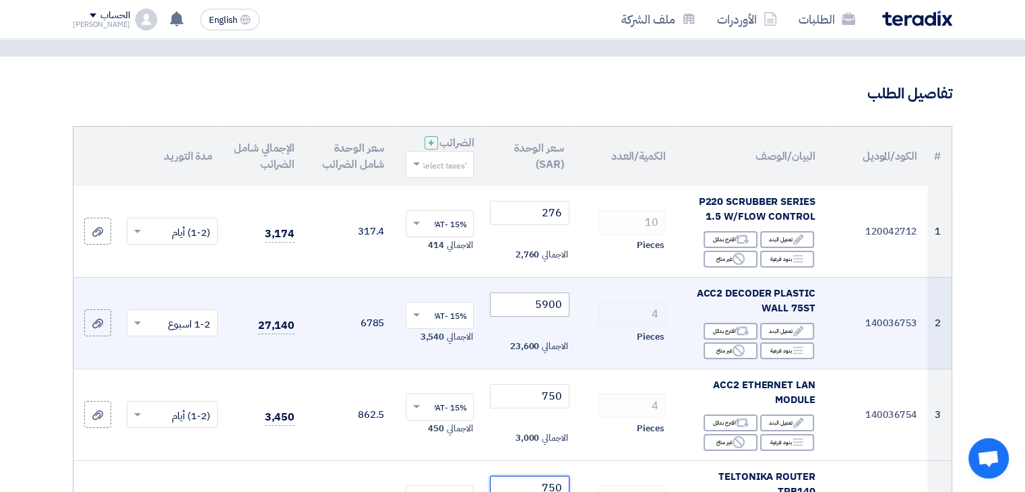
type input "750"
click at [627, 309] on tr "2 140036753 ACC2 DECODER PLASTIC WALL 75ST Edit تعديل البند Alternative اقترح ب…" at bounding box center [512, 323] width 878 height 92
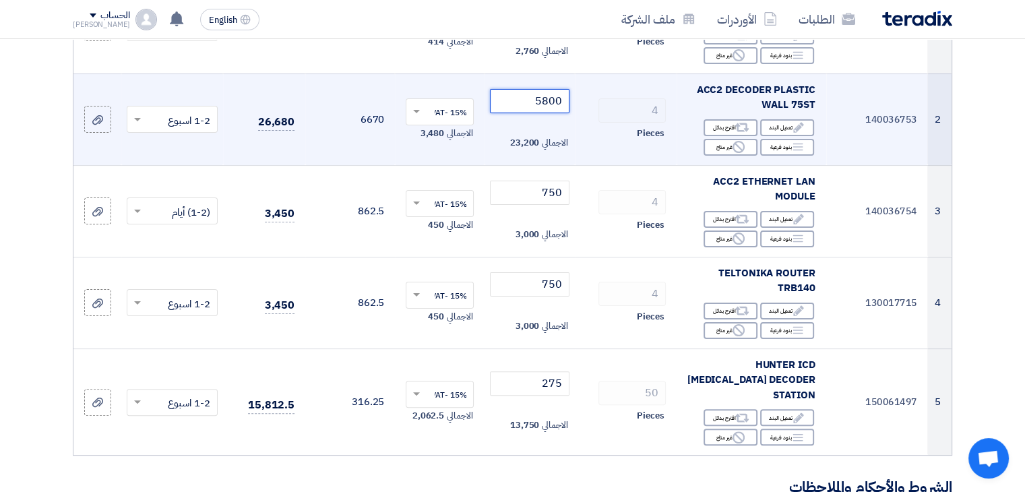
scroll to position [272, 0]
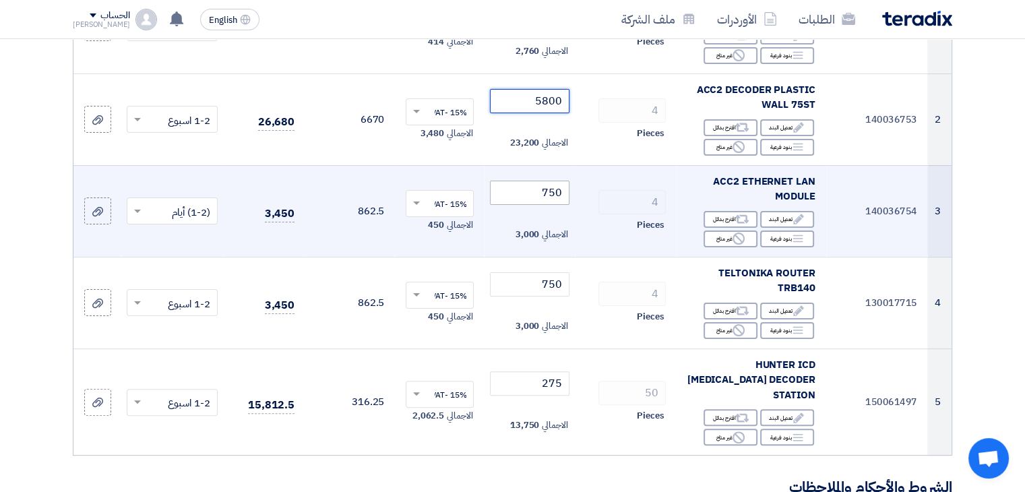
type input "5800"
click at [650, 198] on tr "3 140036754 ACC2 ETHERNET LAN MODULE Edit تعديل البند Alternative اقترح بدائل B…" at bounding box center [512, 211] width 878 height 92
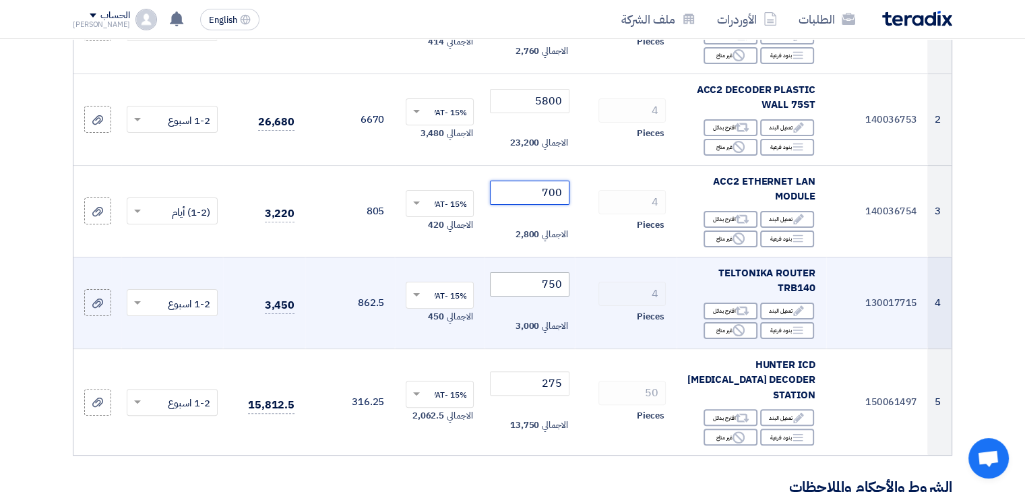
type input "700"
click at [629, 284] on tr "4 130017715 TELTONIKA ROUTER TRB140 Edit تعديل البند Alternative اقترح بدائل Br…" at bounding box center [512, 303] width 878 height 92
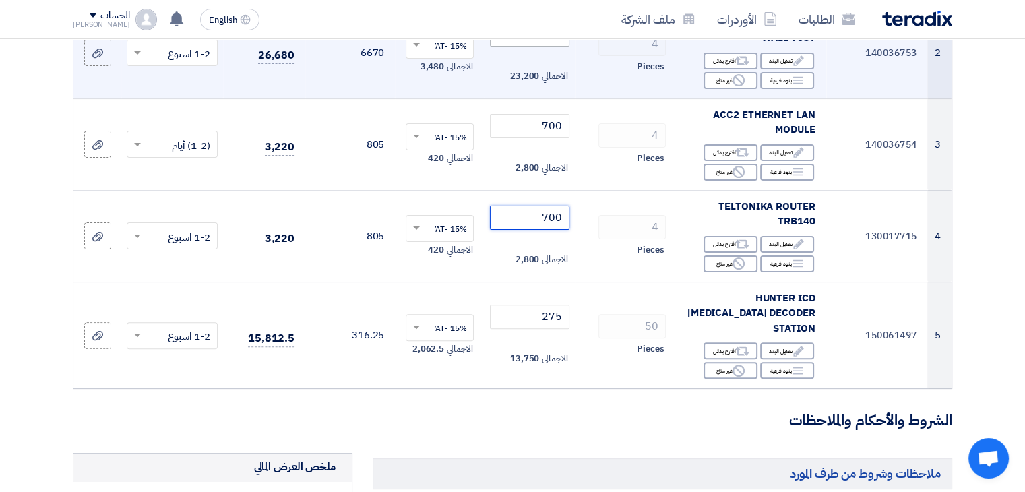
scroll to position [372, 0]
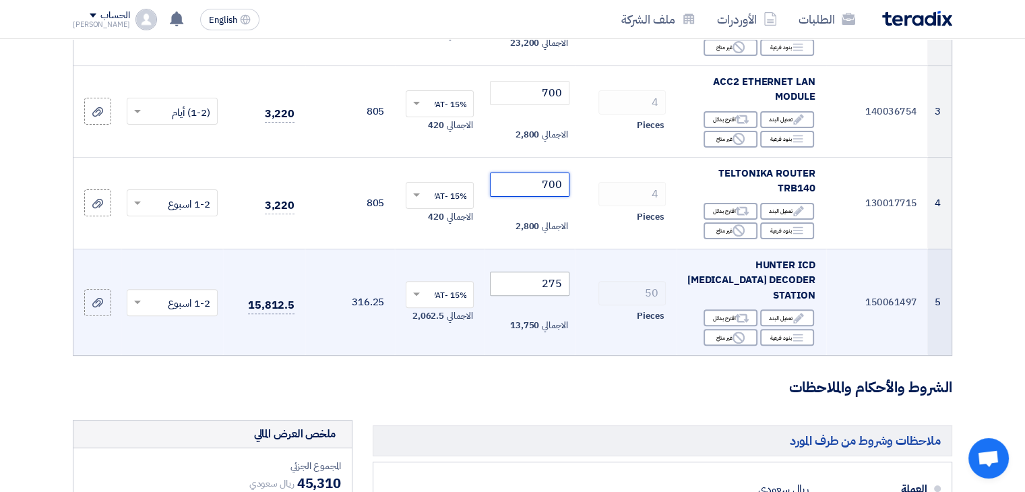
type input "700"
click at [609, 277] on tr "5 150061497 HUNTER ICD [MEDICAL_DATA] DECODER STATION Edit تعديل البند Alternat…" at bounding box center [512, 302] width 878 height 106
type input "275"
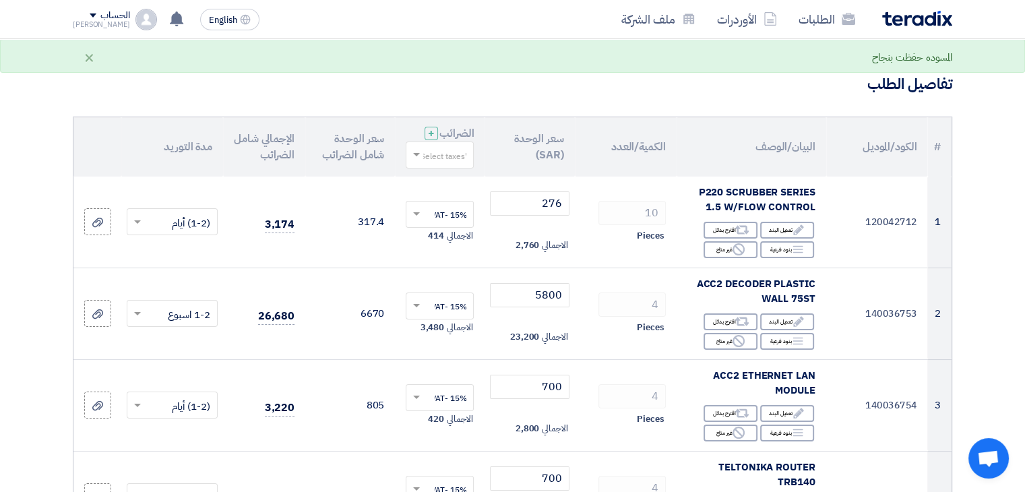
scroll to position [65, 0]
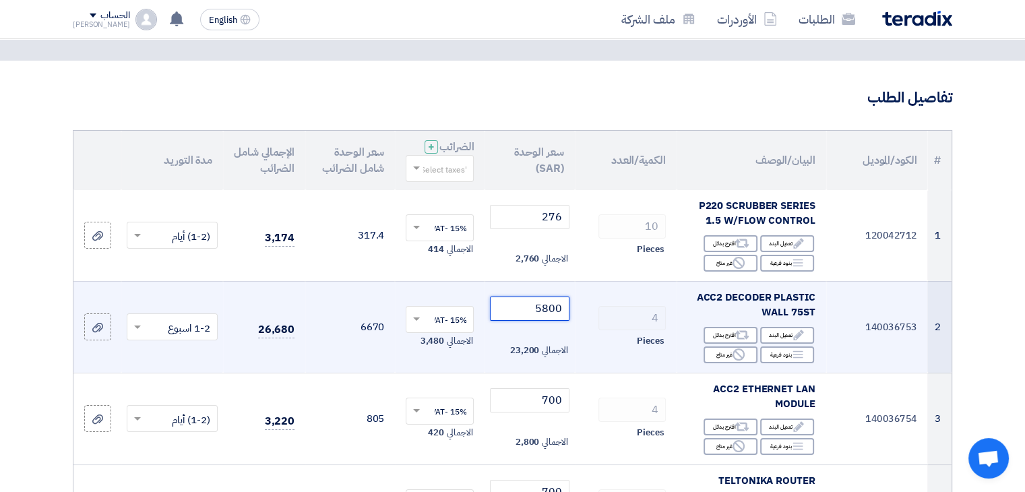
drag, startPoint x: 532, startPoint y: 306, endPoint x: 582, endPoint y: 307, distance: 50.6
click at [582, 307] on tr "2 140036753 ACC2 DECODER PLASTIC WALL 75ST Edit تعديل البند Alternative اقترح ب…" at bounding box center [512, 327] width 878 height 92
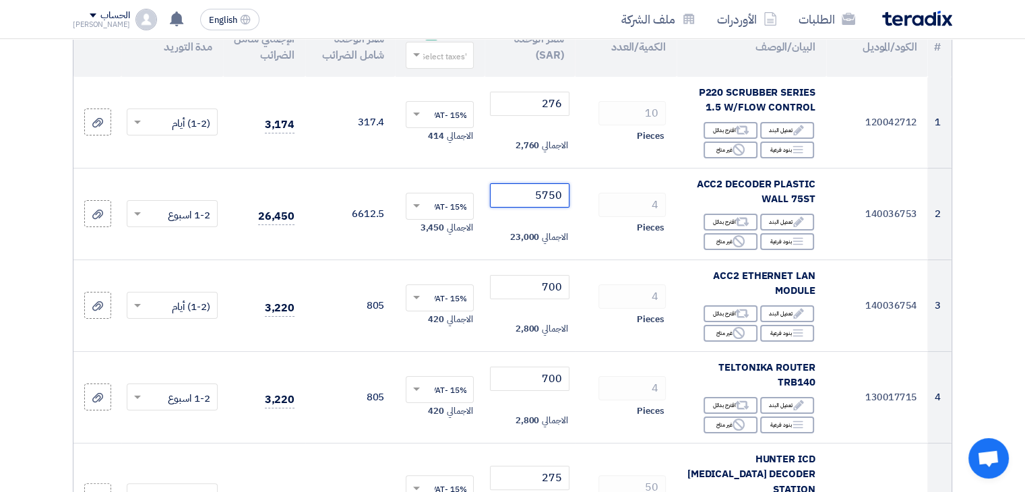
scroll to position [186, 0]
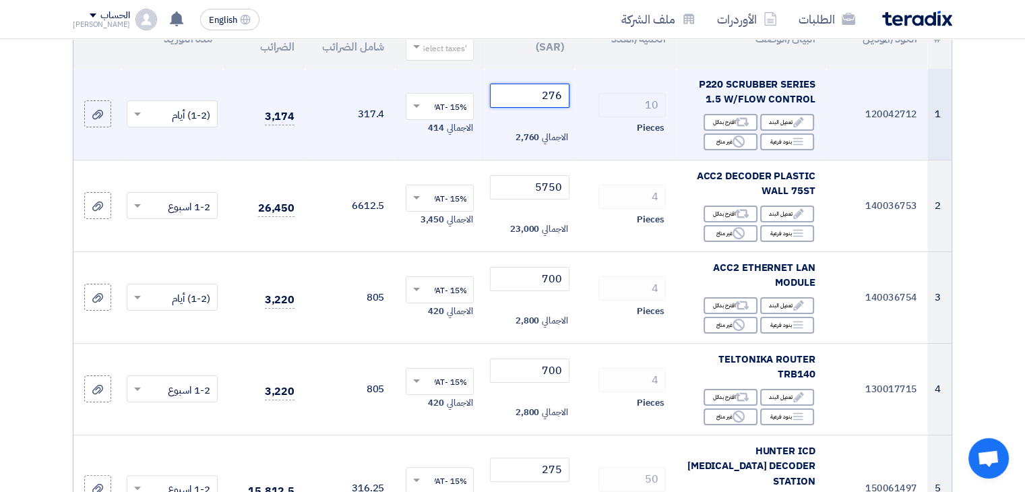
drag, startPoint x: 530, startPoint y: 95, endPoint x: 598, endPoint y: 89, distance: 69.0
click at [598, 89] on tr "1 120042712 P220 SCRUBBER SERIES 1.5 W/FLOW CONTROL Edit تعديل البند Alternativ…" at bounding box center [512, 115] width 878 height 92
click at [531, 95] on input "276" at bounding box center [529, 96] width 79 height 24
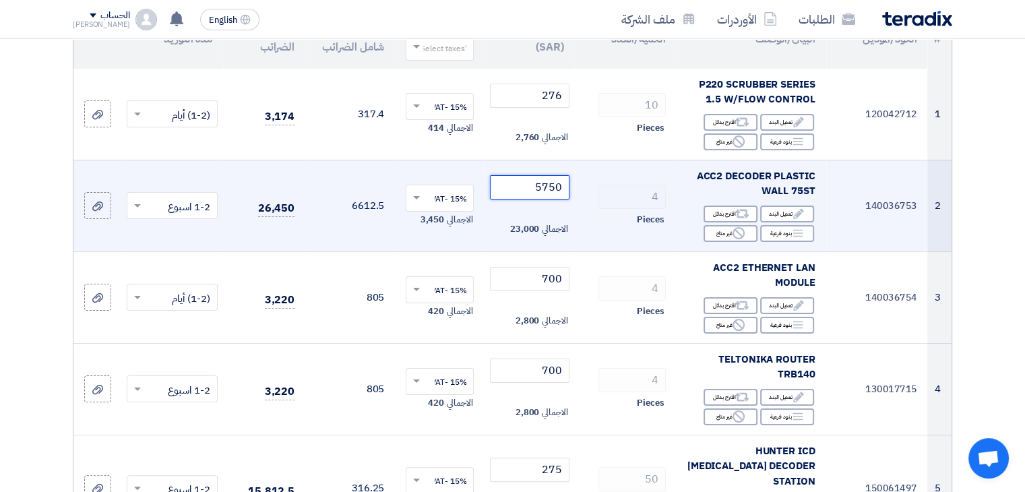
click at [527, 181] on input "5750" at bounding box center [529, 187] width 79 height 24
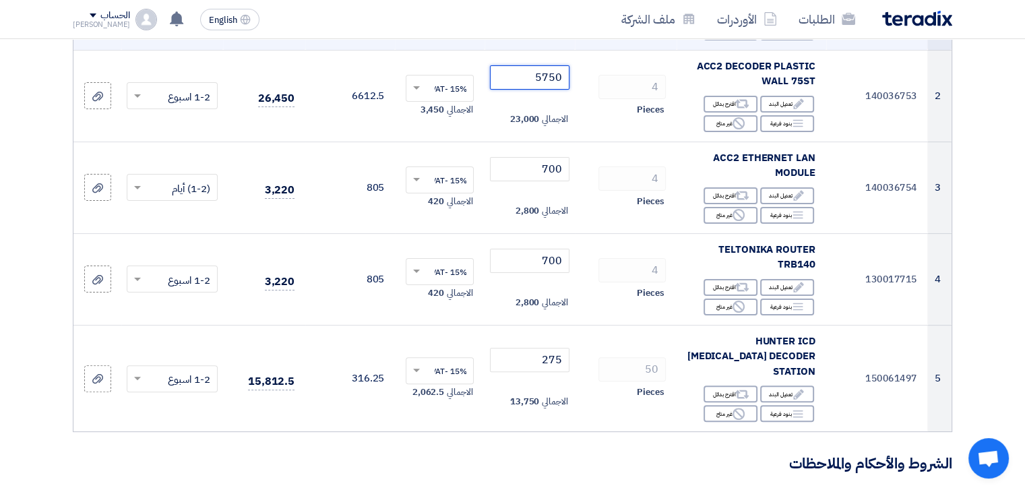
scroll to position [294, 0]
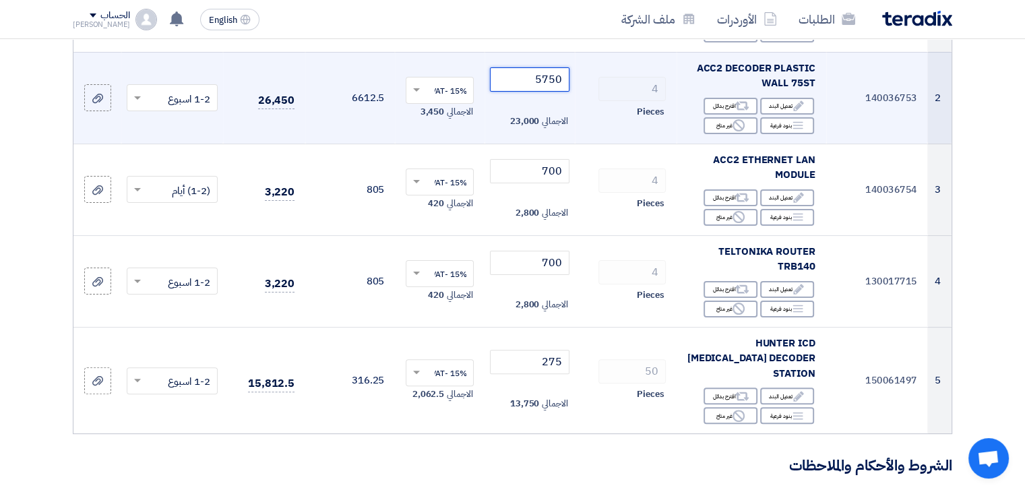
drag, startPoint x: 549, startPoint y: 81, endPoint x: 574, endPoint y: 80, distance: 25.0
click at [574, 80] on tr "2 140036753 ACC2 DECODER PLASTIC WALL 75ST Edit تعديل البند Alternative اقترح ب…" at bounding box center [512, 98] width 878 height 92
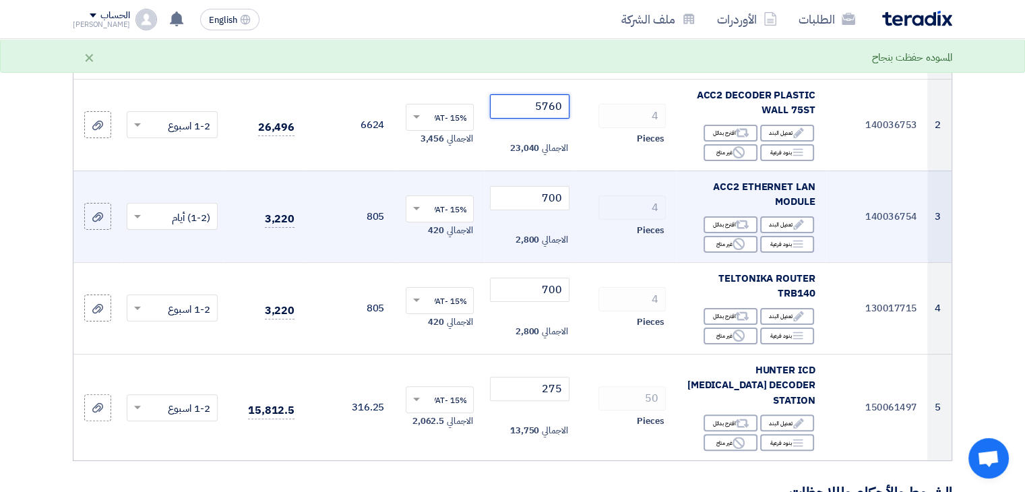
scroll to position [265, 0]
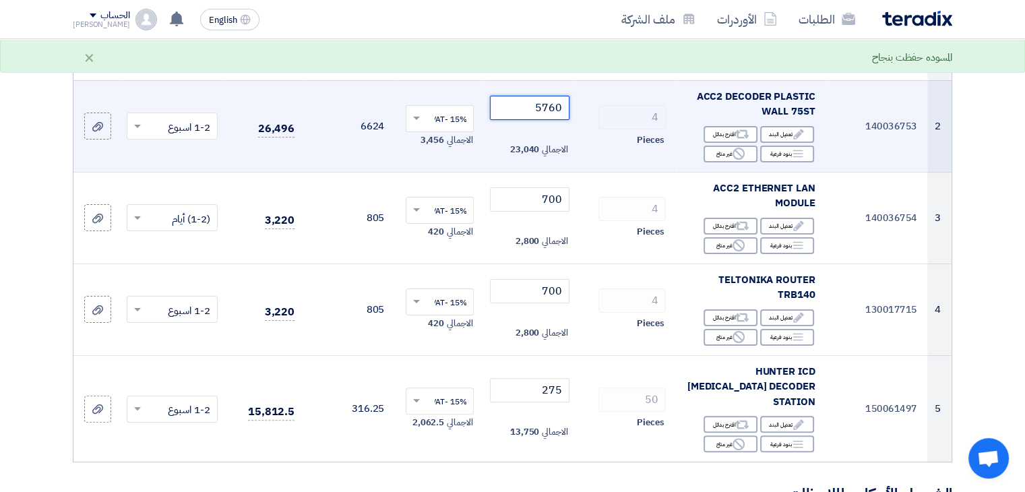
drag, startPoint x: 550, startPoint y: 108, endPoint x: 584, endPoint y: 108, distance: 34.4
click at [584, 108] on tr "2 140036753 ACC2 DECODER PLASTIC WALL 75ST Edit تعديل البند Alternative اقترح ب…" at bounding box center [512, 126] width 878 height 92
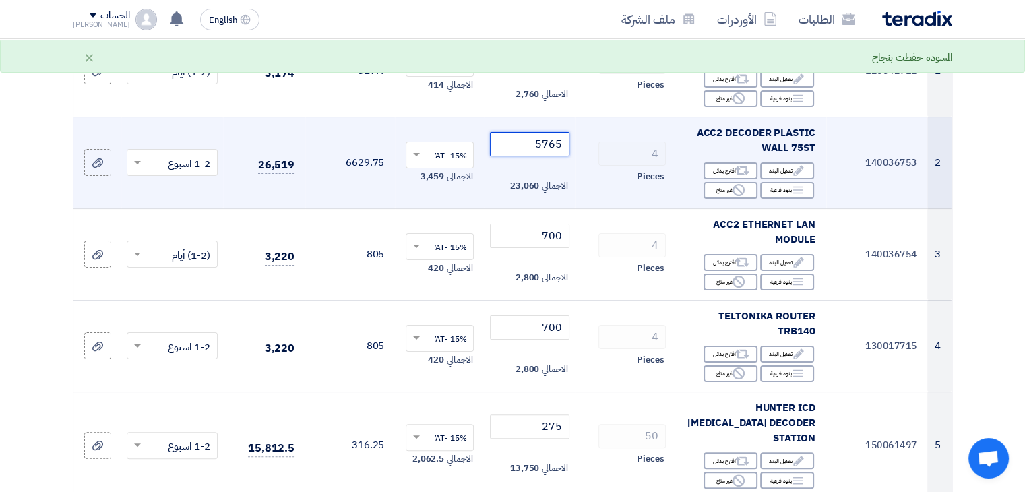
scroll to position [228, 0]
drag, startPoint x: 548, startPoint y: 146, endPoint x: 568, endPoint y: 146, distance: 20.2
click at [568, 146] on input "5765" at bounding box center [529, 145] width 79 height 24
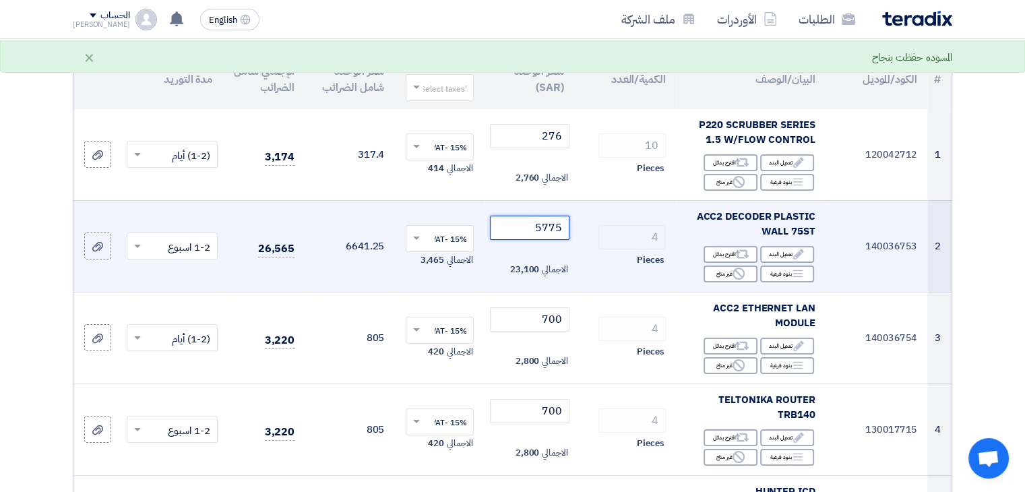
scroll to position [126, 0]
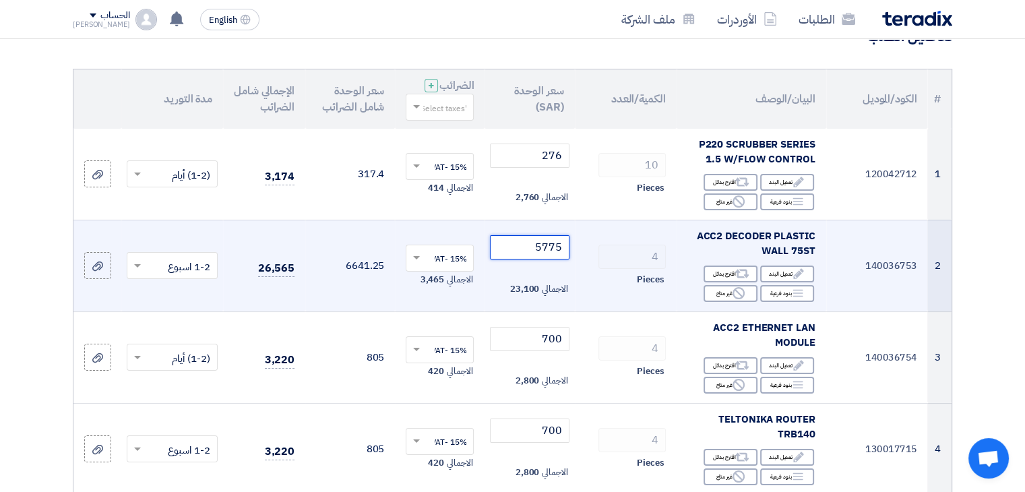
drag, startPoint x: 550, startPoint y: 245, endPoint x: 573, endPoint y: 245, distance: 22.9
click at [573, 245] on td "5775 الاجمالي 23,100" at bounding box center [529, 266] width 90 height 92
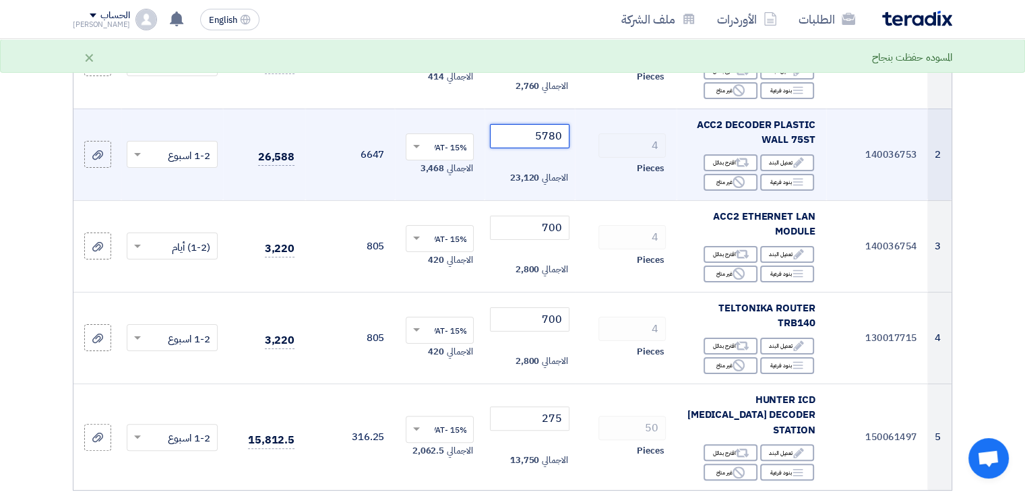
scroll to position [237, 0]
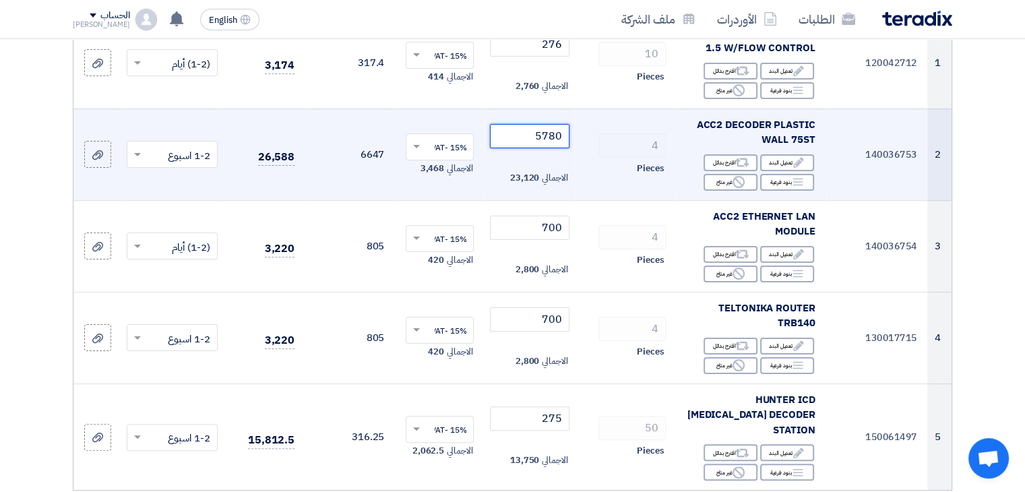
drag, startPoint x: 550, startPoint y: 136, endPoint x: 572, endPoint y: 136, distance: 22.2
click at [572, 136] on td "5780 الاجمالي 23,120" at bounding box center [529, 154] width 90 height 92
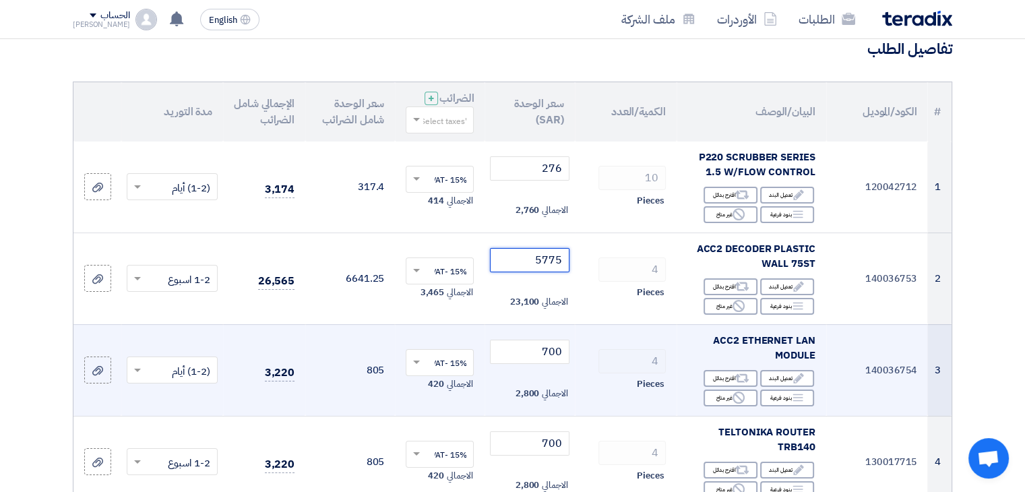
scroll to position [113, 0]
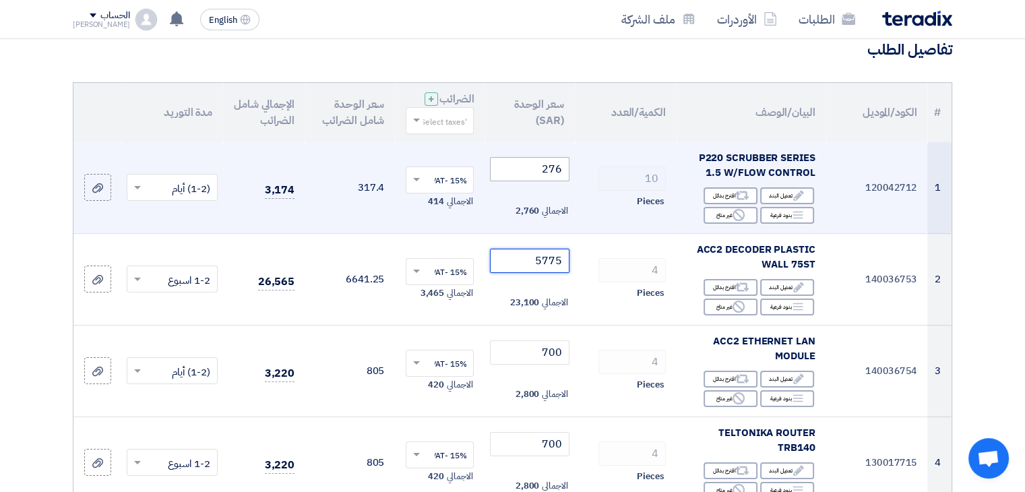
type input "5775"
drag, startPoint x: 556, startPoint y: 168, endPoint x: 571, endPoint y: 166, distance: 15.6
click at [571, 166] on td "276 الاجمالي 2,760" at bounding box center [529, 188] width 90 height 92
click at [567, 168] on input "027" at bounding box center [529, 169] width 79 height 24
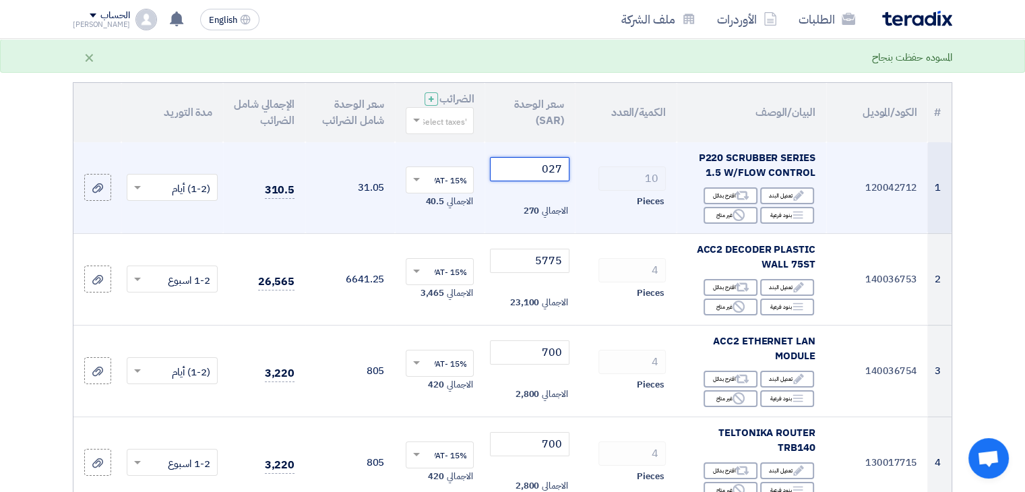
drag, startPoint x: 542, startPoint y: 168, endPoint x: 566, endPoint y: 168, distance: 23.6
click at [566, 168] on input "027" at bounding box center [529, 169] width 79 height 24
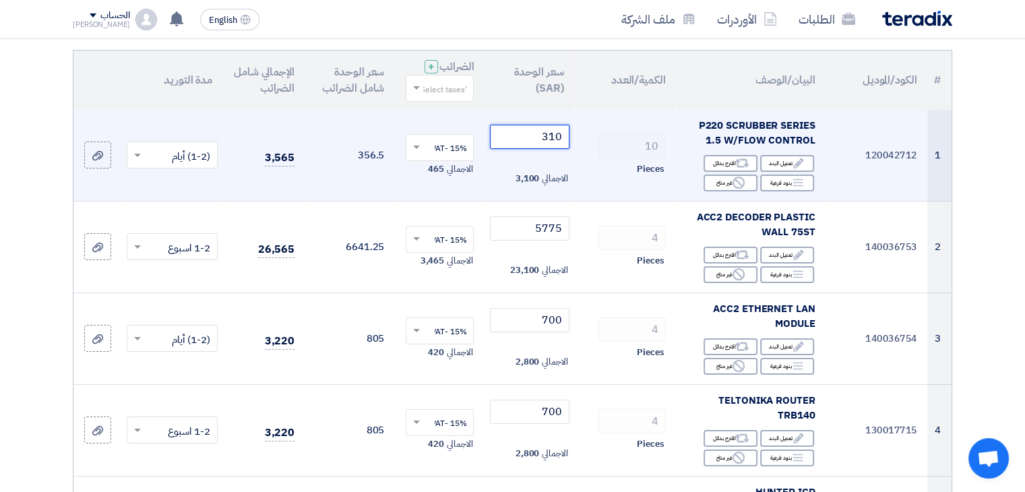
scroll to position [143, 0]
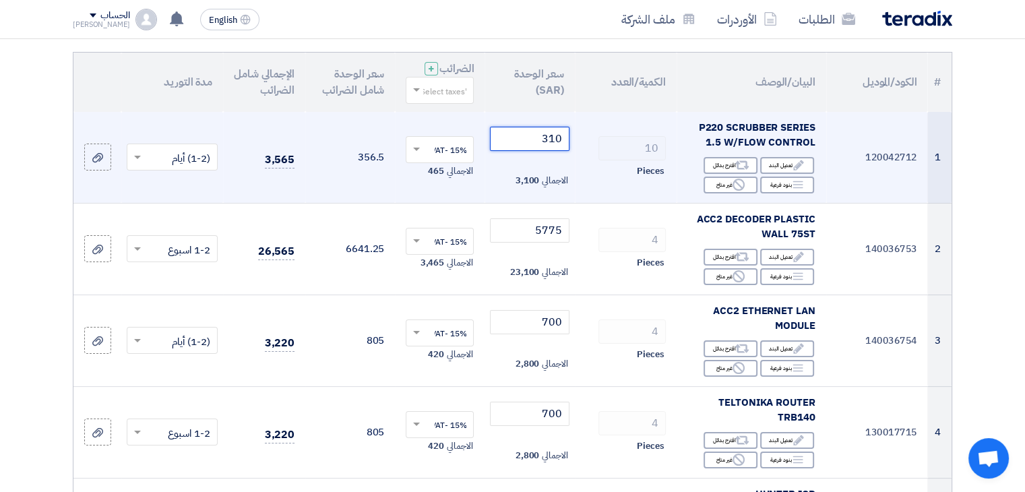
click at [601, 146] on tr "1 120042712 P220 SCRUBBER SERIES 1.5 W/FLOW CONTROL Edit تعديل البند Alternativ…" at bounding box center [512, 158] width 878 height 92
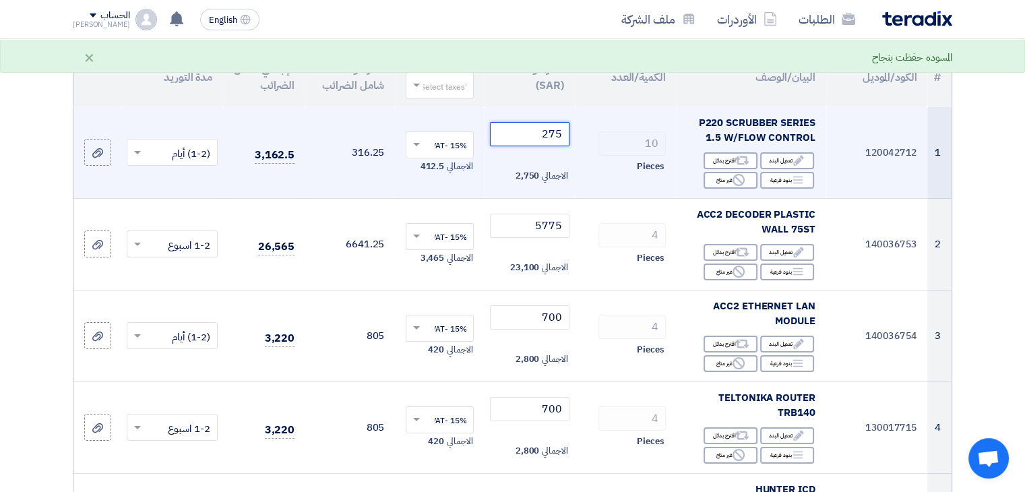
scroll to position [148, 0]
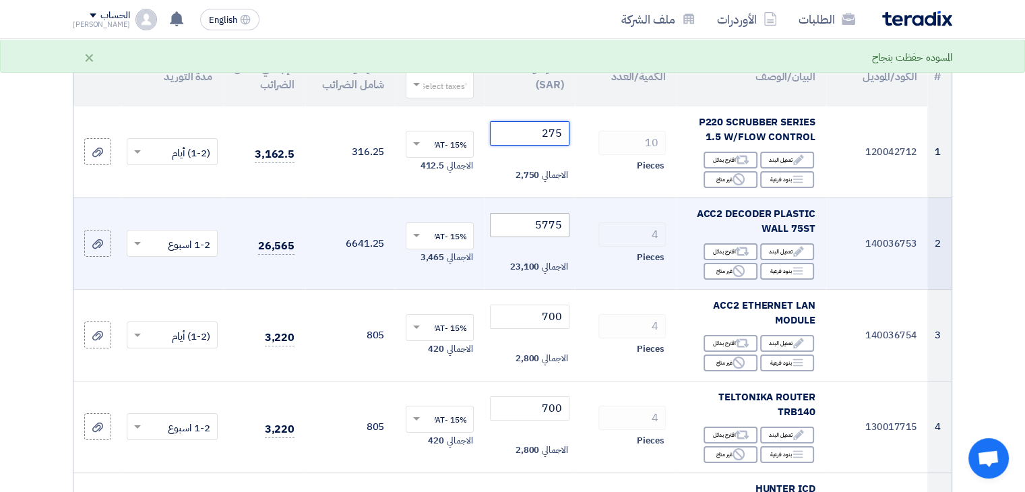
type input "275"
drag, startPoint x: 550, startPoint y: 224, endPoint x: 575, endPoint y: 224, distance: 24.9
click at [575, 224] on tr "2 140036753 ACC2 DECODER PLASTIC WALL 75ST Edit تعديل البند Alternative اقترح ب…" at bounding box center [512, 243] width 878 height 92
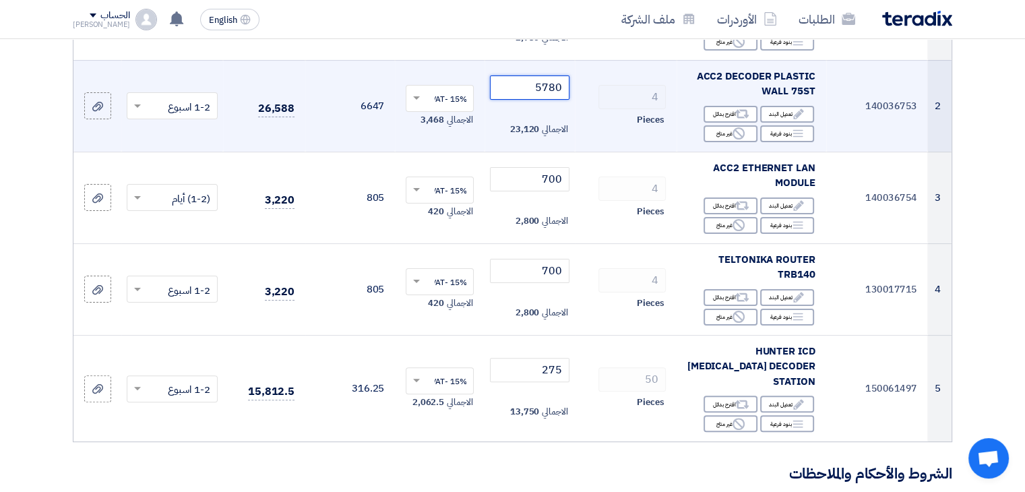
scroll to position [265, 0]
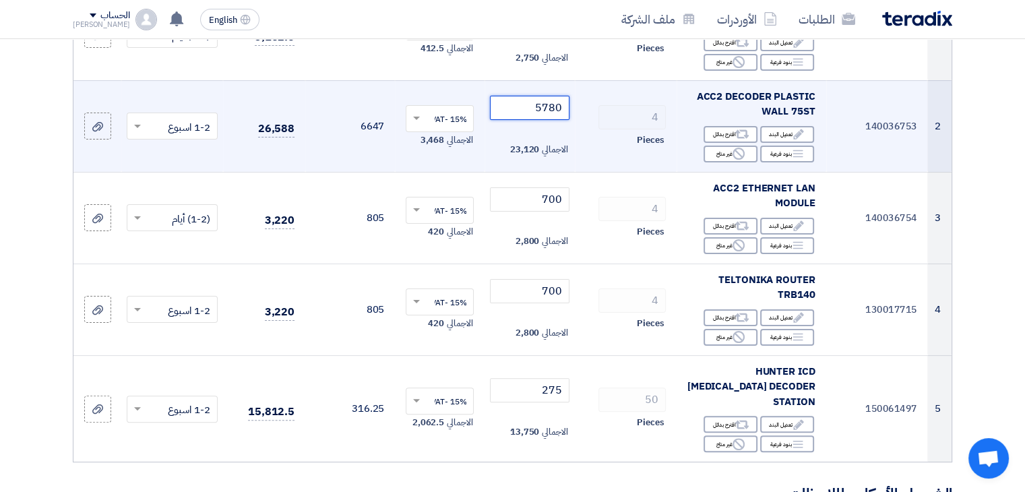
drag, startPoint x: 550, startPoint y: 106, endPoint x: 581, endPoint y: 108, distance: 31.1
click at [581, 108] on tr "2 140036753 ACC2 DECODER PLASTIC WALL 75ST Edit تعديل البند Alternative اقترح ب…" at bounding box center [512, 126] width 878 height 92
type input "5775"
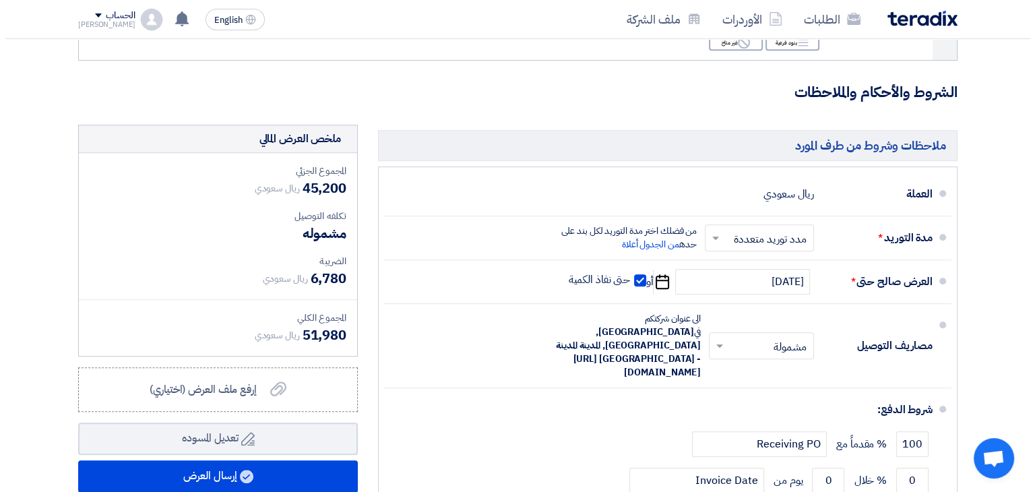
scroll to position [668, 0]
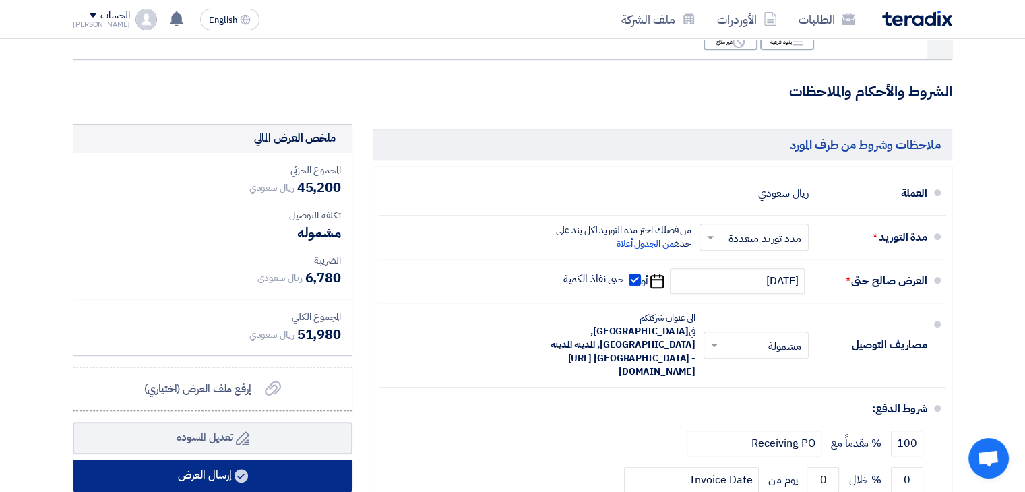
click at [210, 462] on button "إرسال العرض" at bounding box center [213, 476] width 280 height 32
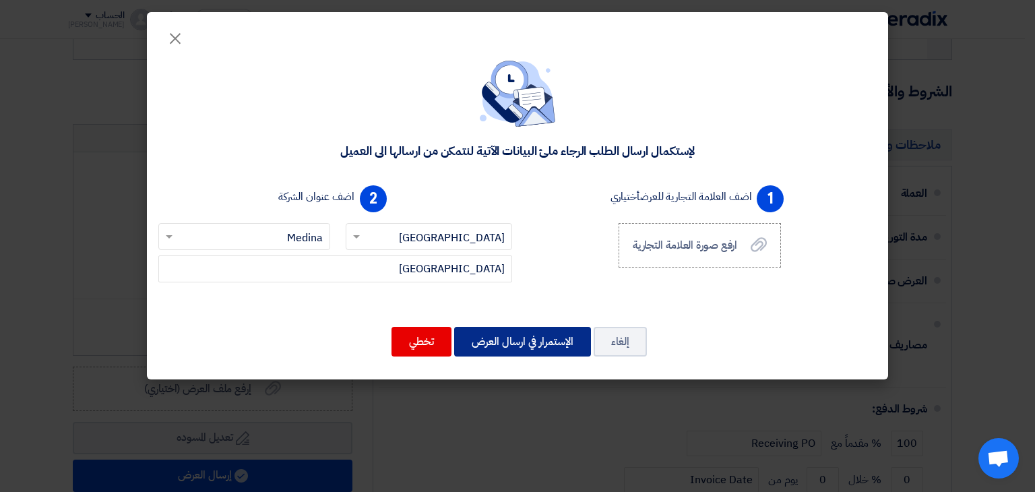
click at [519, 345] on button "الإستمرار في ارسال العرض" at bounding box center [522, 342] width 137 height 30
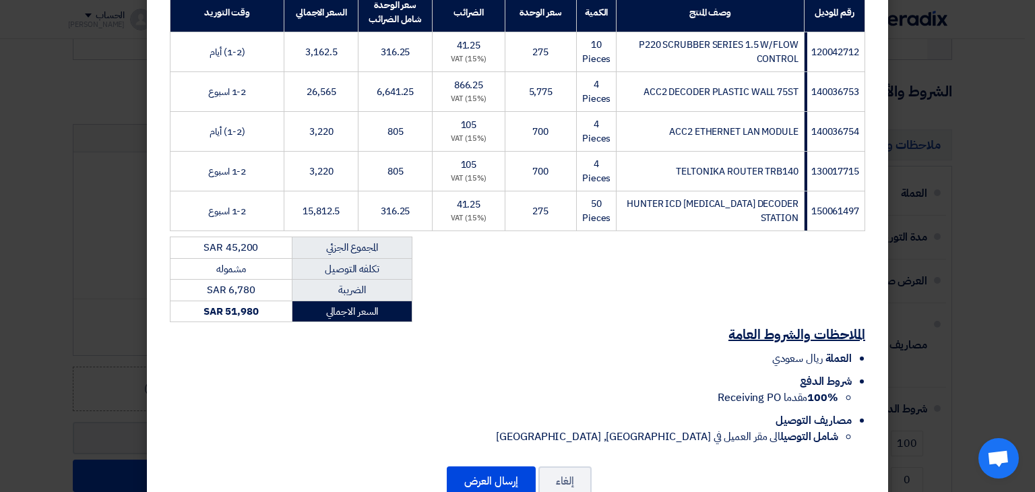
scroll to position [260, 0]
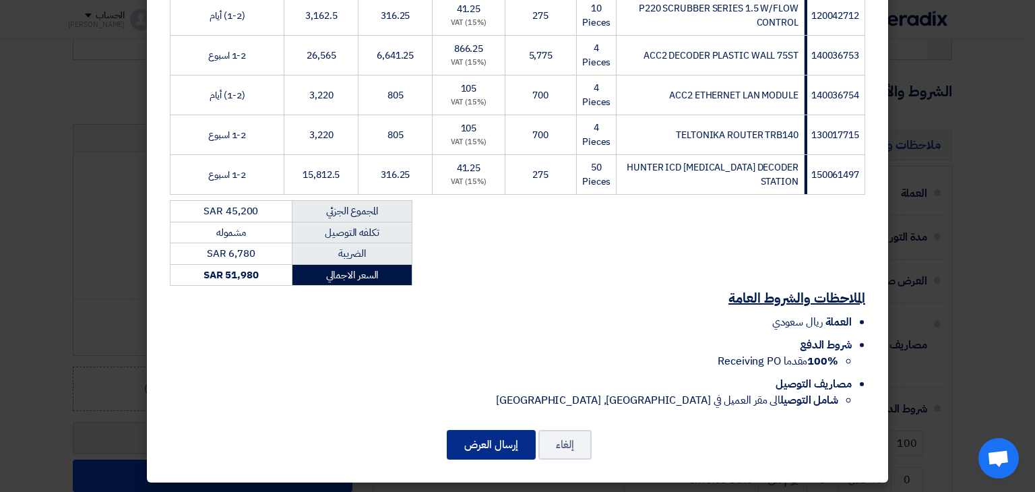
click at [511, 446] on button "إرسال العرض" at bounding box center [491, 445] width 89 height 30
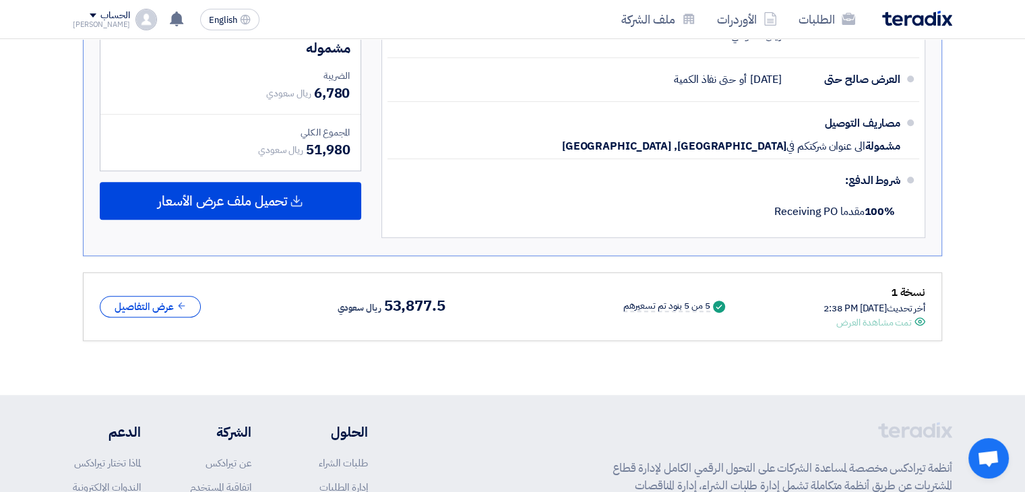
scroll to position [795, 0]
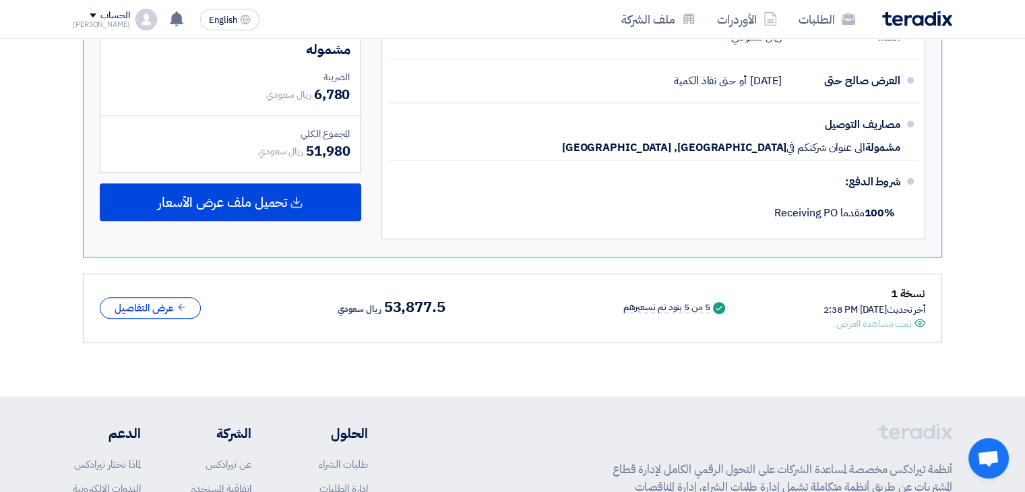
click at [919, 317] on icon "Offer is Seen" at bounding box center [919, 322] width 11 height 11
click at [178, 302] on icon at bounding box center [182, 307] width 10 height 10
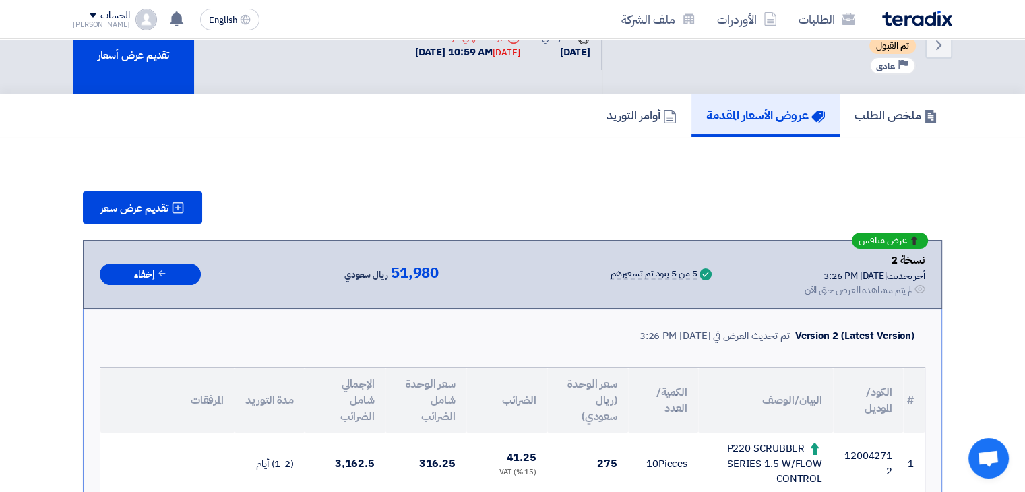
scroll to position [0, 0]
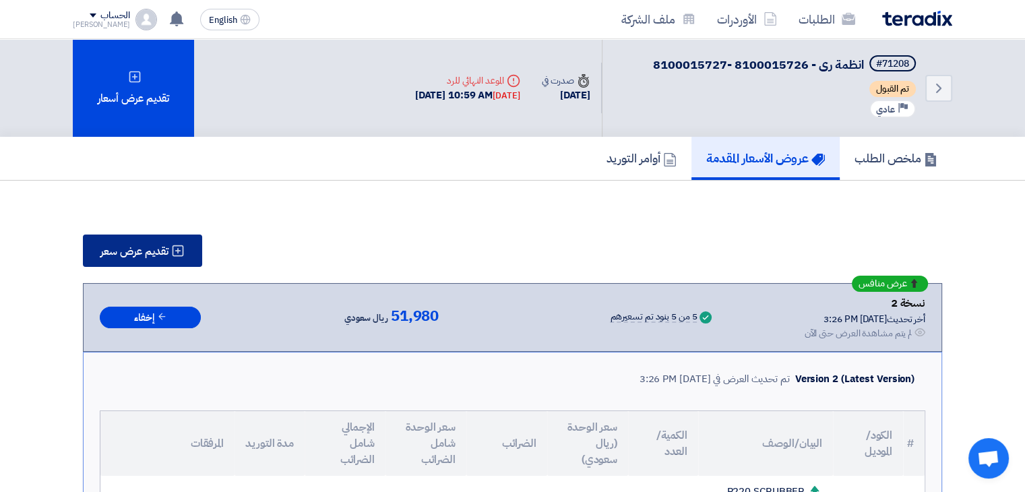
click at [135, 250] on span "تقديم عرض سعر" at bounding box center [134, 251] width 68 height 11
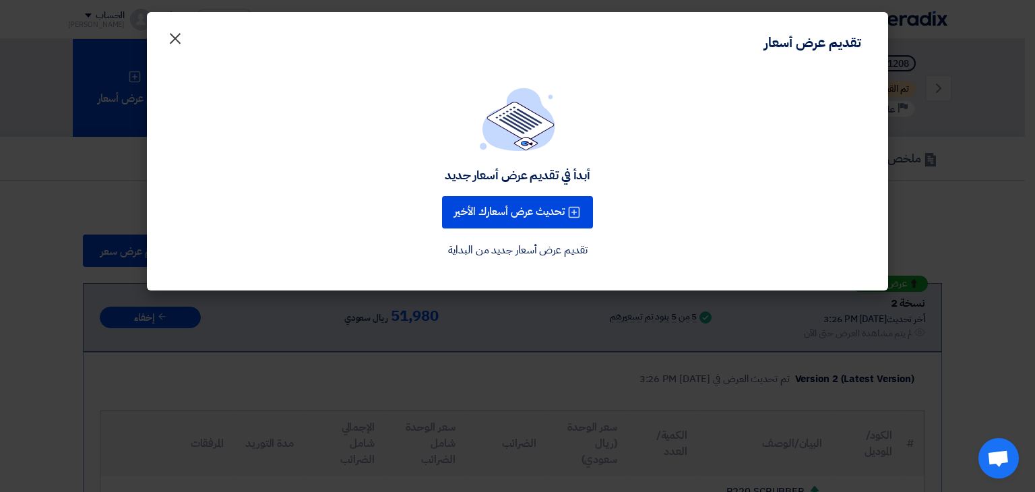
click at [174, 30] on span "×" at bounding box center [175, 38] width 16 height 40
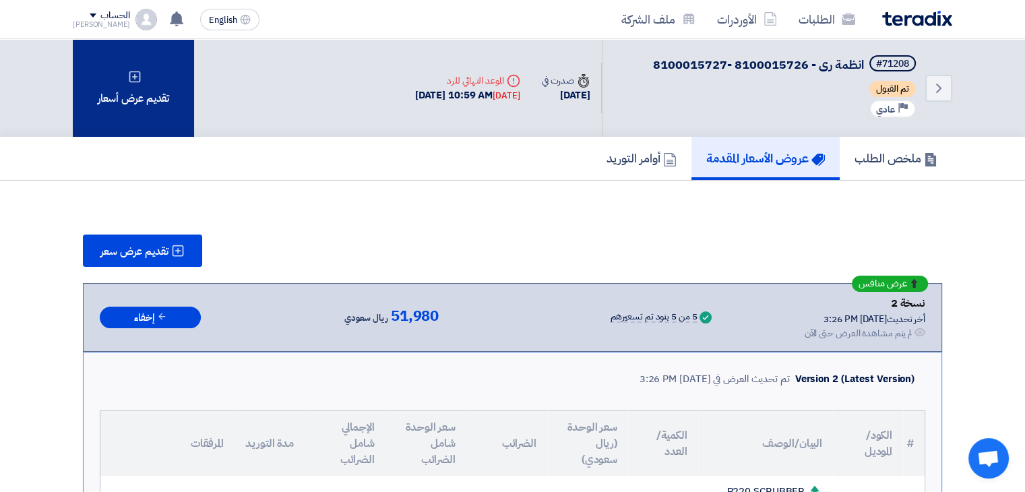
click at [153, 111] on div "تقديم عرض أسعار" at bounding box center [133, 88] width 121 height 98
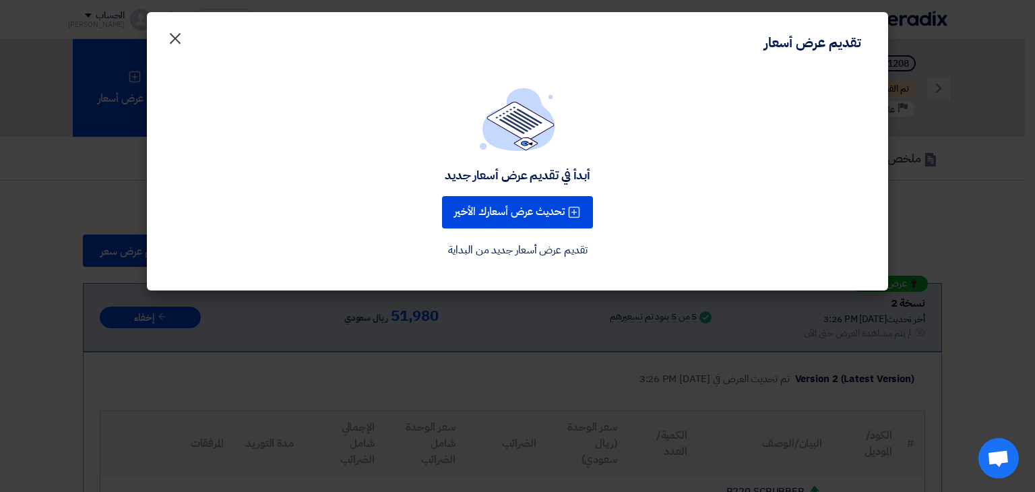
click at [176, 38] on span "×" at bounding box center [175, 38] width 16 height 40
